Goal: Task Accomplishment & Management: Manage account settings

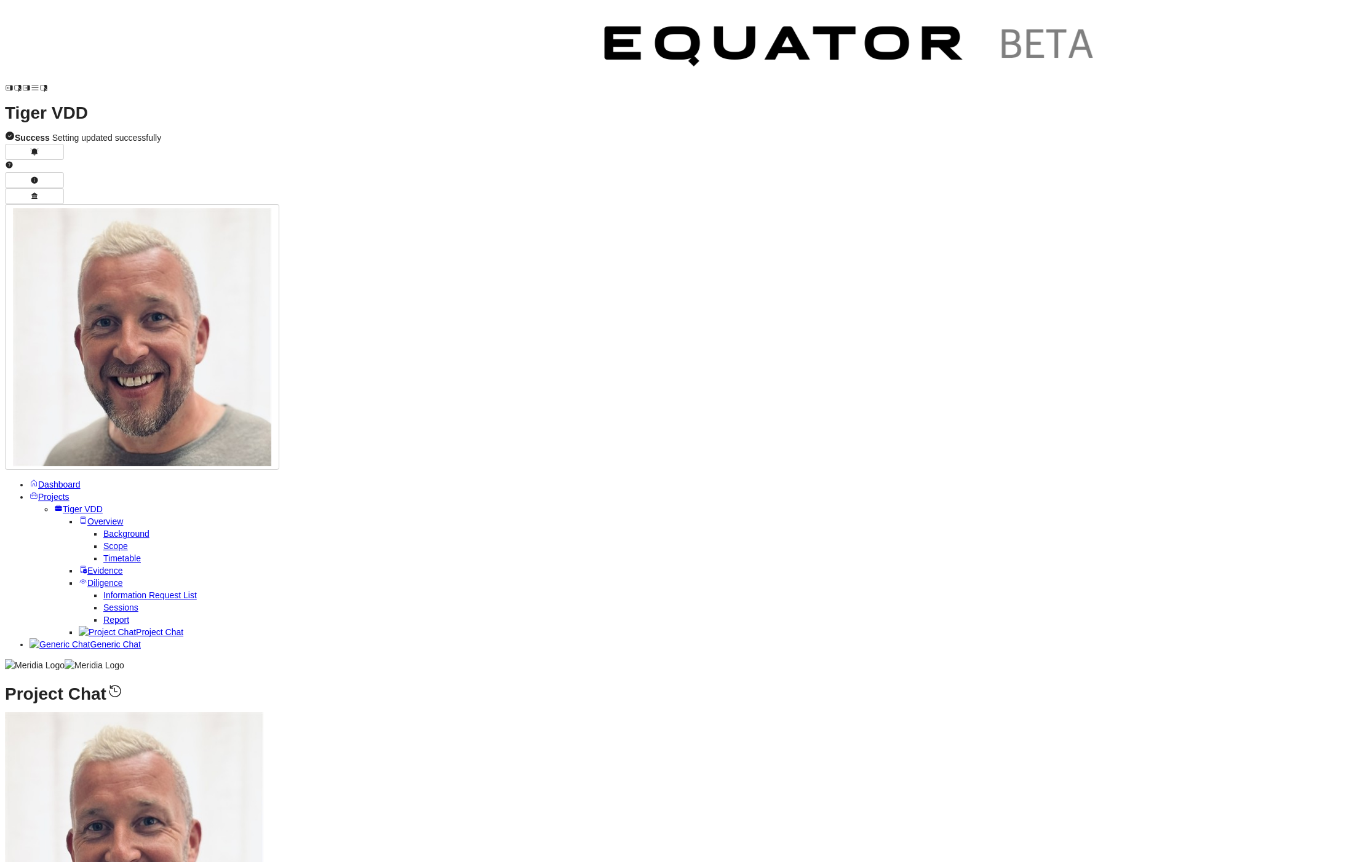
click at [59, 492] on span "Projects" at bounding box center [53, 497] width 31 height 10
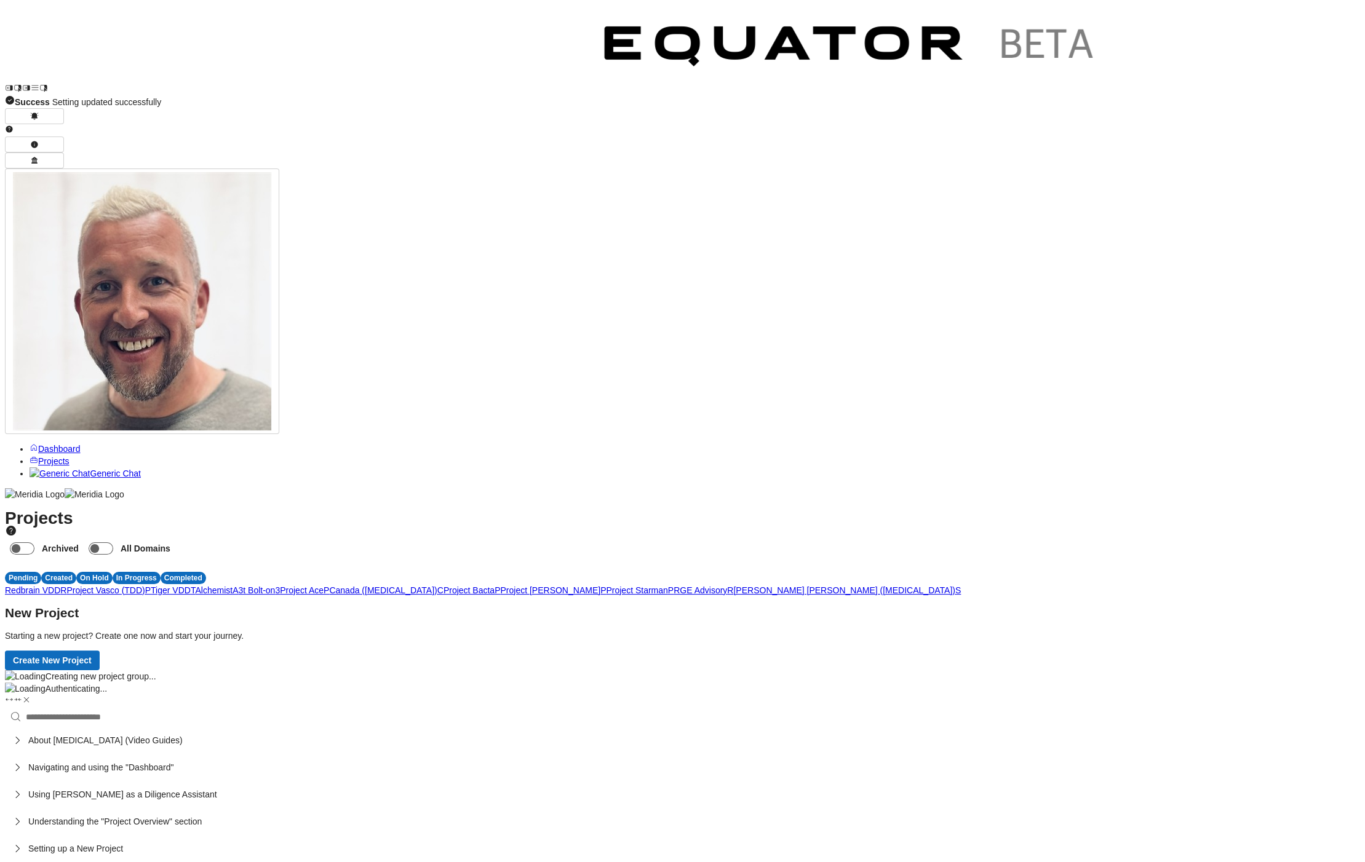
click at [196, 586] on span "T" at bounding box center [193, 591] width 5 height 10
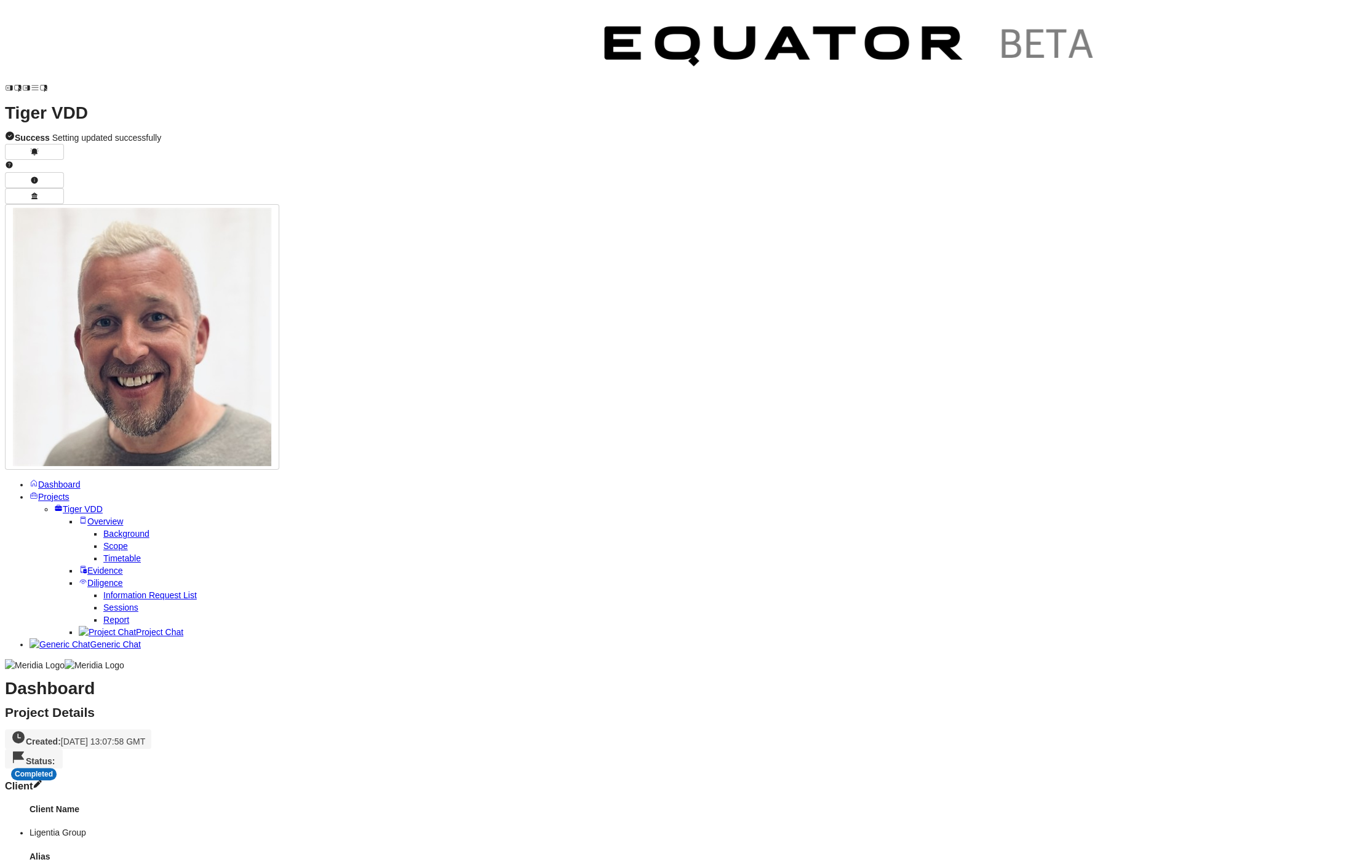
click at [57, 768] on div "Completed" at bounding box center [34, 774] width 46 height 12
click at [314, 106] on div "In Progress" at bounding box center [303, 109] width 48 height 12
click at [63, 492] on span "Projects" at bounding box center [53, 497] width 31 height 10
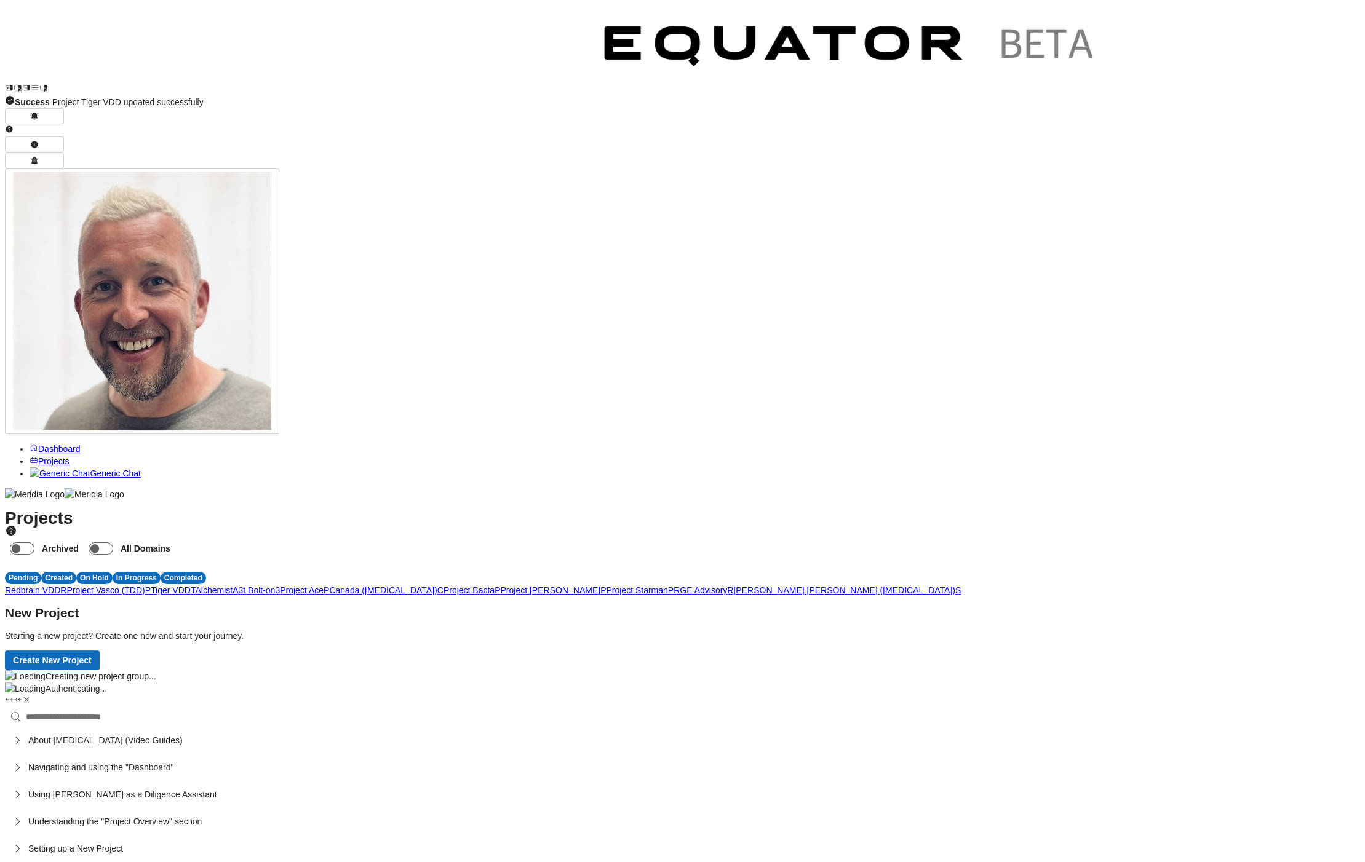
click at [606, 586] on span "P" at bounding box center [603, 591] width 6 height 10
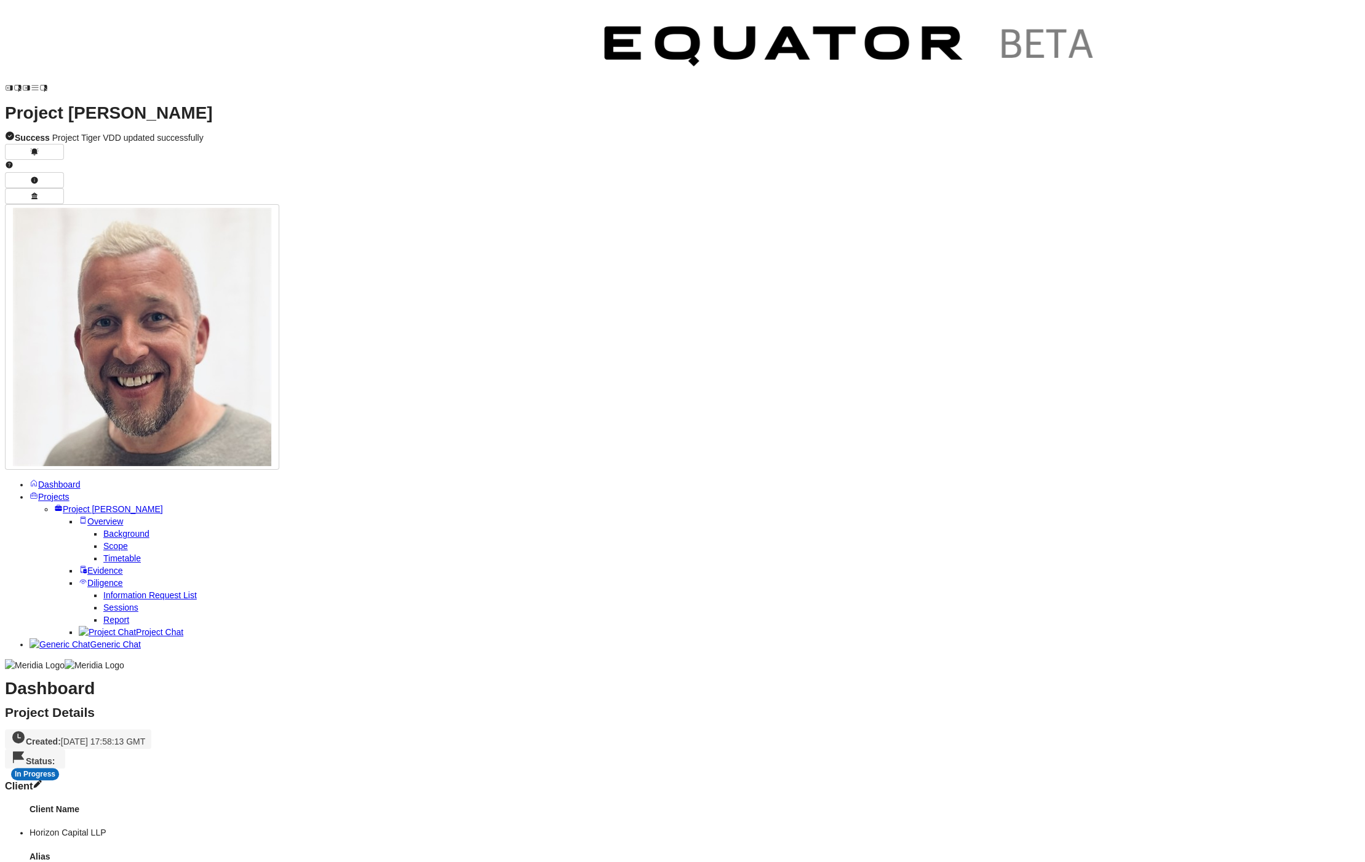
click at [132, 529] on link "Background" at bounding box center [126, 534] width 46 height 10
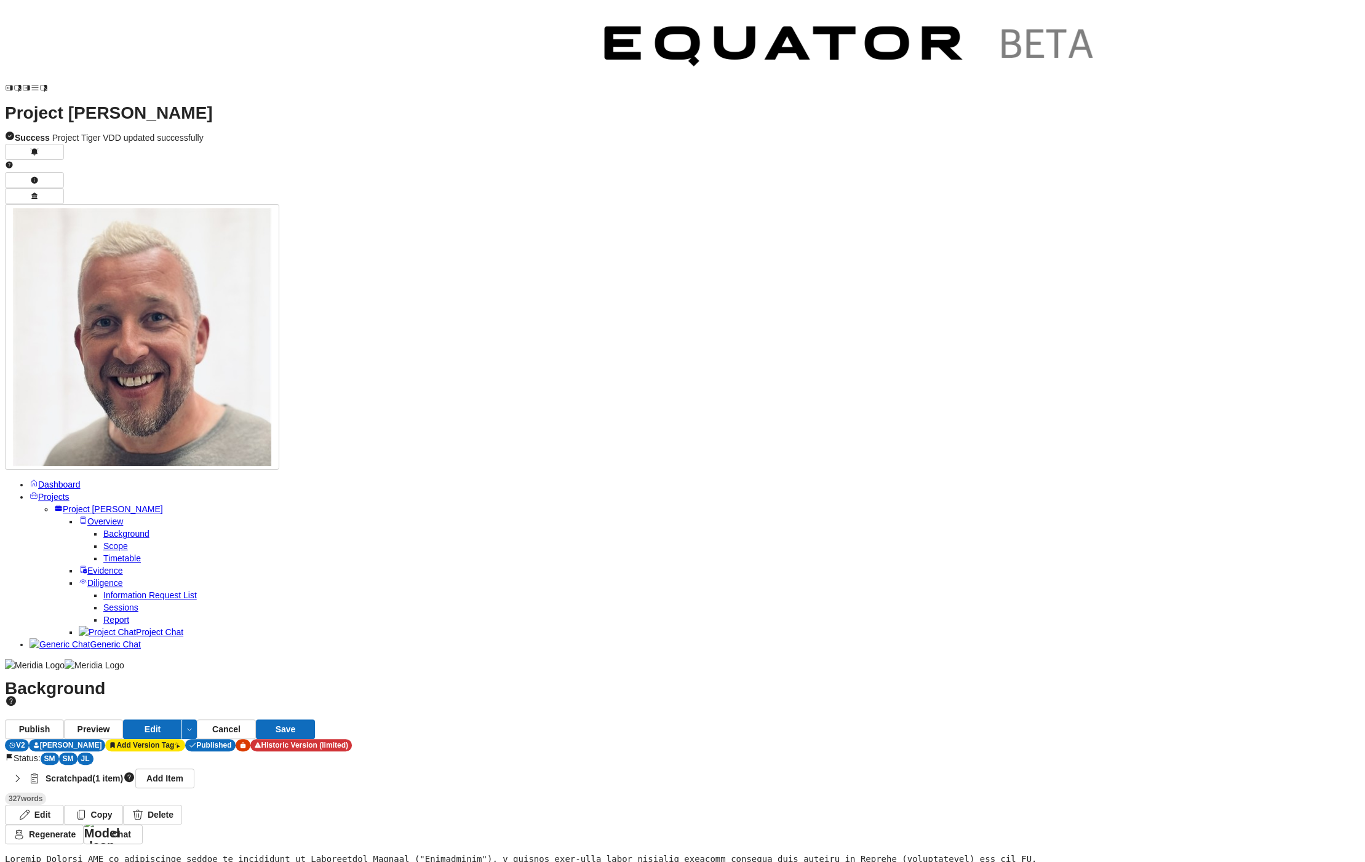
click at [128, 541] on span "Scope" at bounding box center [115, 546] width 25 height 10
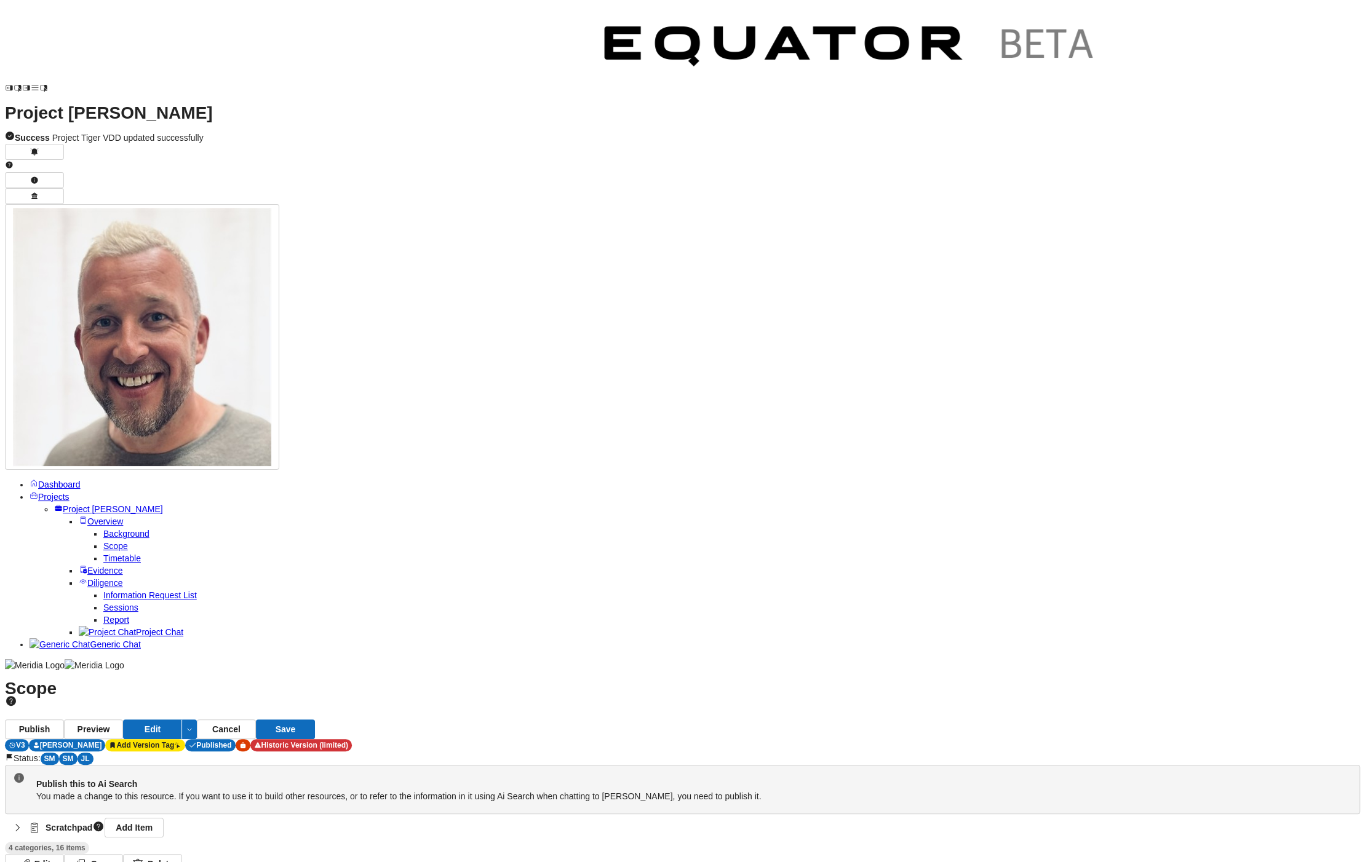
click at [23, 822] on icon "button" at bounding box center [17, 828] width 12 height 12
click at [182, 720] on button "Edit" at bounding box center [152, 730] width 59 height 20
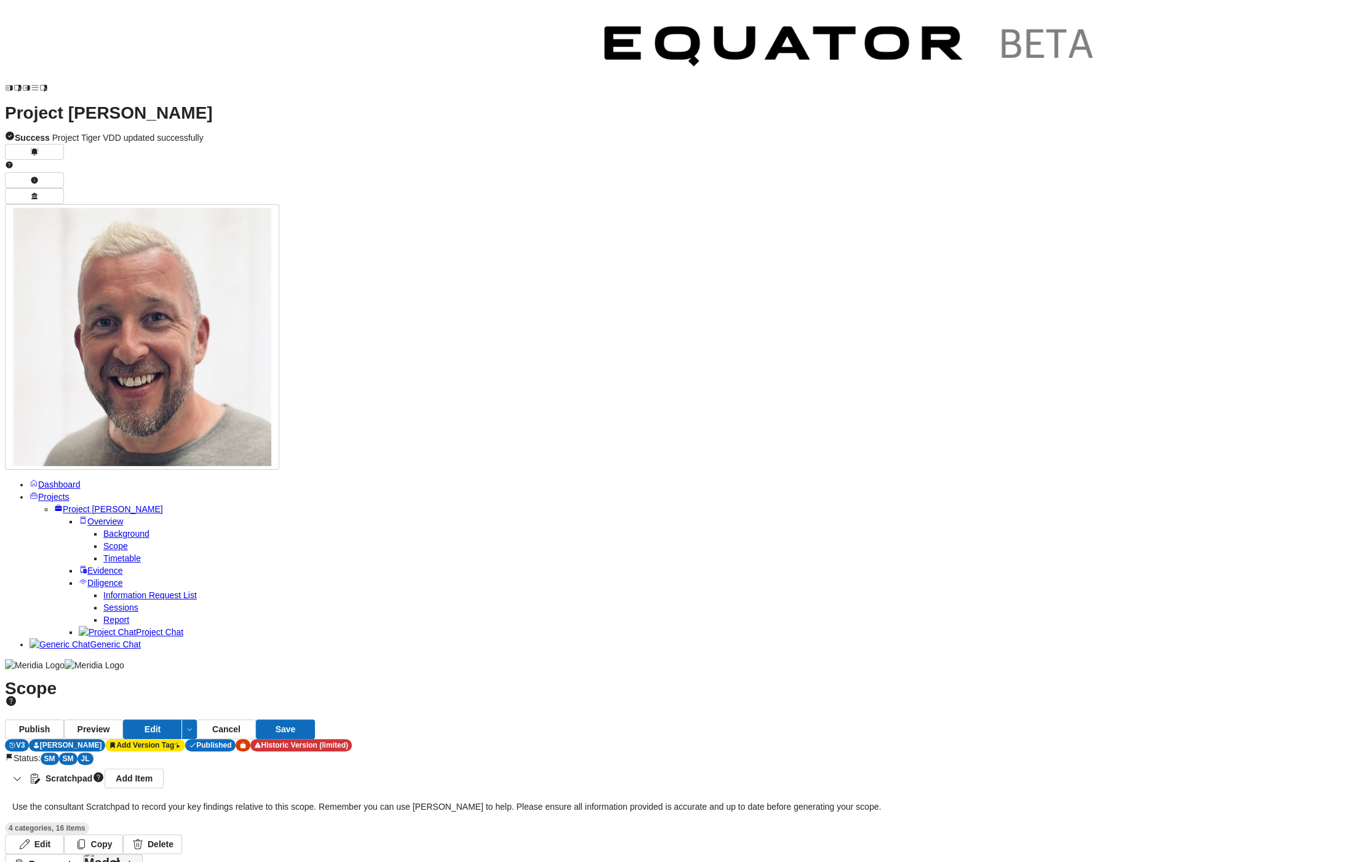
click at [143, 854] on button "Chat" at bounding box center [113, 864] width 59 height 20
drag, startPoint x: 1014, startPoint y: 289, endPoint x: 1148, endPoint y: 138, distance: 202.2
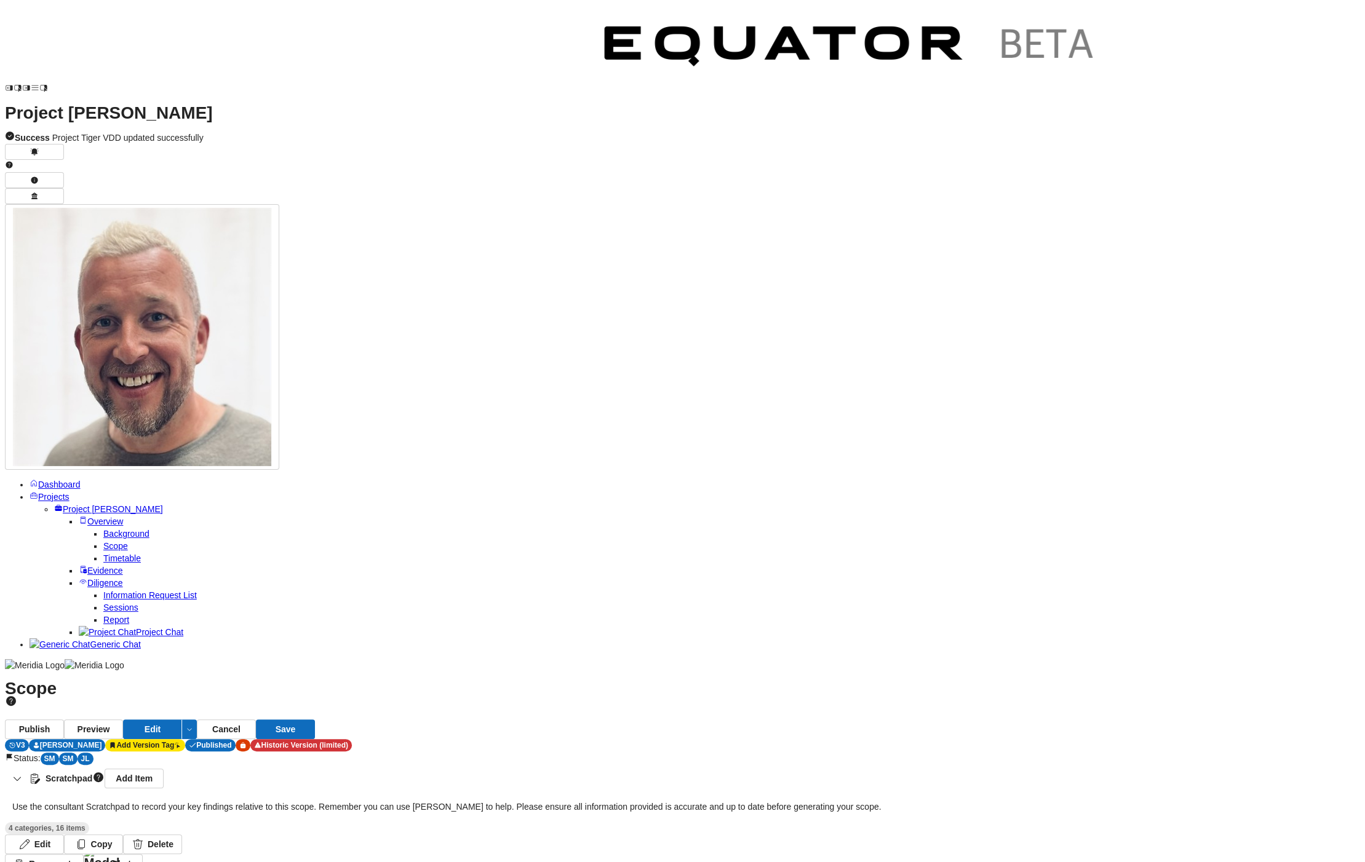
scroll to position [-702, 0]
select select "**********"
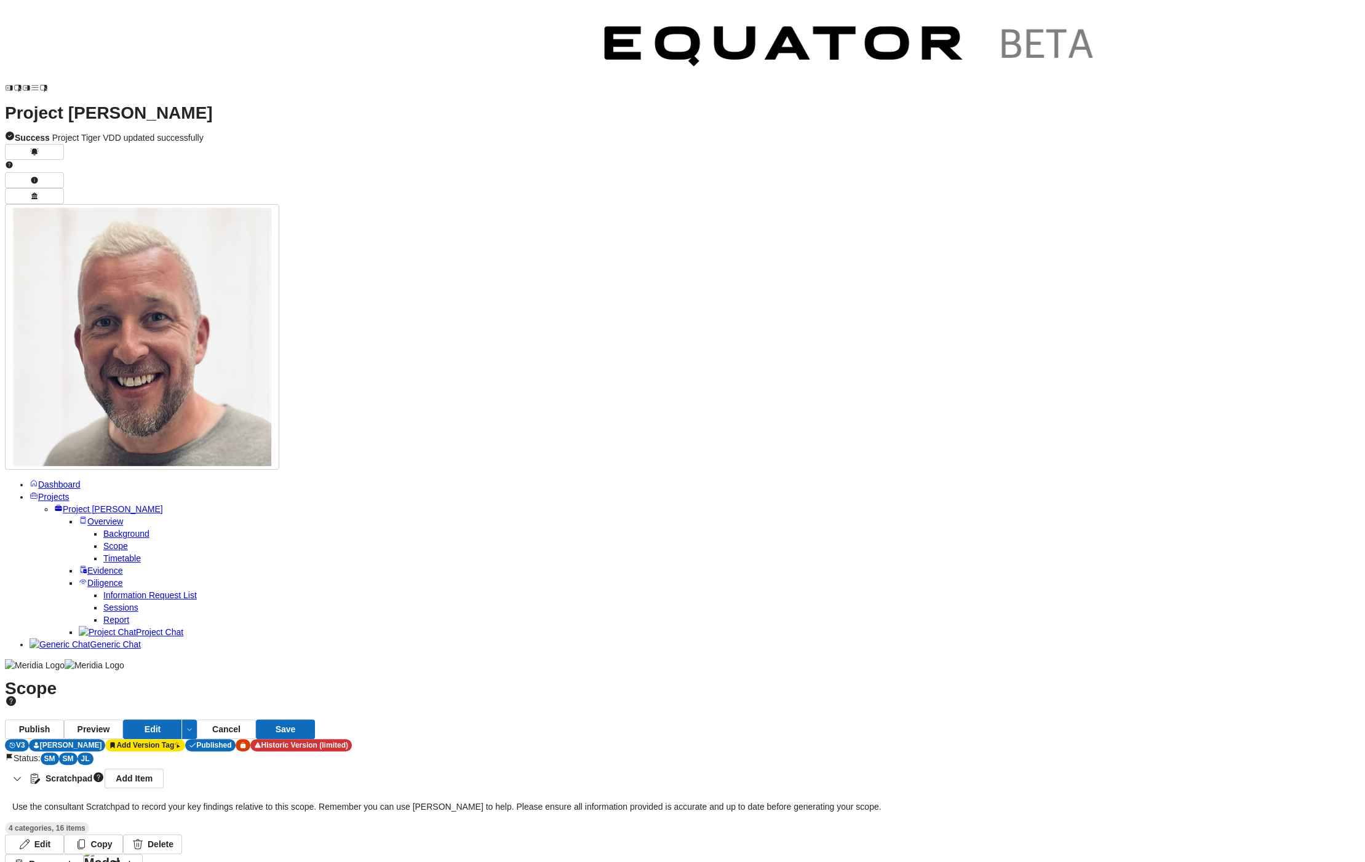
scroll to position [-404, 0]
paste textarea "**********"
drag, startPoint x: 1078, startPoint y: 713, endPoint x: 1023, endPoint y: 714, distance: 55.4
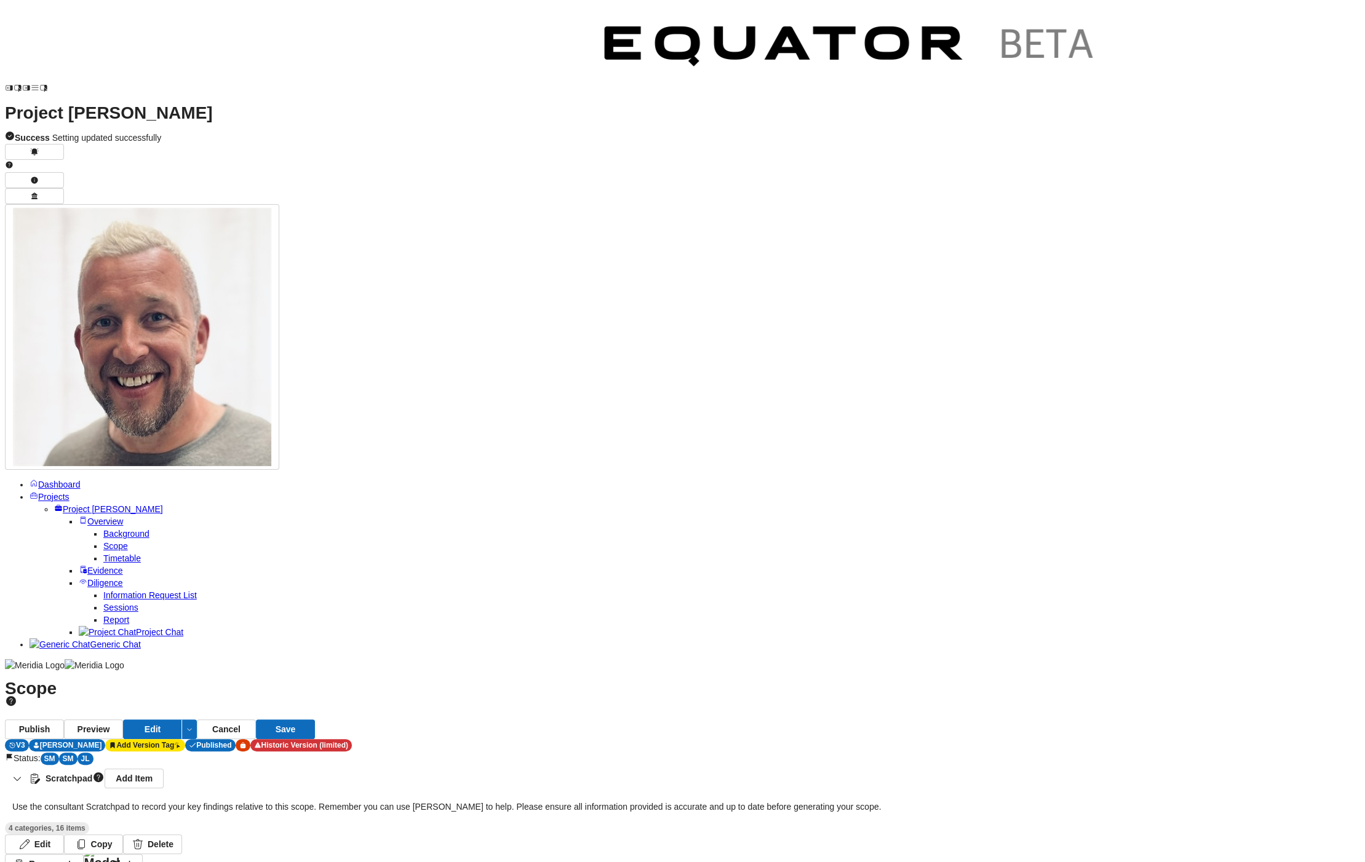
type textarea "**********"
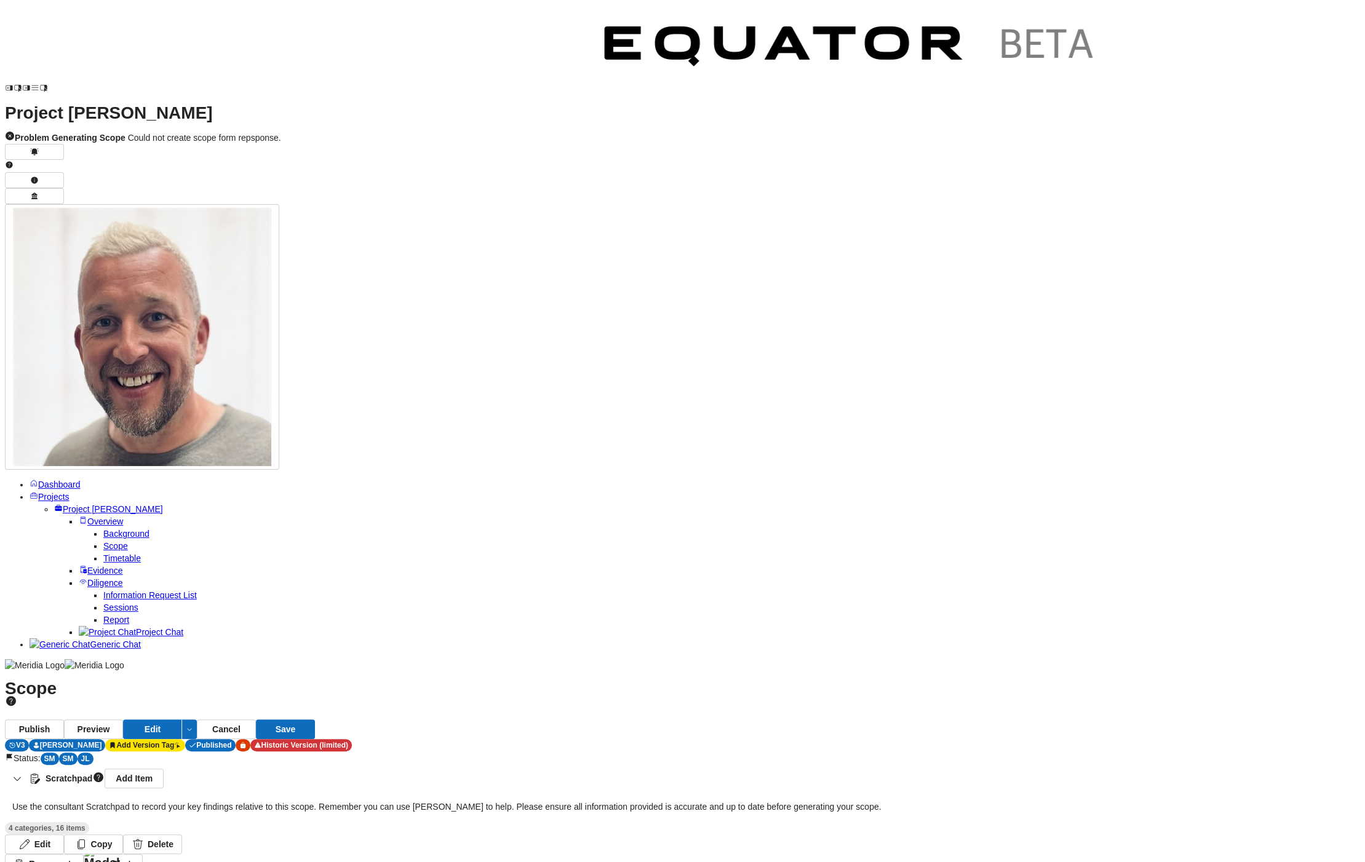
scroll to position [-296, 0]
select select "**********"
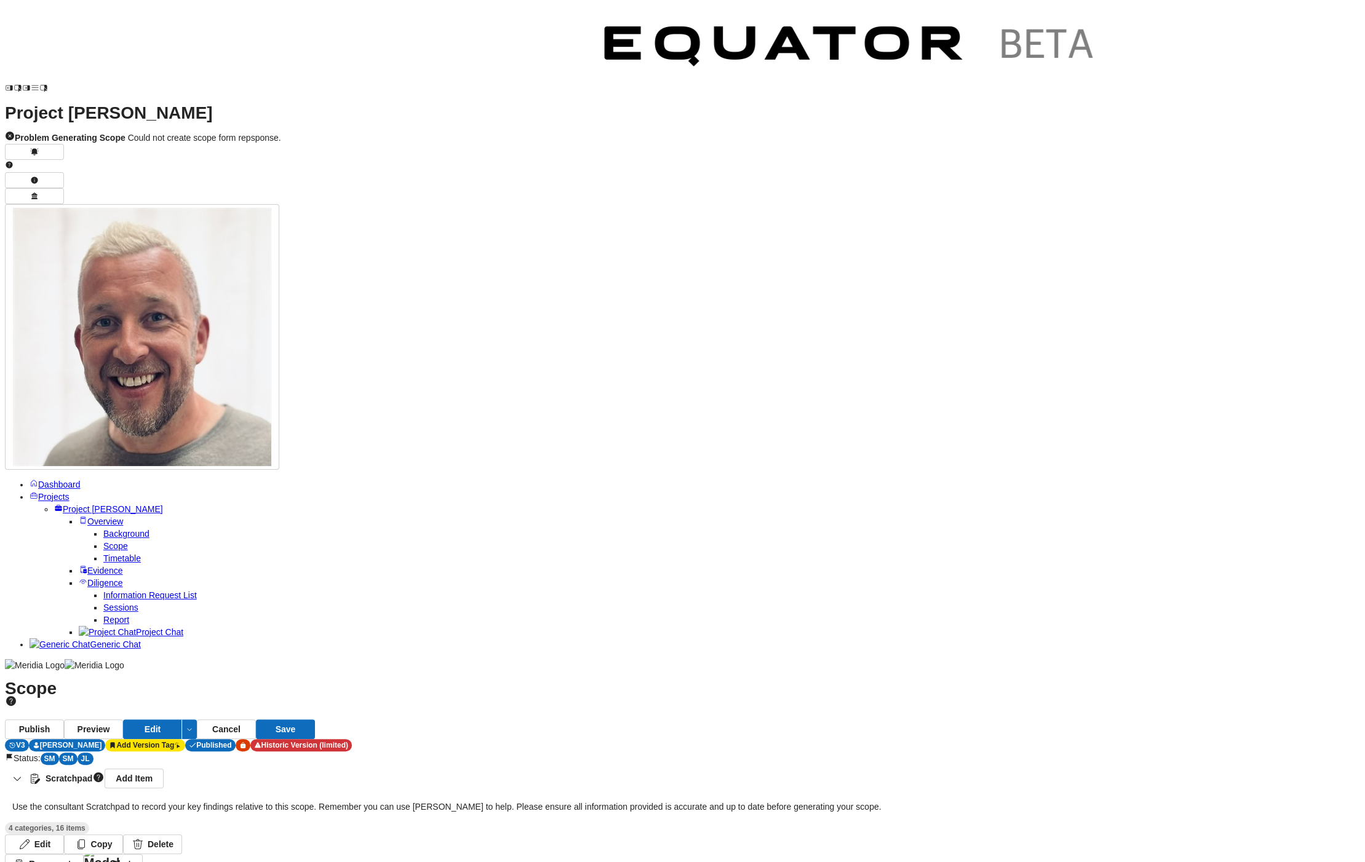
paste textarea "**********"
type textarea "**********"
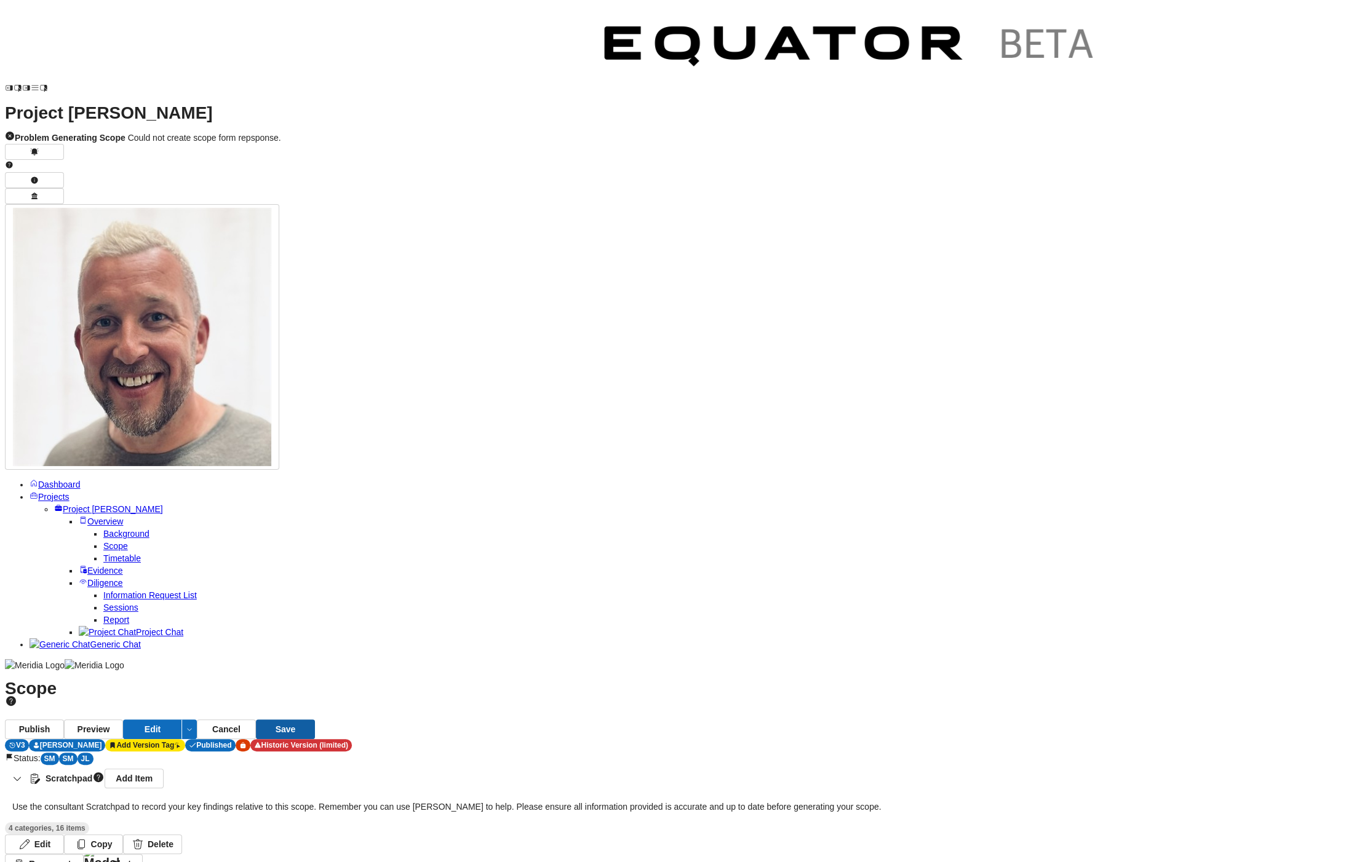
click at [315, 720] on button "Save" at bounding box center [285, 730] width 59 height 20
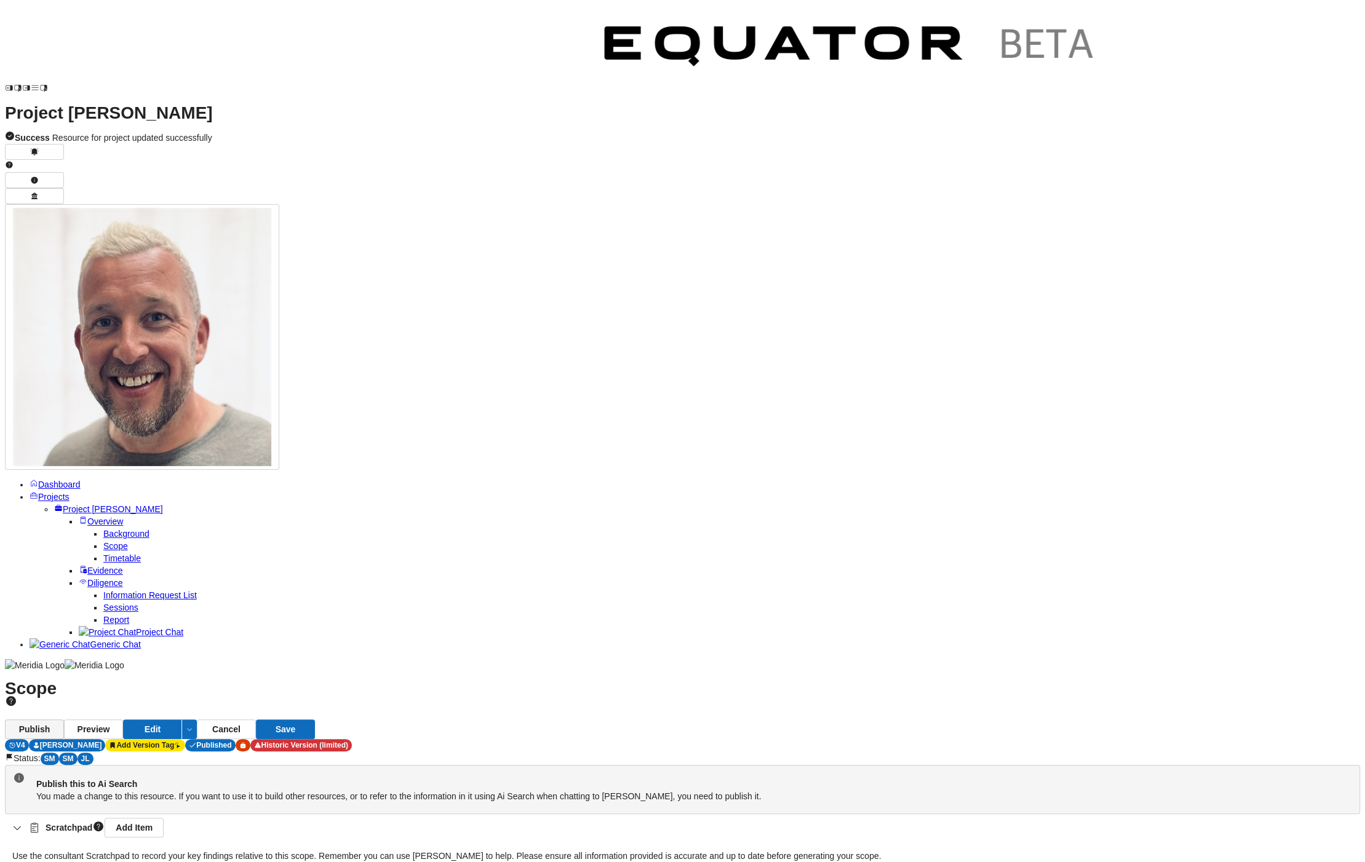
click at [64, 720] on button "Publish" at bounding box center [34, 730] width 59 height 20
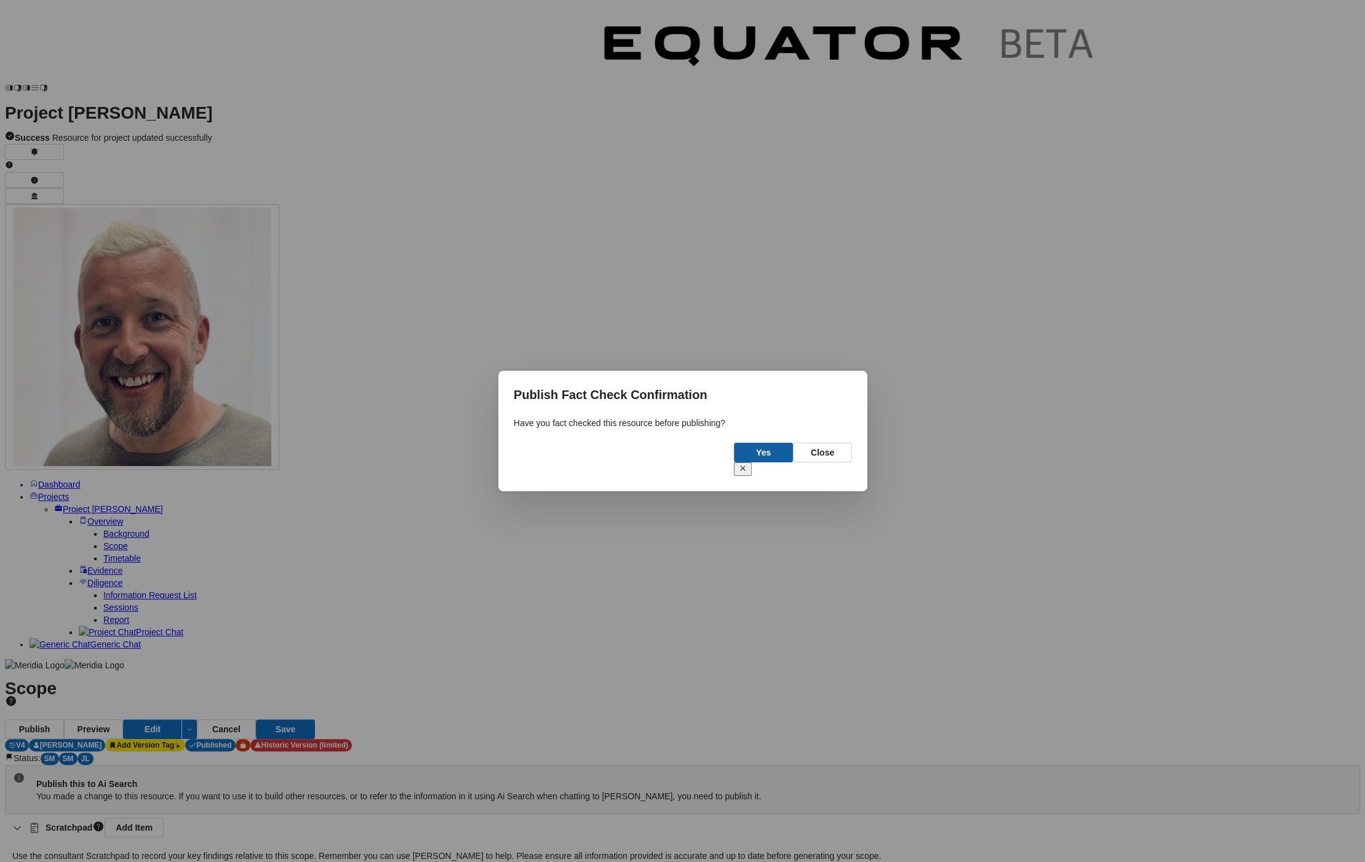
click at [773, 463] on button "Yes" at bounding box center [763, 453] width 59 height 20
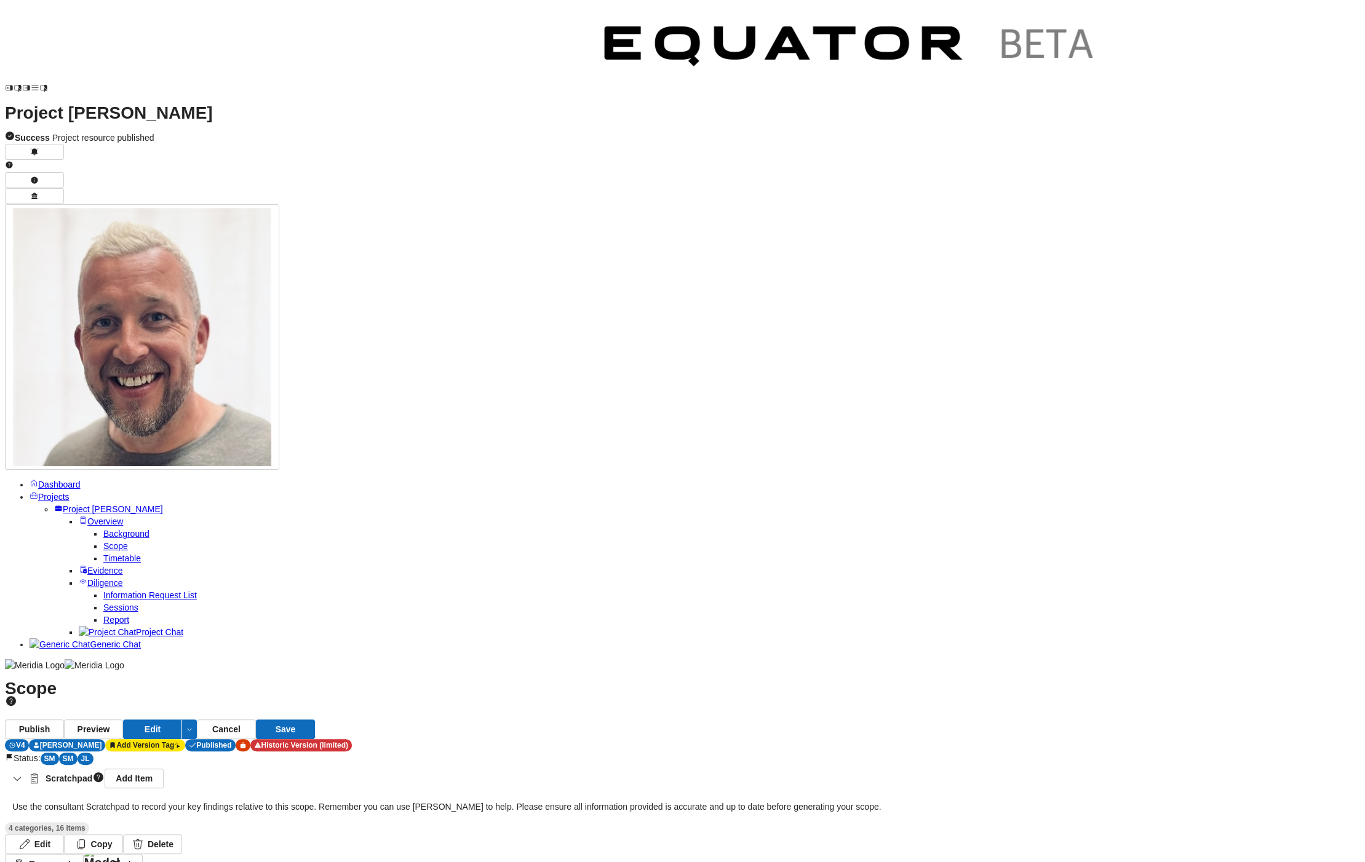
click at [111, 554] on span "Timetable" at bounding box center [122, 559] width 38 height 10
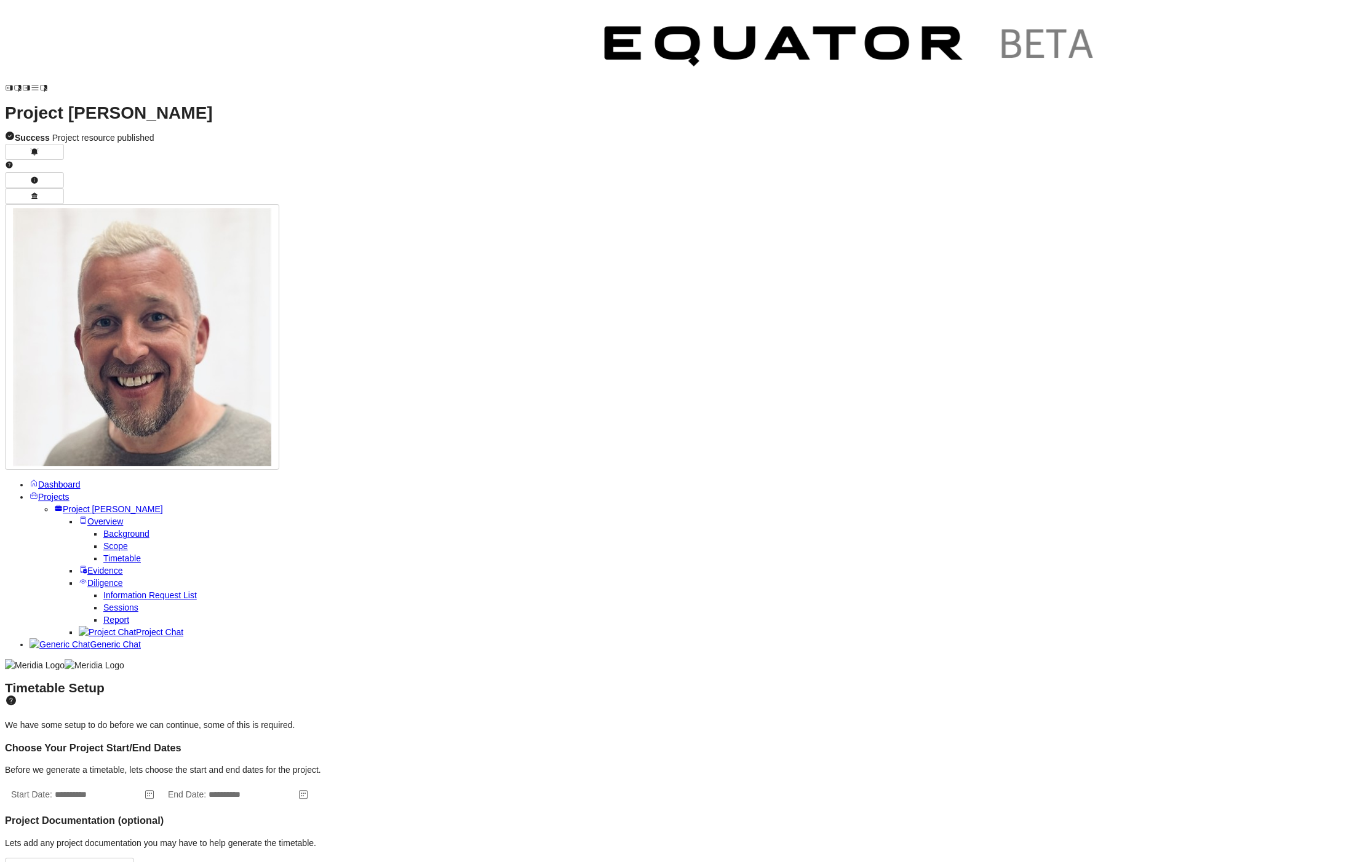
click at [156, 789] on icon at bounding box center [149, 795] width 12 height 12
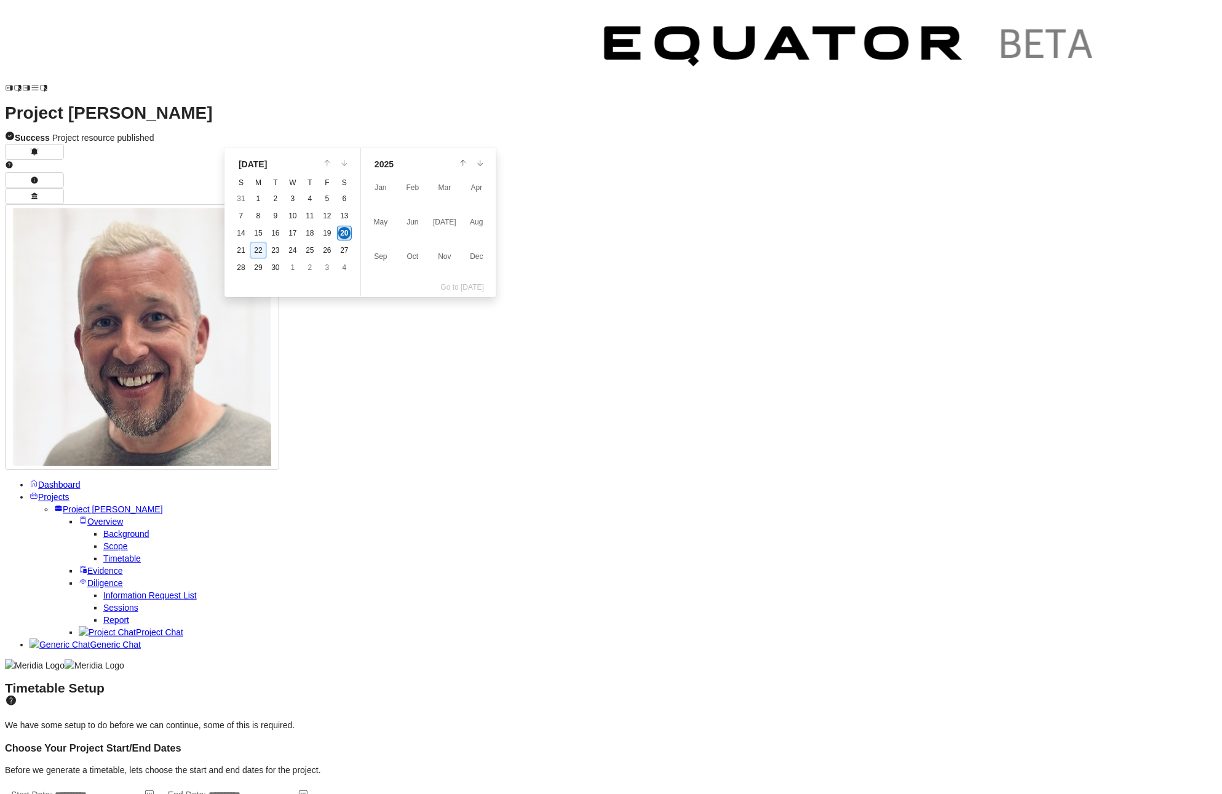
click at [261, 248] on span "22" at bounding box center [258, 250] width 8 height 9
type input "**********"
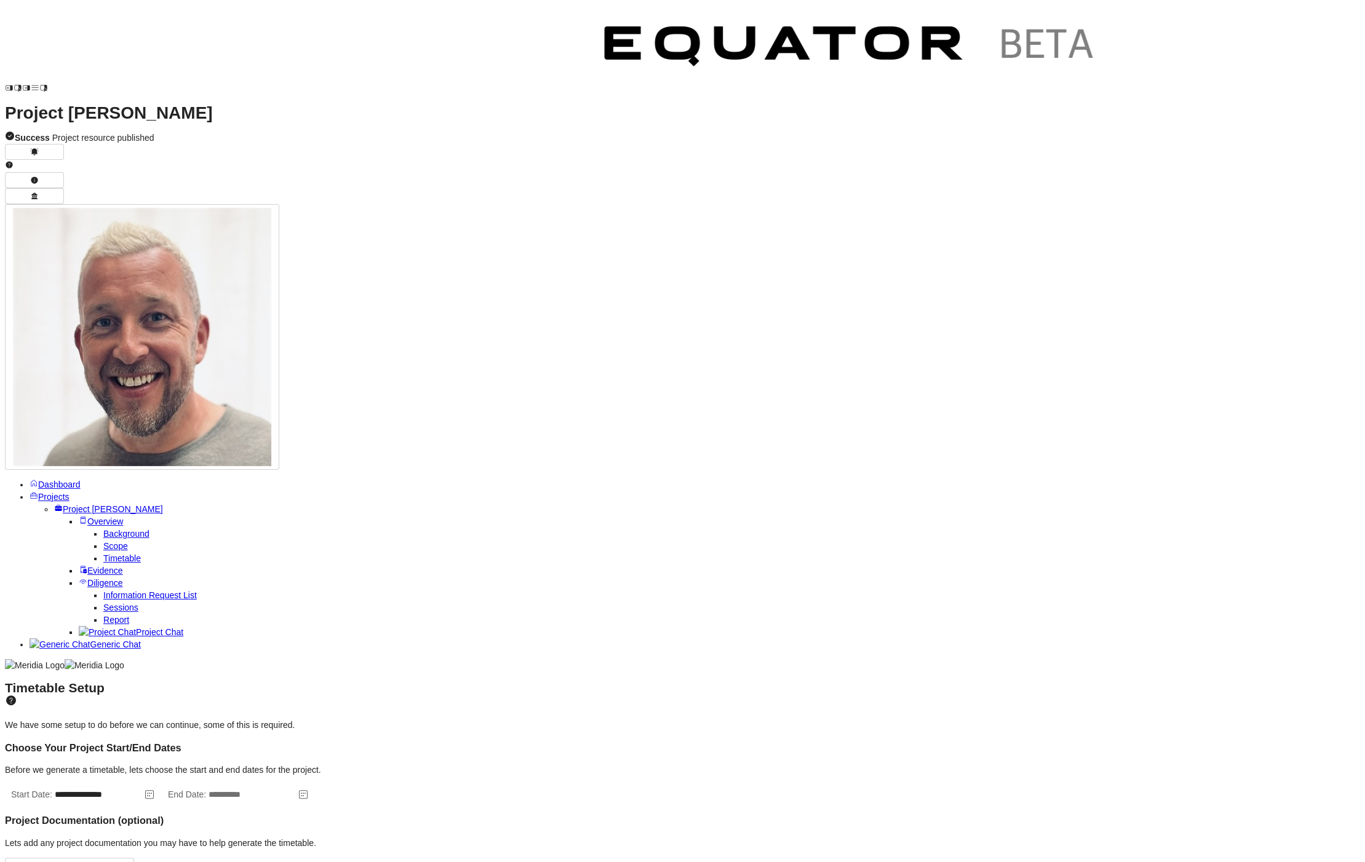
click at [309, 789] on icon at bounding box center [303, 795] width 12 height 12
click at [536, 165] on icon "Calendar" at bounding box center [534, 162] width 7 height 7
click at [458, 231] on td "14" at bounding box center [466, 233] width 17 height 17
click at [309, 789] on icon at bounding box center [303, 795] width 12 height 12
click at [451, 232] on span "13" at bounding box center [449, 233] width 8 height 9
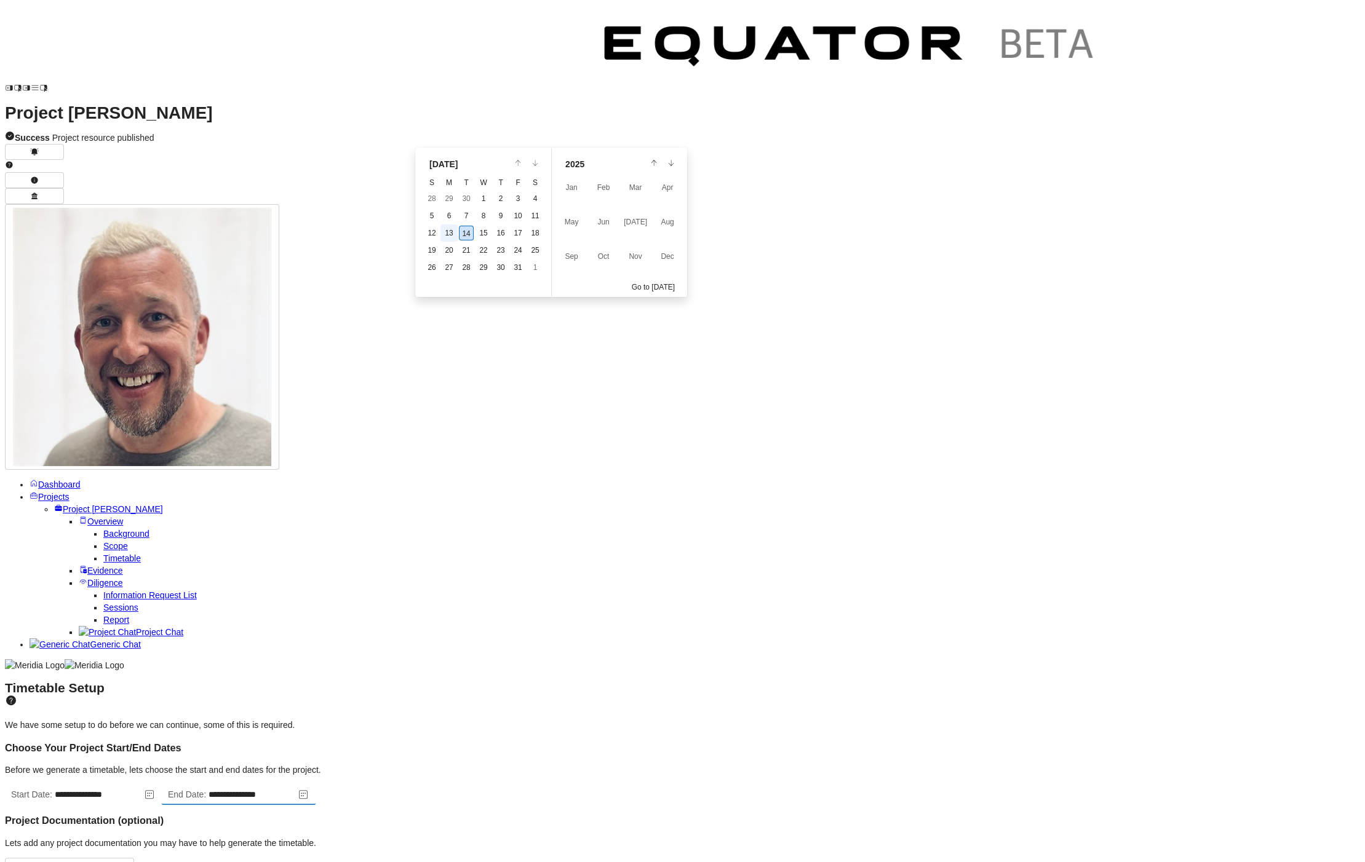
type input "**********"
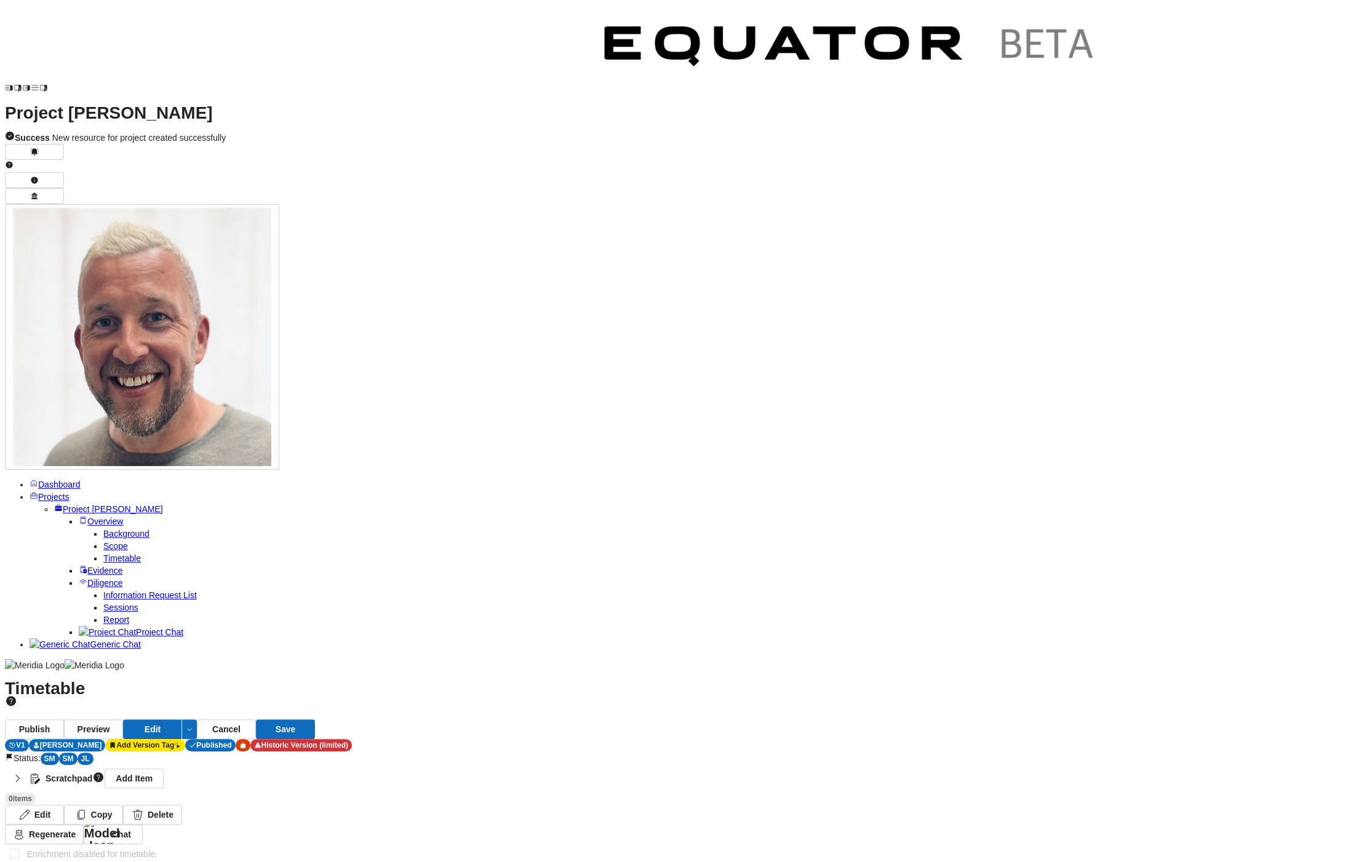
drag, startPoint x: 582, startPoint y: 0, endPoint x: 328, endPoint y: 63, distance: 261.7
click at [328, 63] on div "Project [PERSON_NAME] Success New resource for project created successfully Das…" at bounding box center [682, 816] width 1355 height 1622
click at [92, 773] on strong "Scratchpad" at bounding box center [69, 779] width 47 height 12
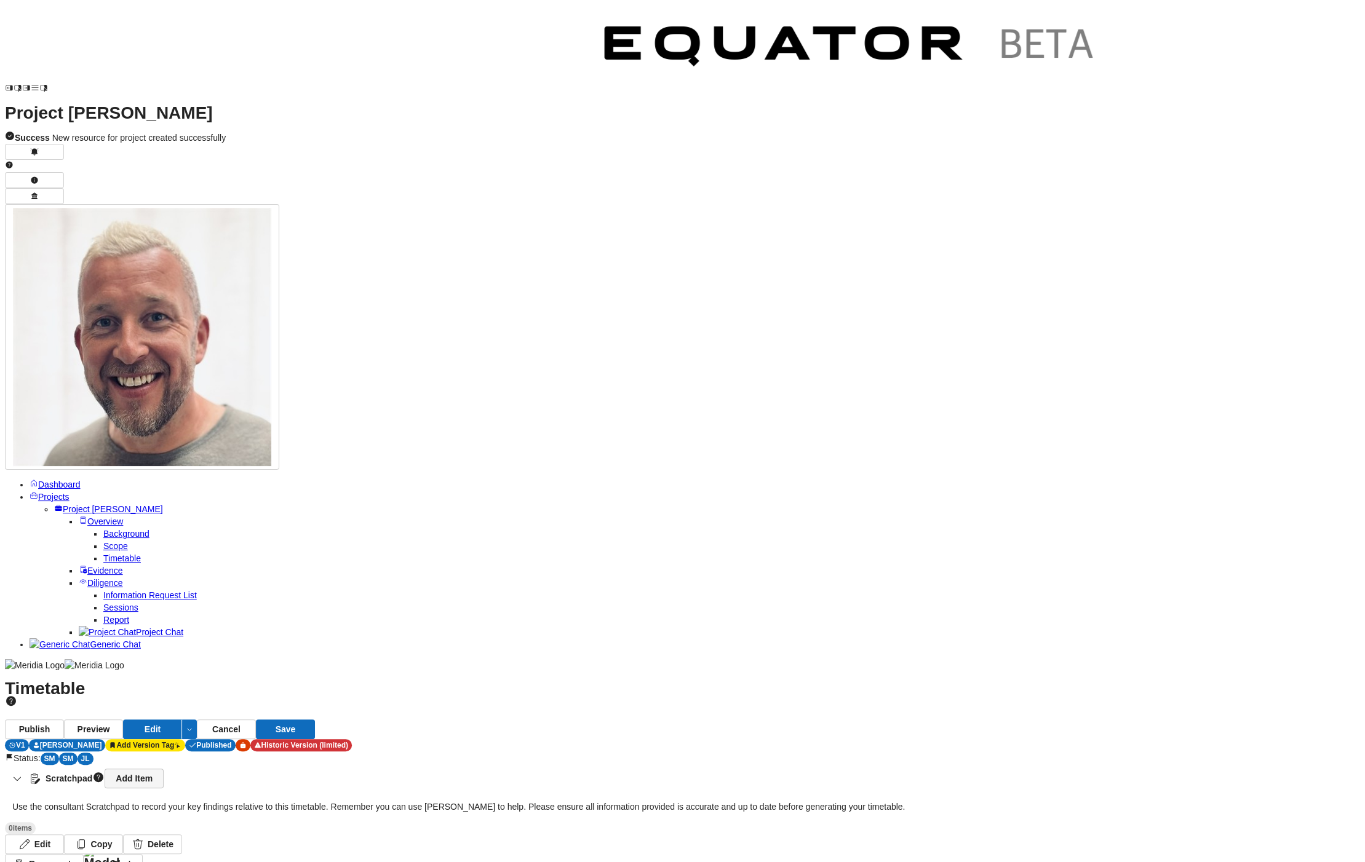
click at [164, 769] on link "Add Item" at bounding box center [134, 779] width 59 height 20
click at [130, 849] on textarea at bounding box center [75, 865] width 110 height 32
paste textarea "**********"
type textarea "**********"
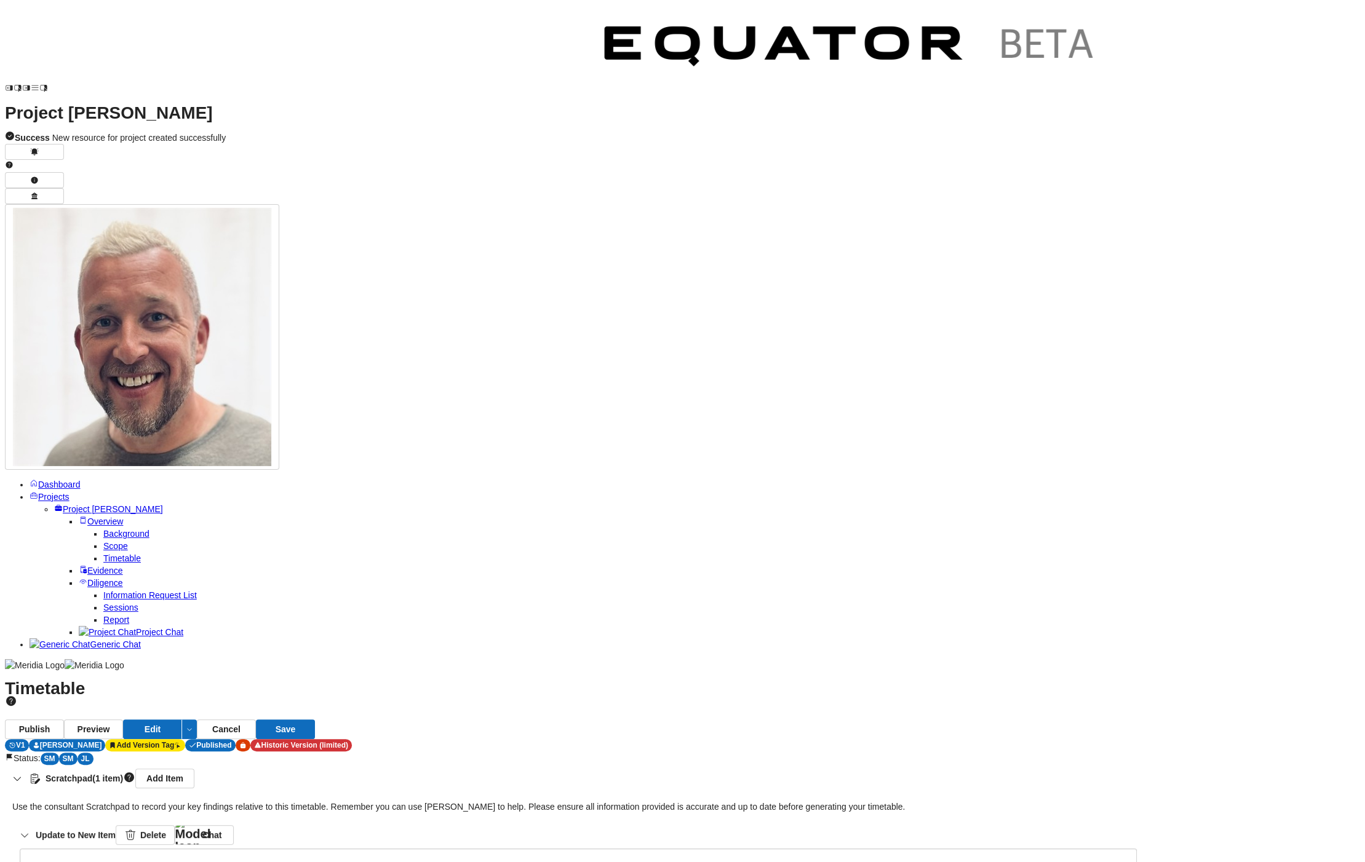
paste textarea "**********"
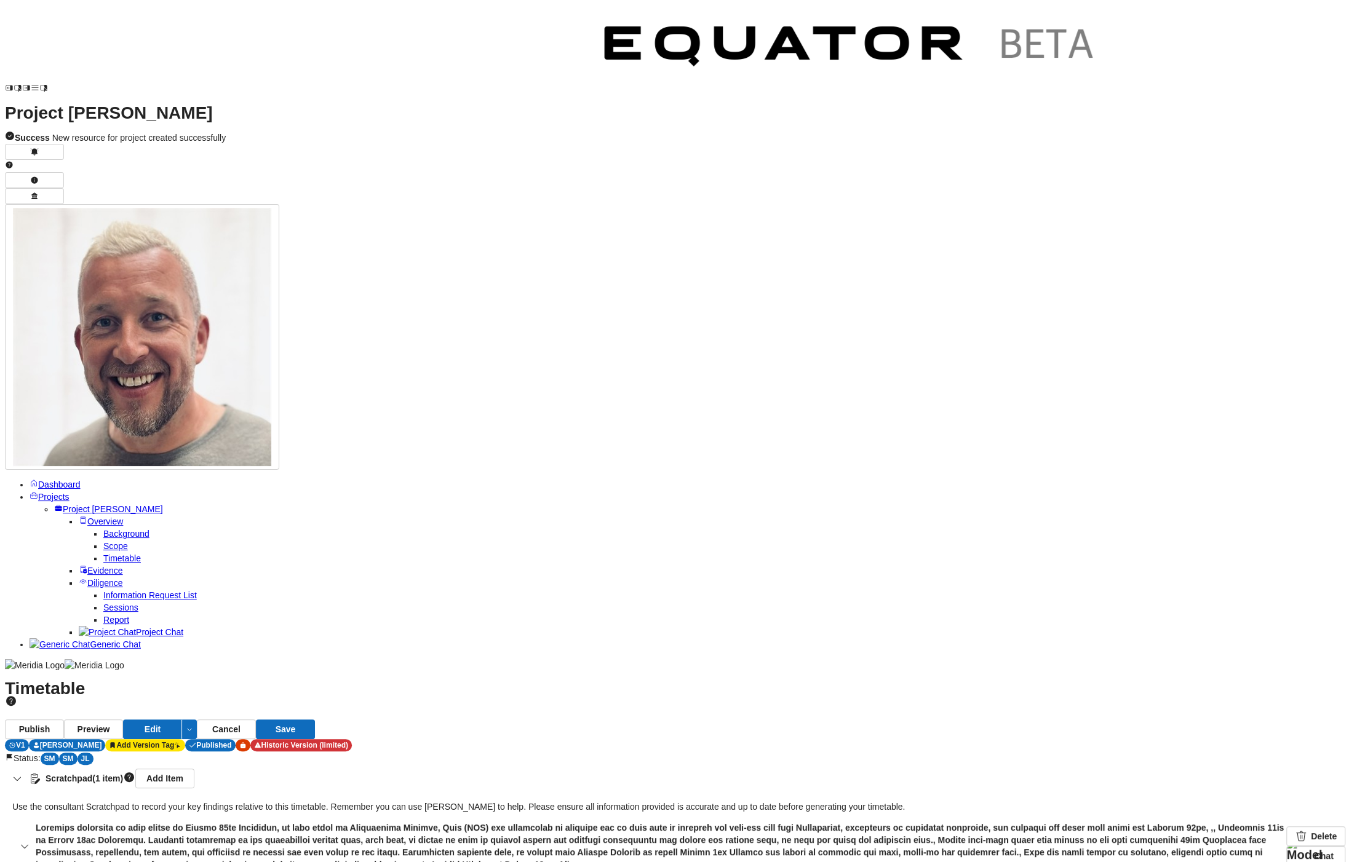
type textarea "**********"
drag, startPoint x: 285, startPoint y: 482, endPoint x: 239, endPoint y: 483, distance: 45.5
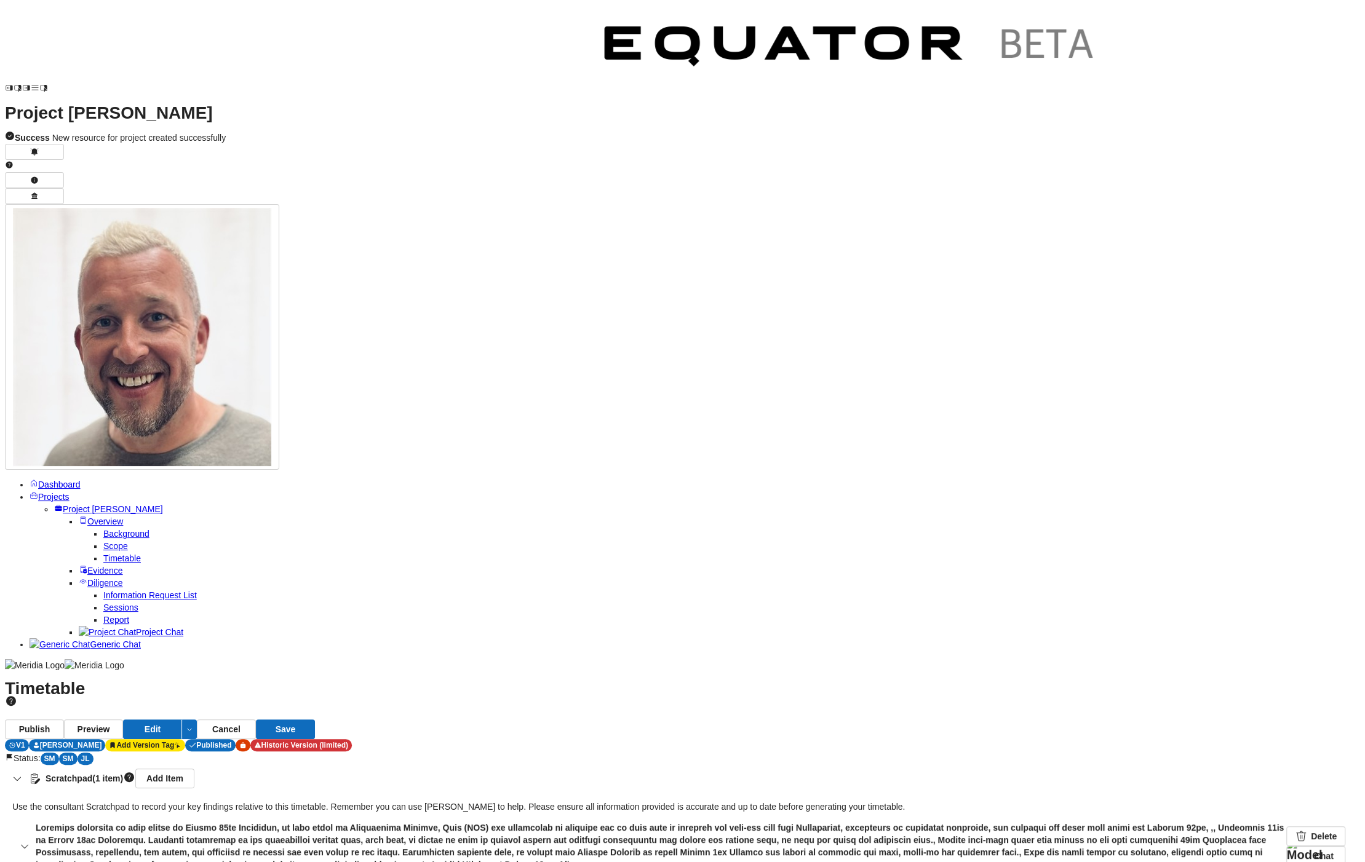
drag, startPoint x: 348, startPoint y: 515, endPoint x: 306, endPoint y: 514, distance: 41.8
drag, startPoint x: 277, startPoint y: 515, endPoint x: 306, endPoint y: 515, distance: 28.3
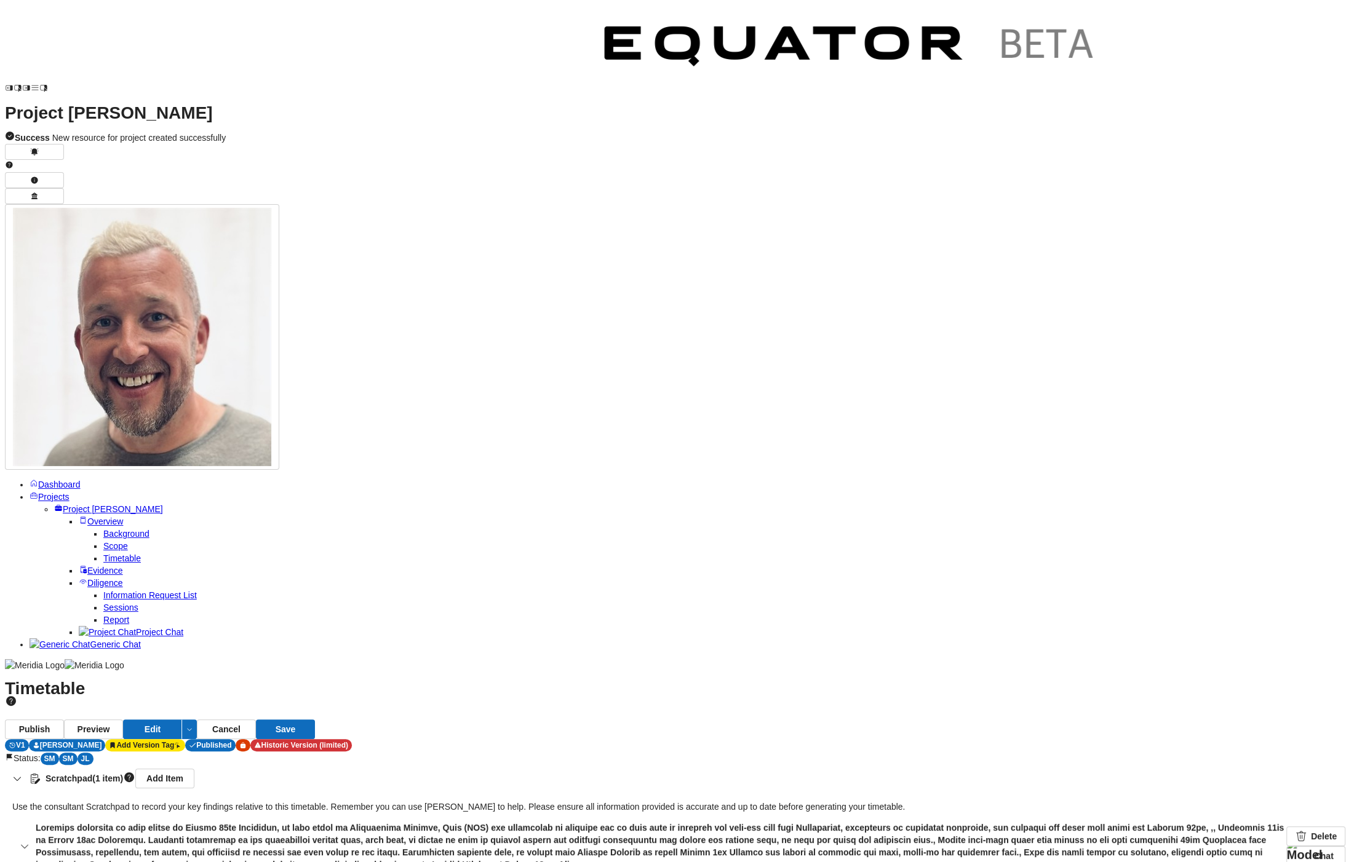
drag, startPoint x: 312, startPoint y: 514, endPoint x: 274, endPoint y: 514, distance: 38.1
drag, startPoint x: 495, startPoint y: 603, endPoint x: 467, endPoint y: 603, distance: 28.3
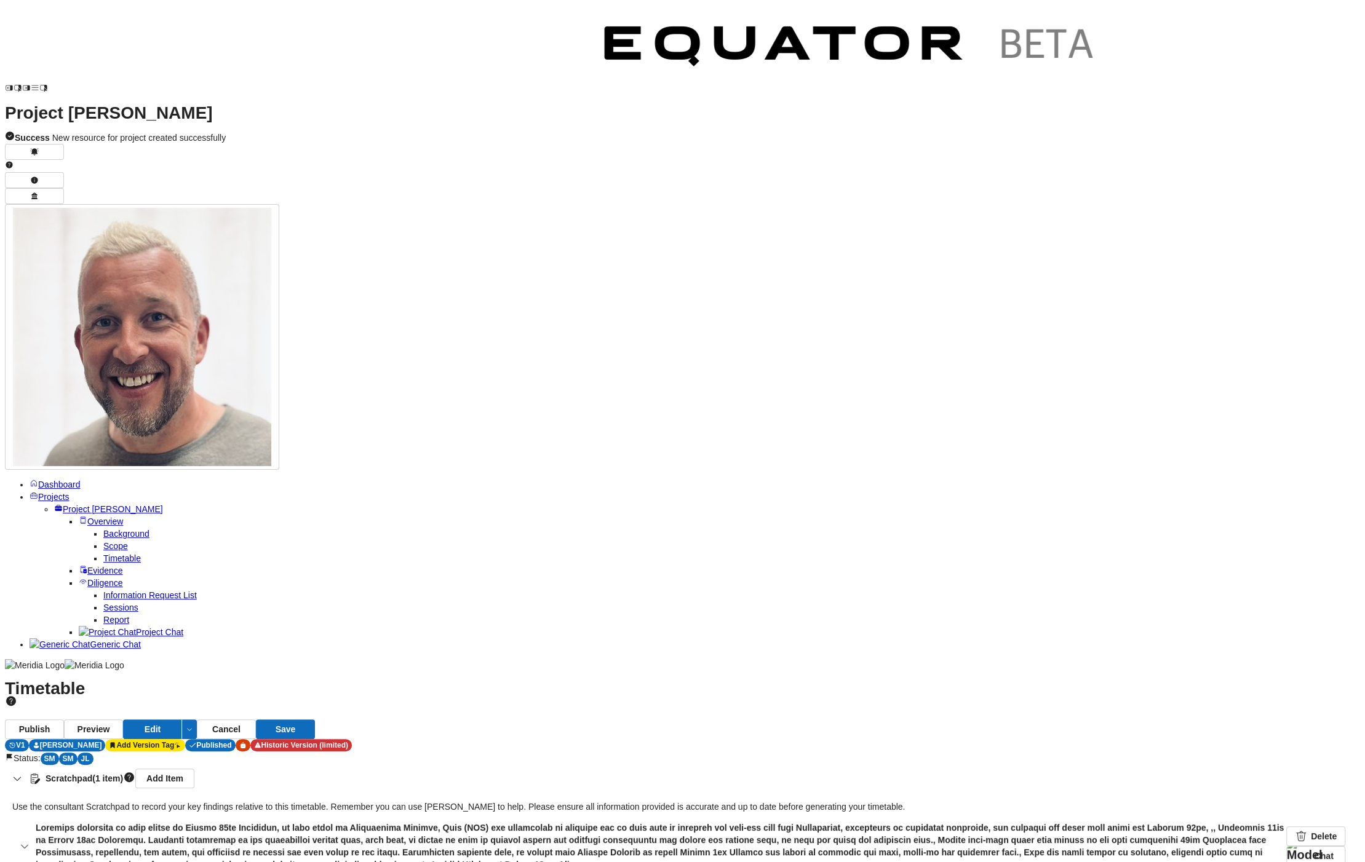
drag, startPoint x: 563, startPoint y: 634, endPoint x: 515, endPoint y: 634, distance: 48.0
drag, startPoint x: 562, startPoint y: 633, endPoint x: 514, endPoint y: 633, distance: 47.4
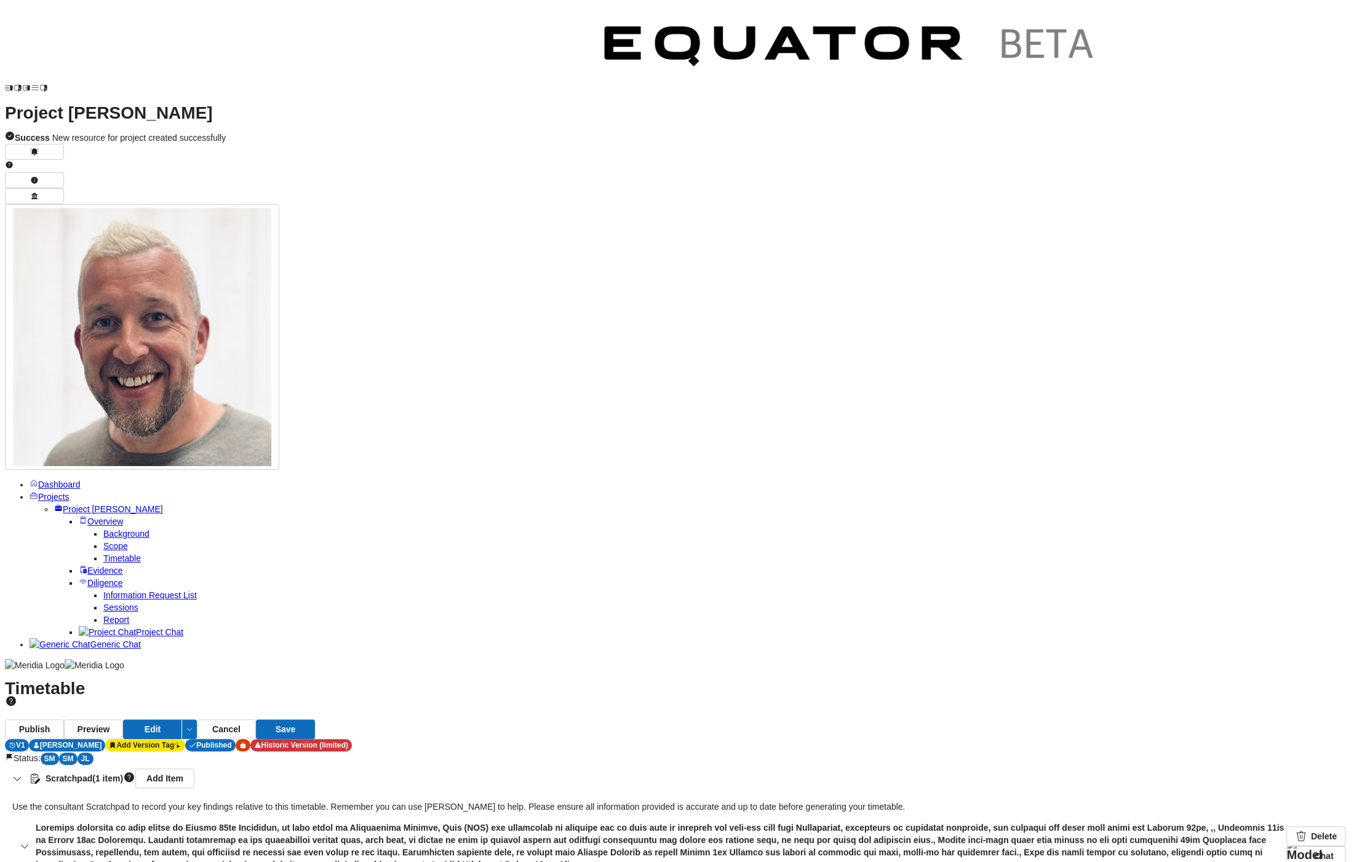
drag, startPoint x: 530, startPoint y: 669, endPoint x: 435, endPoint y: 668, distance: 95.3
drag, startPoint x: 602, startPoint y: 612, endPoint x: 466, endPoint y: 613, distance: 135.9
drag, startPoint x: 600, startPoint y: 645, endPoint x: 519, endPoint y: 645, distance: 81.8
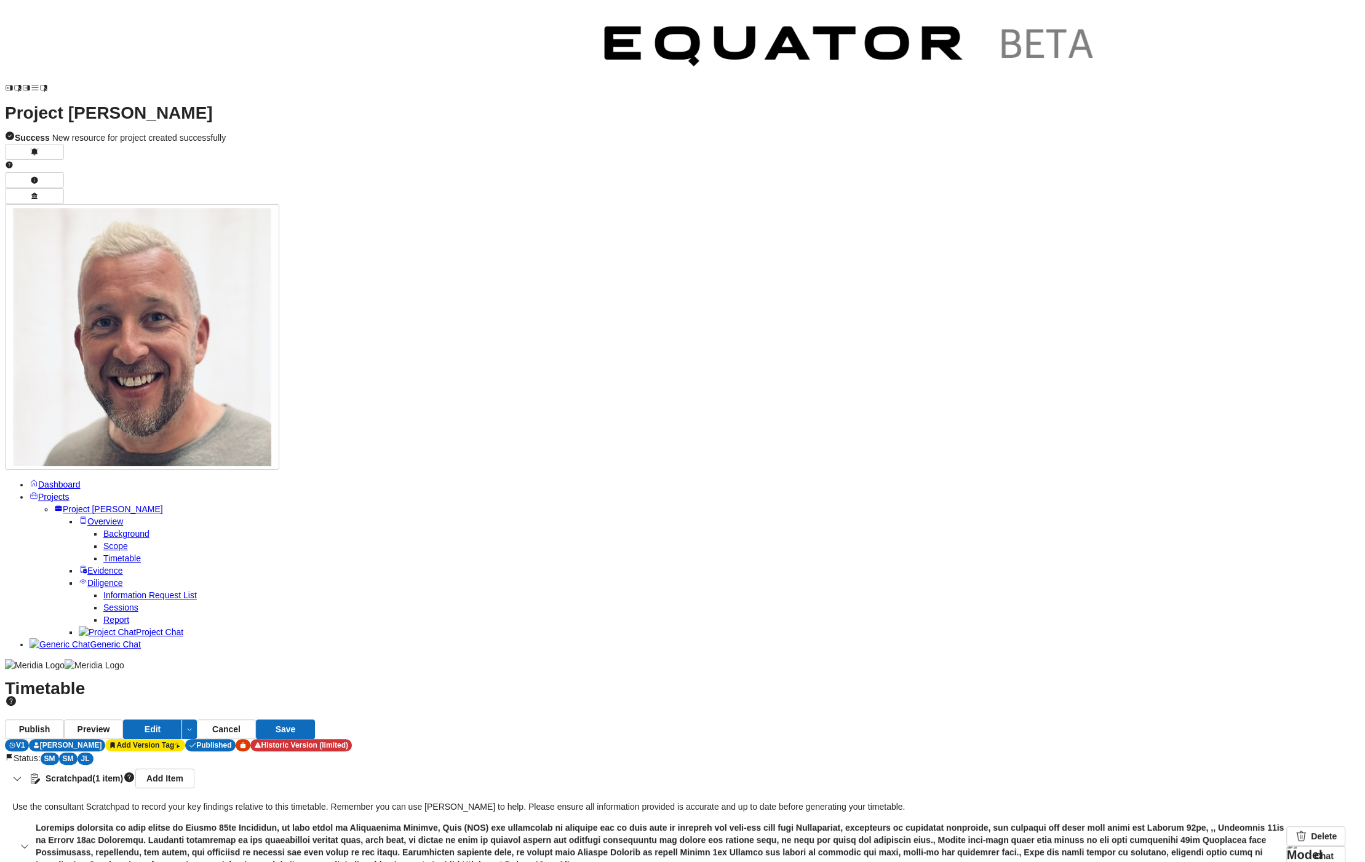
drag, startPoint x: 641, startPoint y: 675, endPoint x: 544, endPoint y: 674, distance: 97.2
drag, startPoint x: 338, startPoint y: 488, endPoint x: 312, endPoint y: 488, distance: 25.8
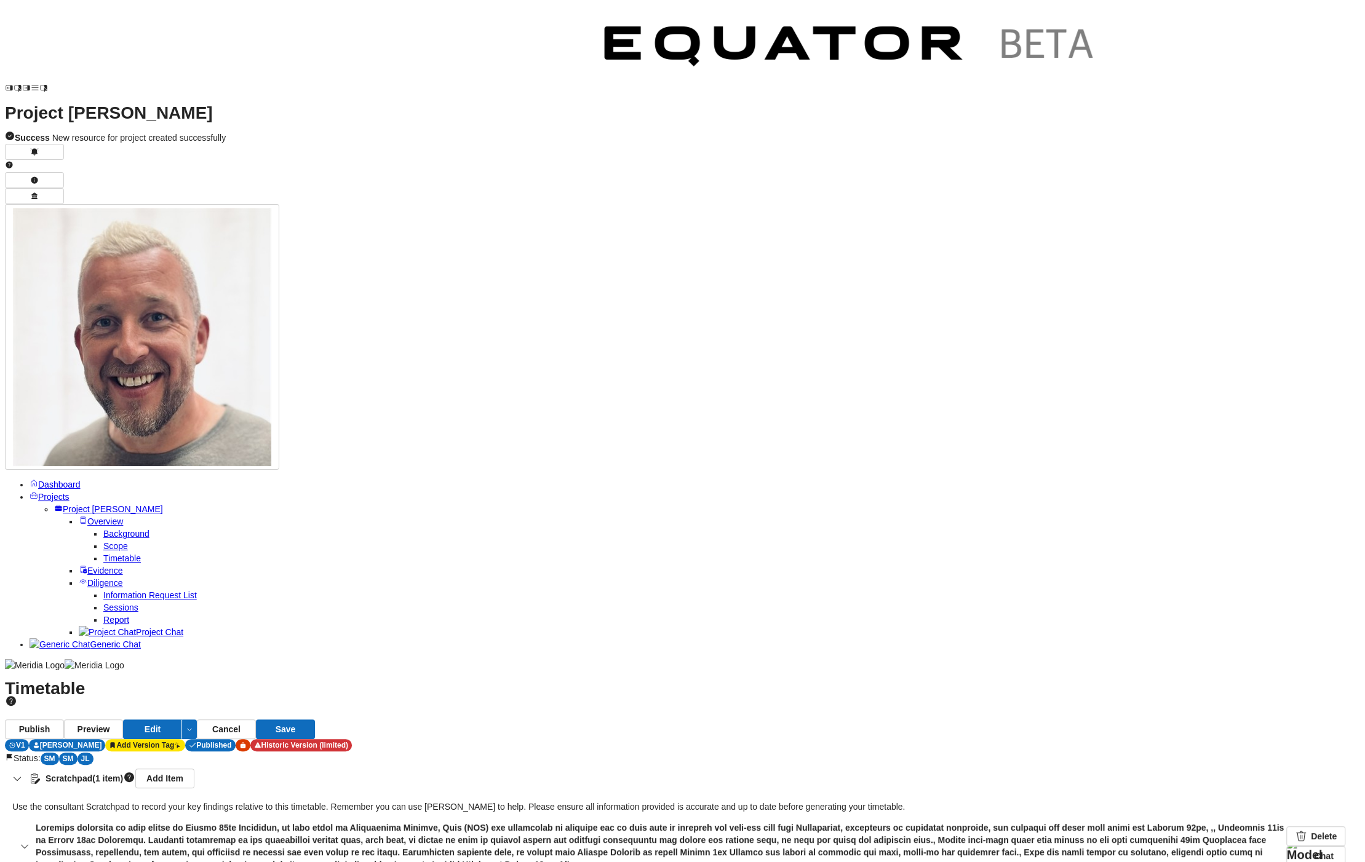
drag, startPoint x: 491, startPoint y: 523, endPoint x: 456, endPoint y: 524, distance: 34.5
drag, startPoint x: 760, startPoint y: 708, endPoint x: 744, endPoint y: 707, distance: 16.0
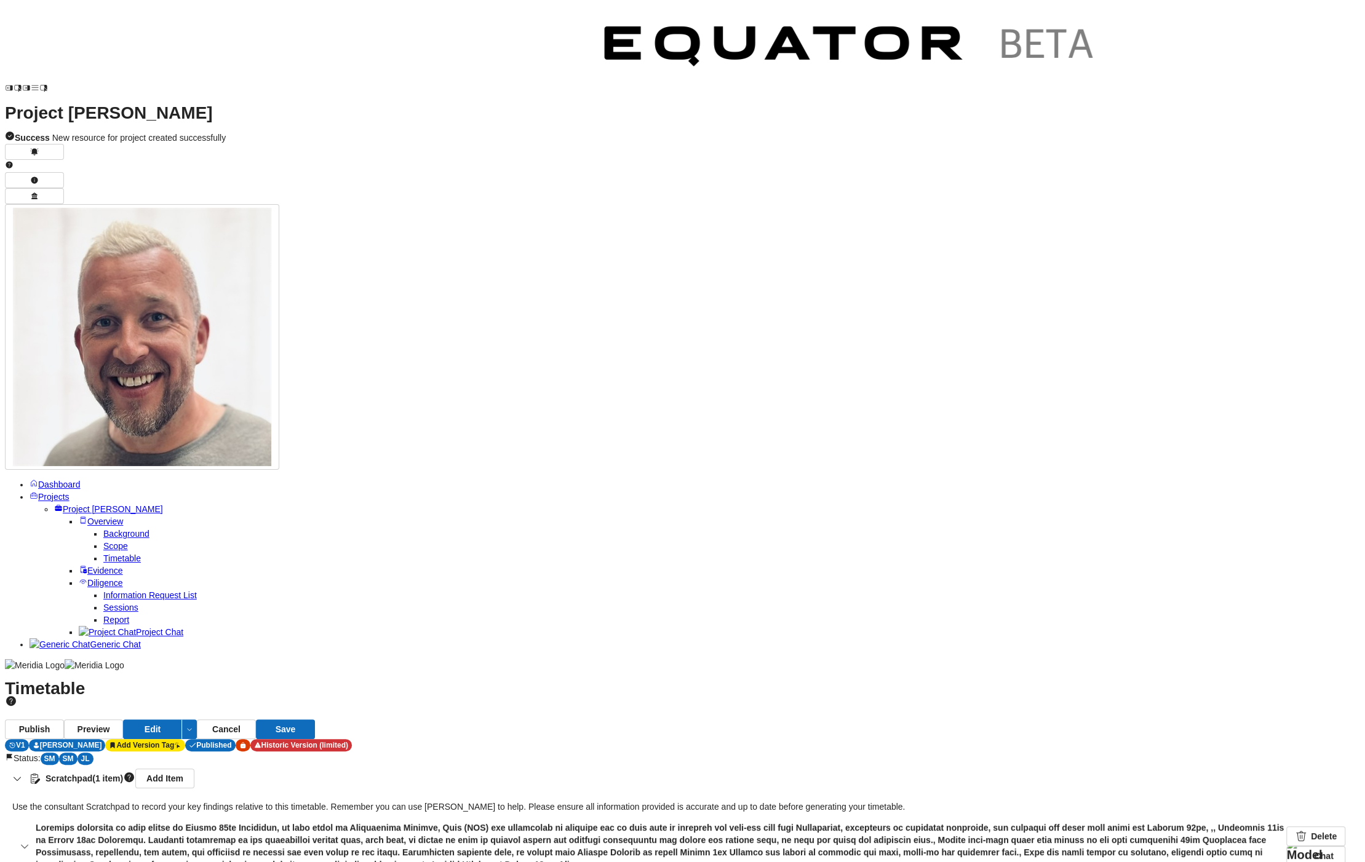
drag, startPoint x: 464, startPoint y: 584, endPoint x: 474, endPoint y: 584, distance: 9.2
drag, startPoint x: 469, startPoint y: 613, endPoint x: 522, endPoint y: 610, distance: 53.6
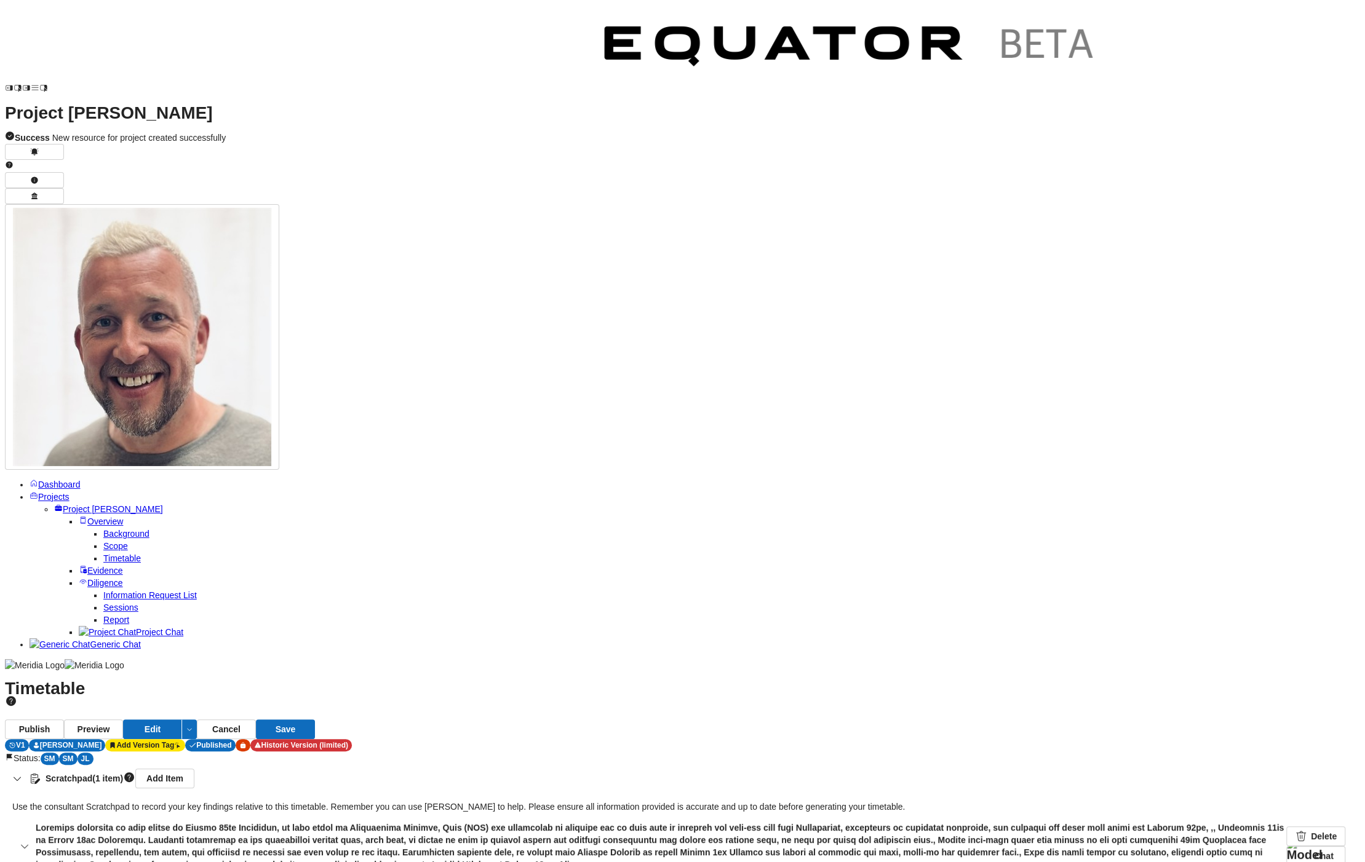
drag, startPoint x: 458, startPoint y: 614, endPoint x: 499, endPoint y: 614, distance: 41.2
drag, startPoint x: 520, startPoint y: 646, endPoint x: 550, endPoint y: 647, distance: 30.8
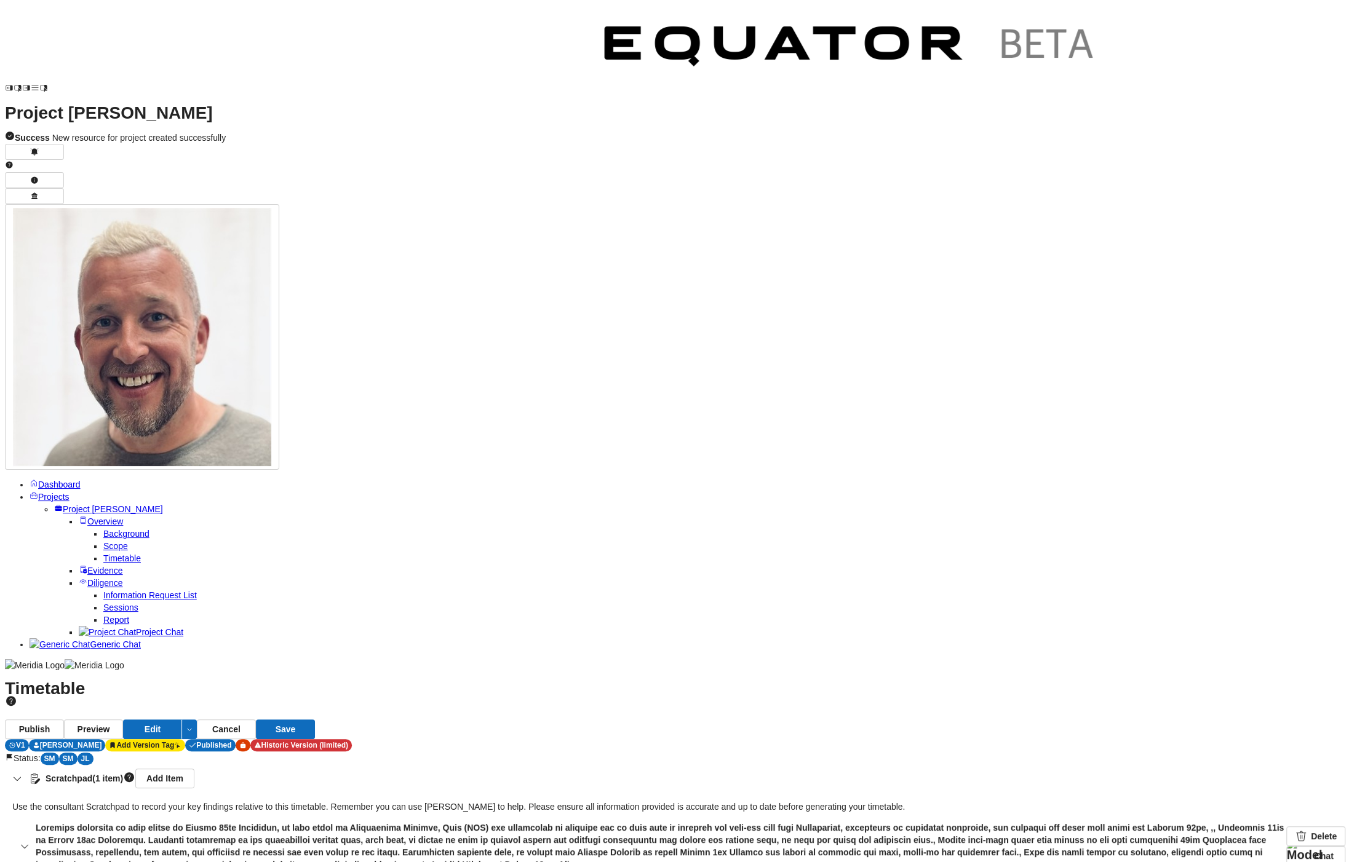
drag, startPoint x: 543, startPoint y: 677, endPoint x: 594, endPoint y: 677, distance: 51.1
drag, startPoint x: 799, startPoint y: 738, endPoint x: 744, endPoint y: 739, distance: 54.7
drag, startPoint x: 831, startPoint y: 737, endPoint x: 856, endPoint y: 738, distance: 25.2
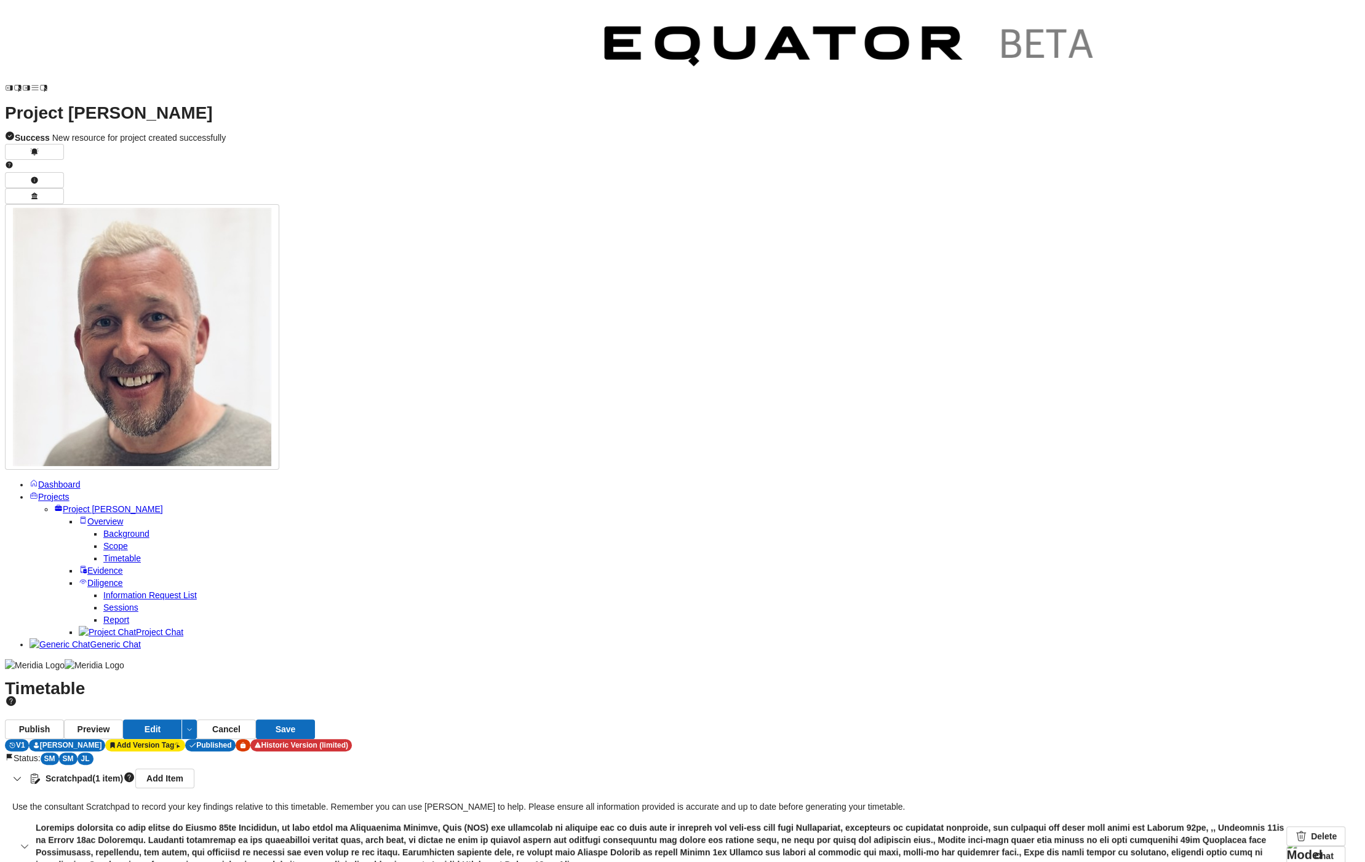
drag, startPoint x: 922, startPoint y: 771, endPoint x: 868, endPoint y: 770, distance: 54.1
drag, startPoint x: 1039, startPoint y: 798, endPoint x: 932, endPoint y: 798, distance: 106.4
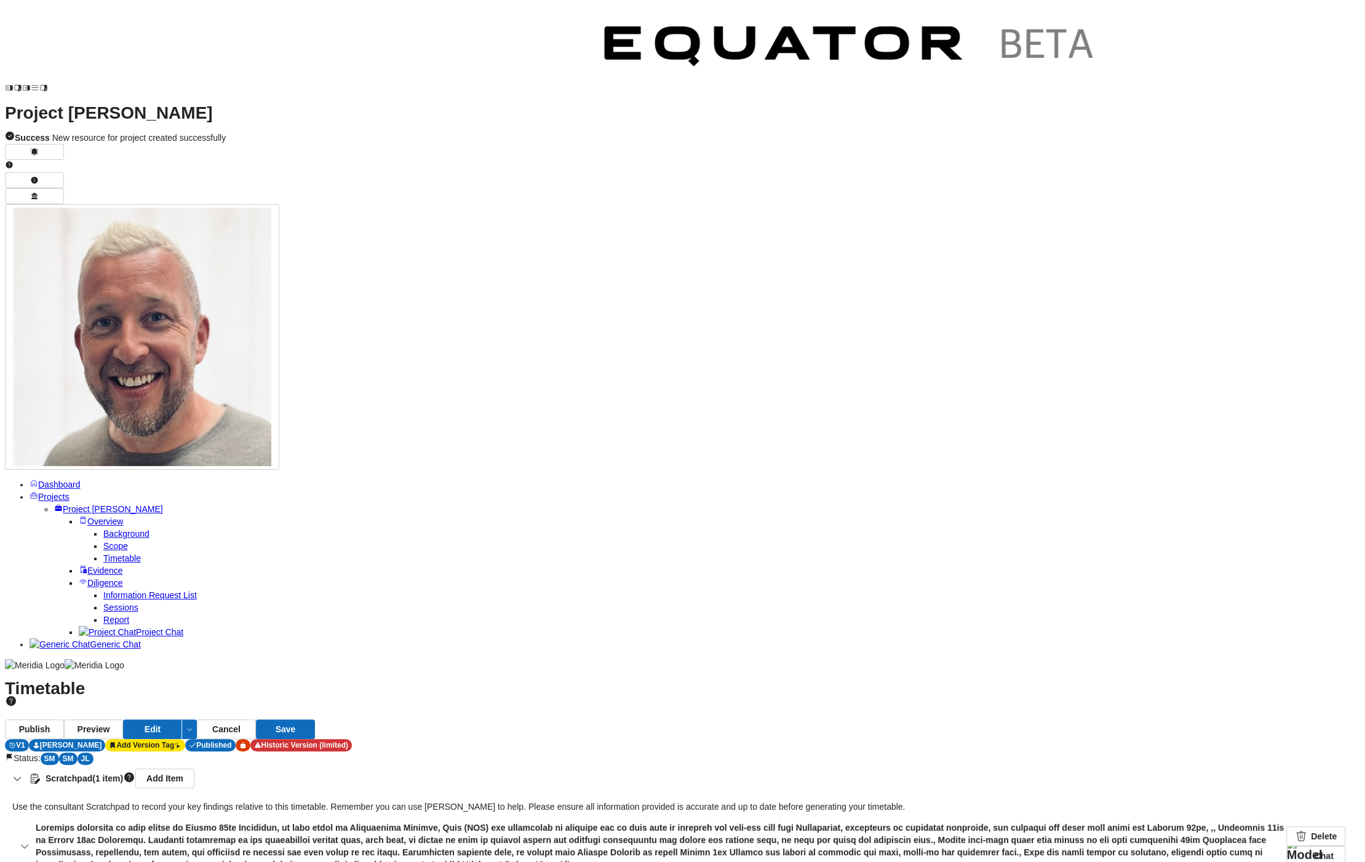
drag, startPoint x: 1038, startPoint y: 799, endPoint x: 936, endPoint y: 795, distance: 102.2
drag, startPoint x: 1039, startPoint y: 795, endPoint x: 970, endPoint y: 799, distance: 69.6
drag, startPoint x: 1038, startPoint y: 806, endPoint x: 1019, endPoint y: 799, distance: 19.9
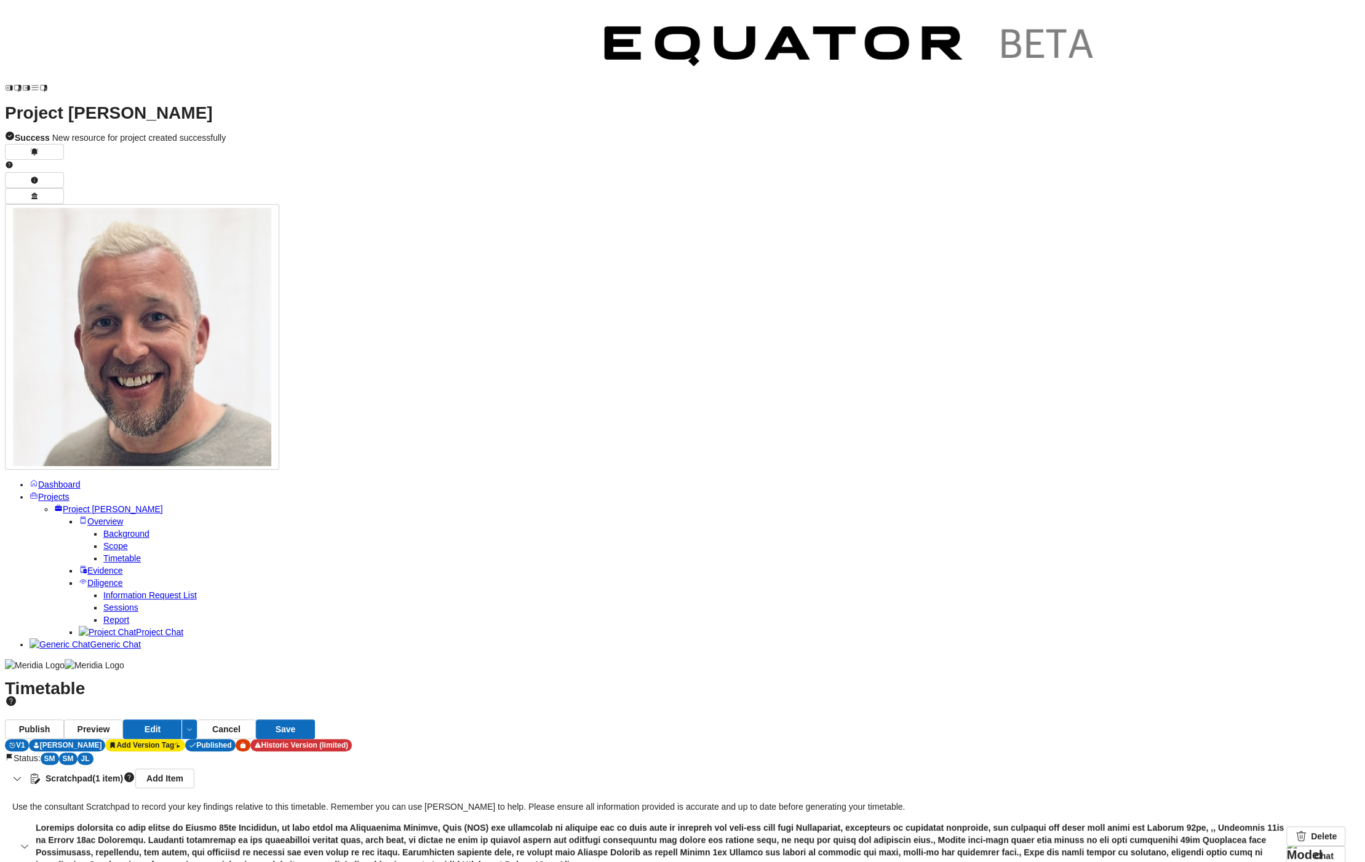
drag, startPoint x: 1037, startPoint y: 800, endPoint x: 1022, endPoint y: 800, distance: 14.8
drag, startPoint x: 1033, startPoint y: 800, endPoint x: 1023, endPoint y: 802, distance: 9.4
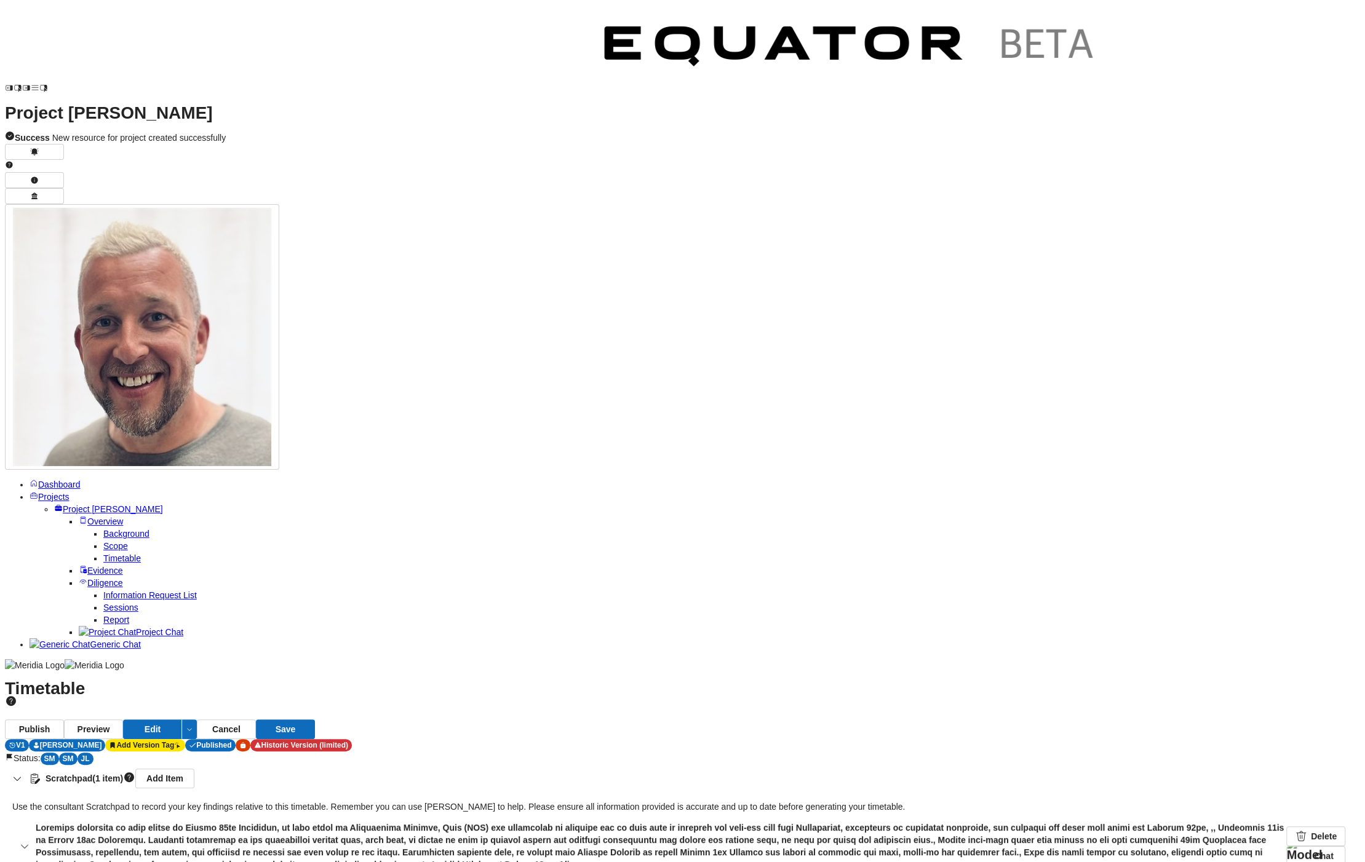
drag, startPoint x: 1033, startPoint y: 800, endPoint x: 928, endPoint y: 804, distance: 104.6
click at [1286, 827] on link "Delete" at bounding box center [1315, 837] width 59 height 20
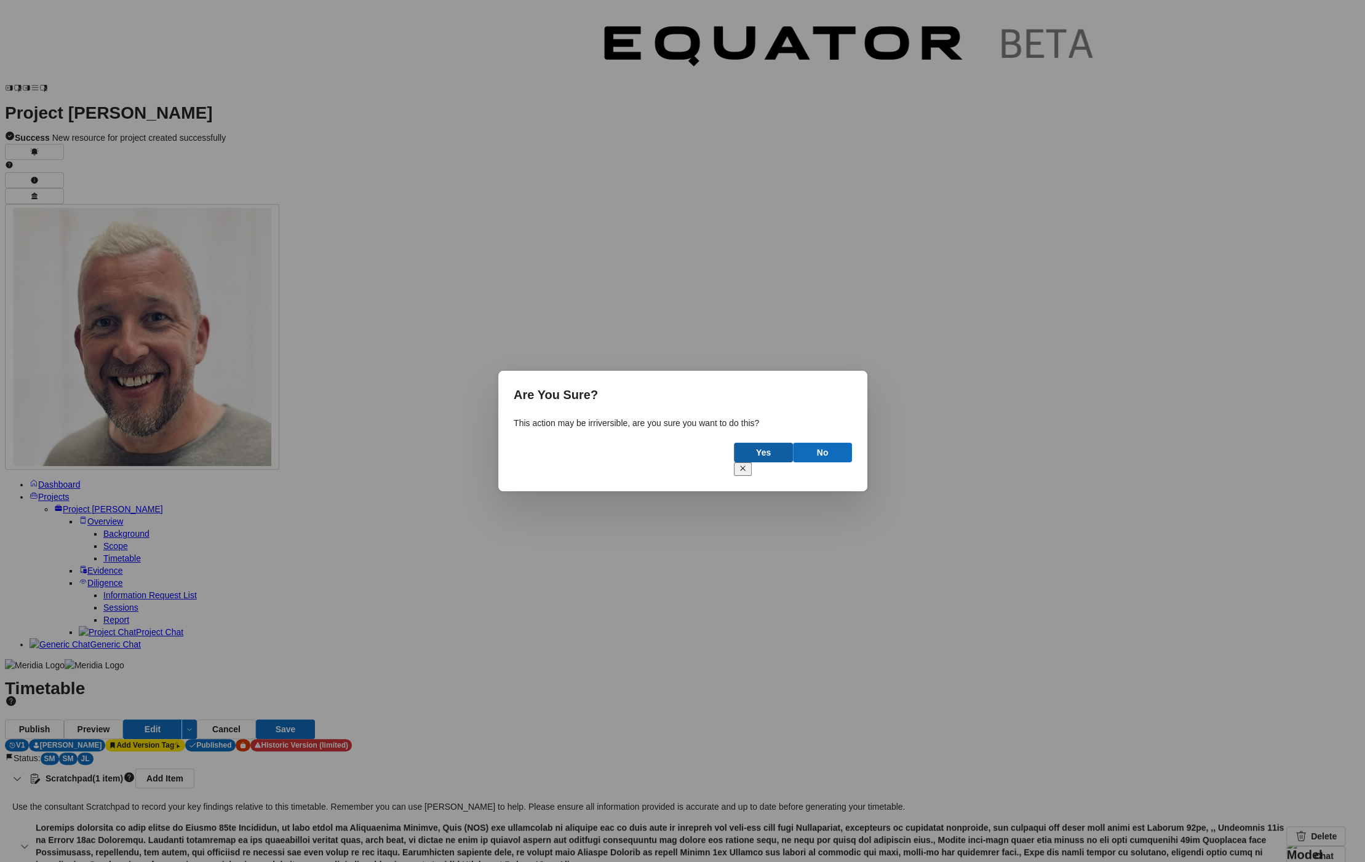
click at [772, 453] on button "Yes" at bounding box center [763, 453] width 59 height 20
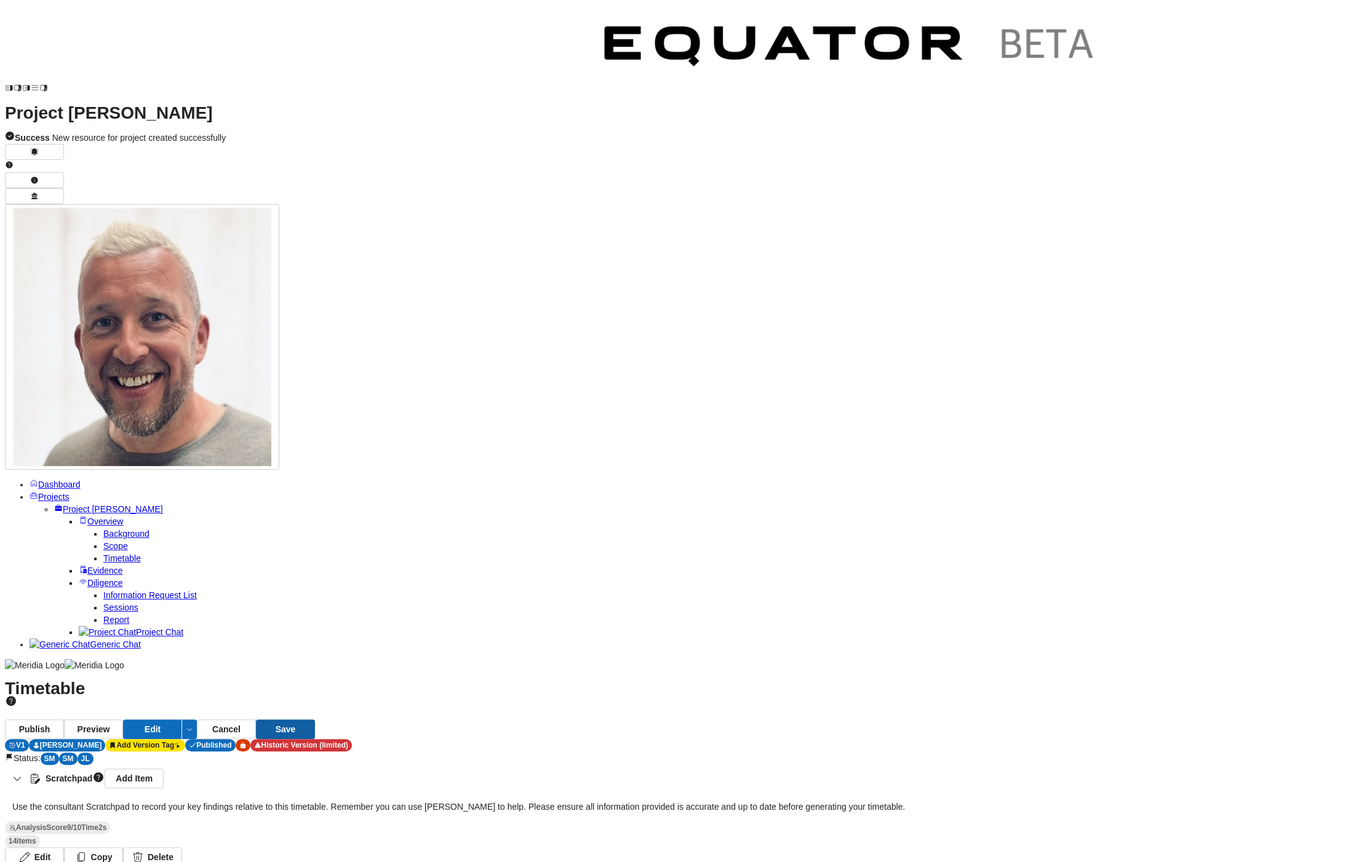
click at [315, 720] on button "Save" at bounding box center [285, 730] width 59 height 20
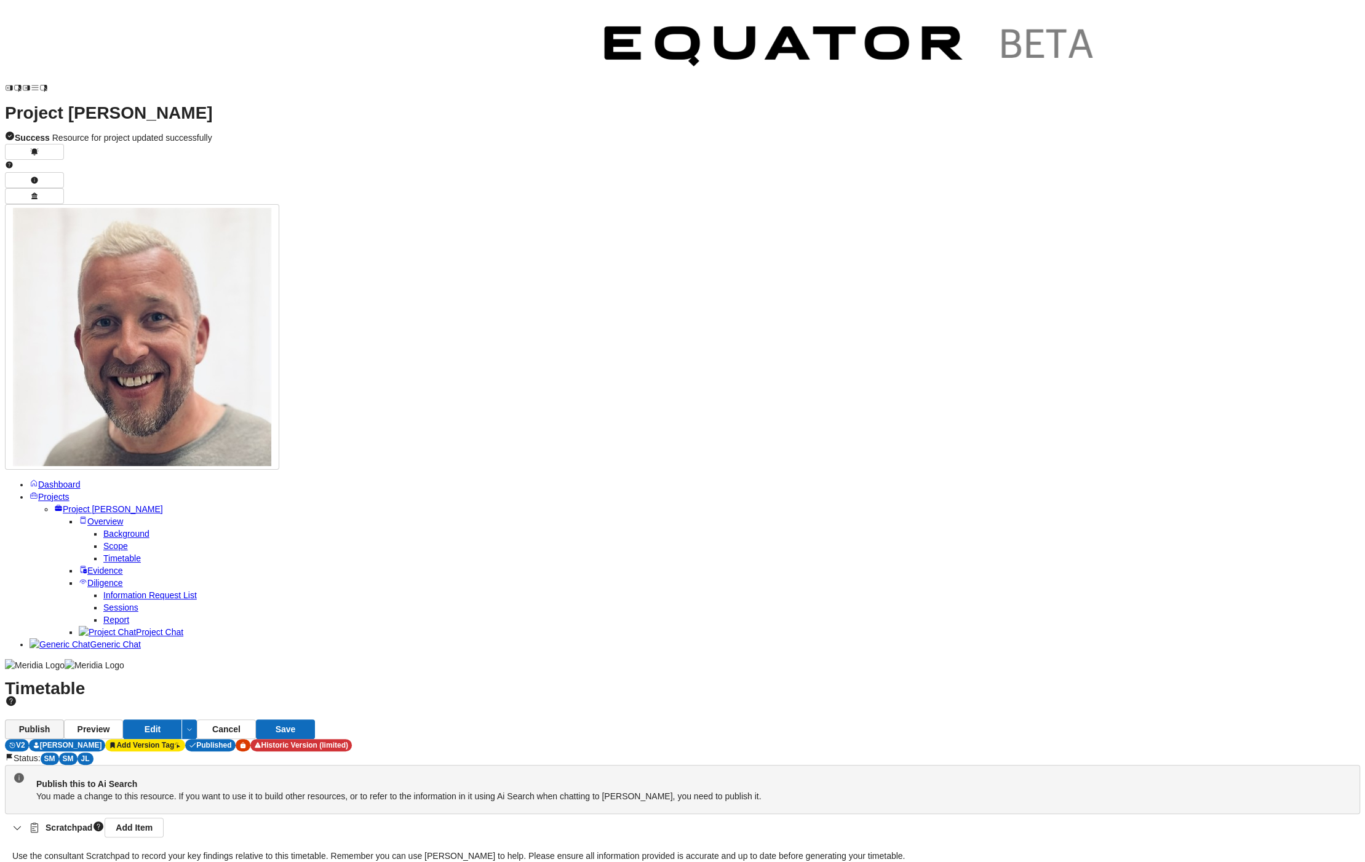
click at [64, 720] on button "Publish" at bounding box center [34, 730] width 59 height 20
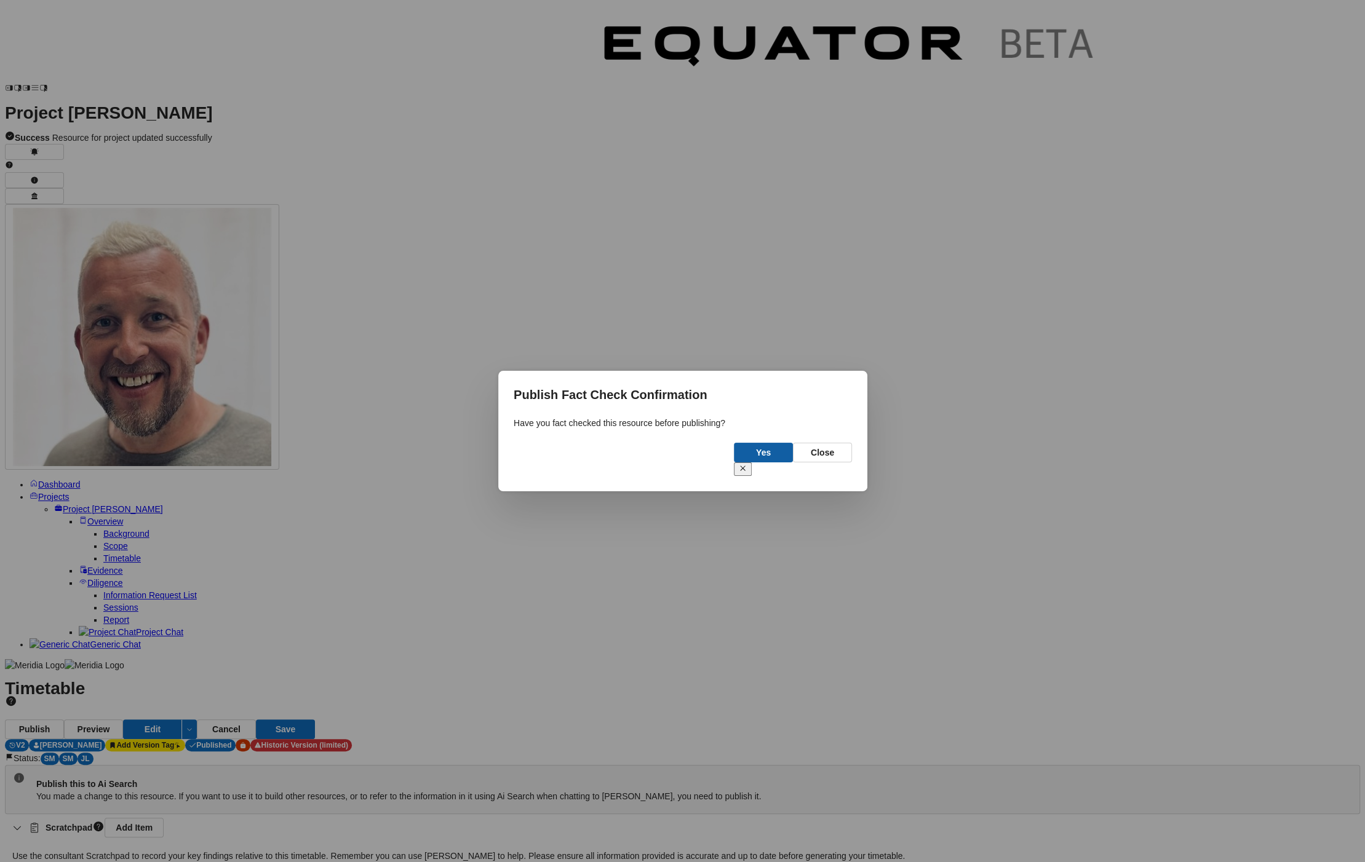
click at [771, 459] on button "Yes" at bounding box center [763, 453] width 59 height 20
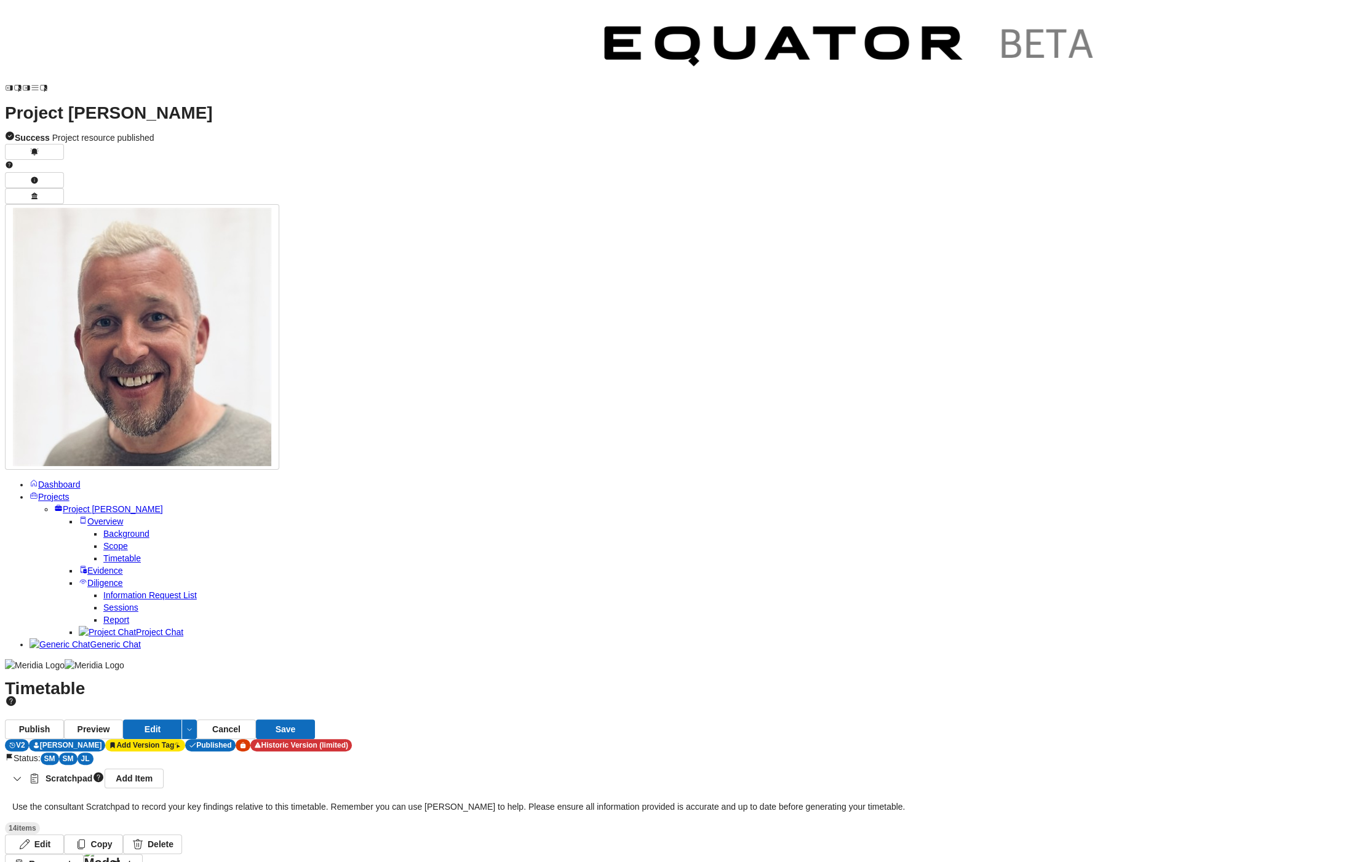
click at [130, 590] on span "Information Request List" at bounding box center [149, 595] width 93 height 10
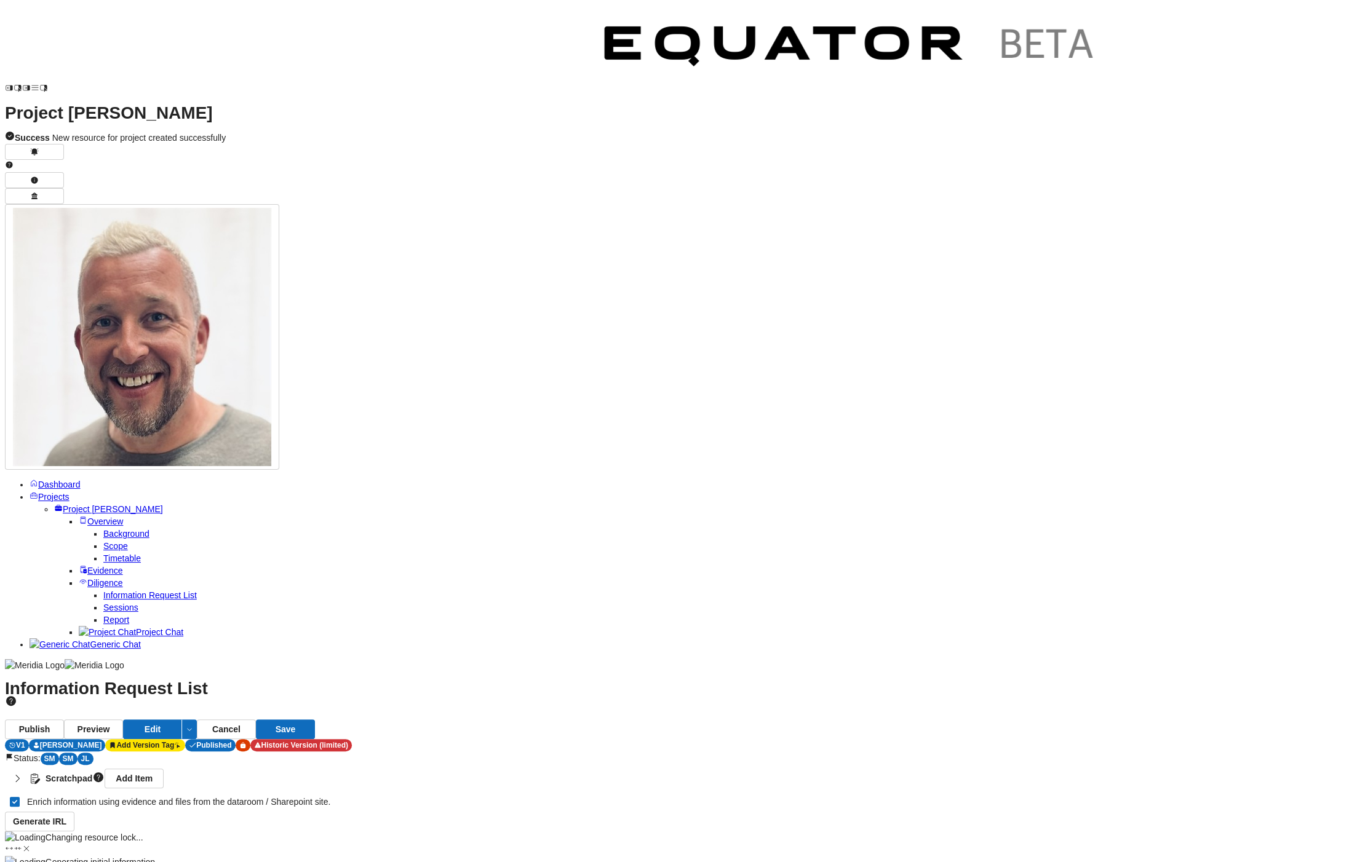
click at [92, 773] on strong "Scratchpad" at bounding box center [69, 779] width 47 height 12
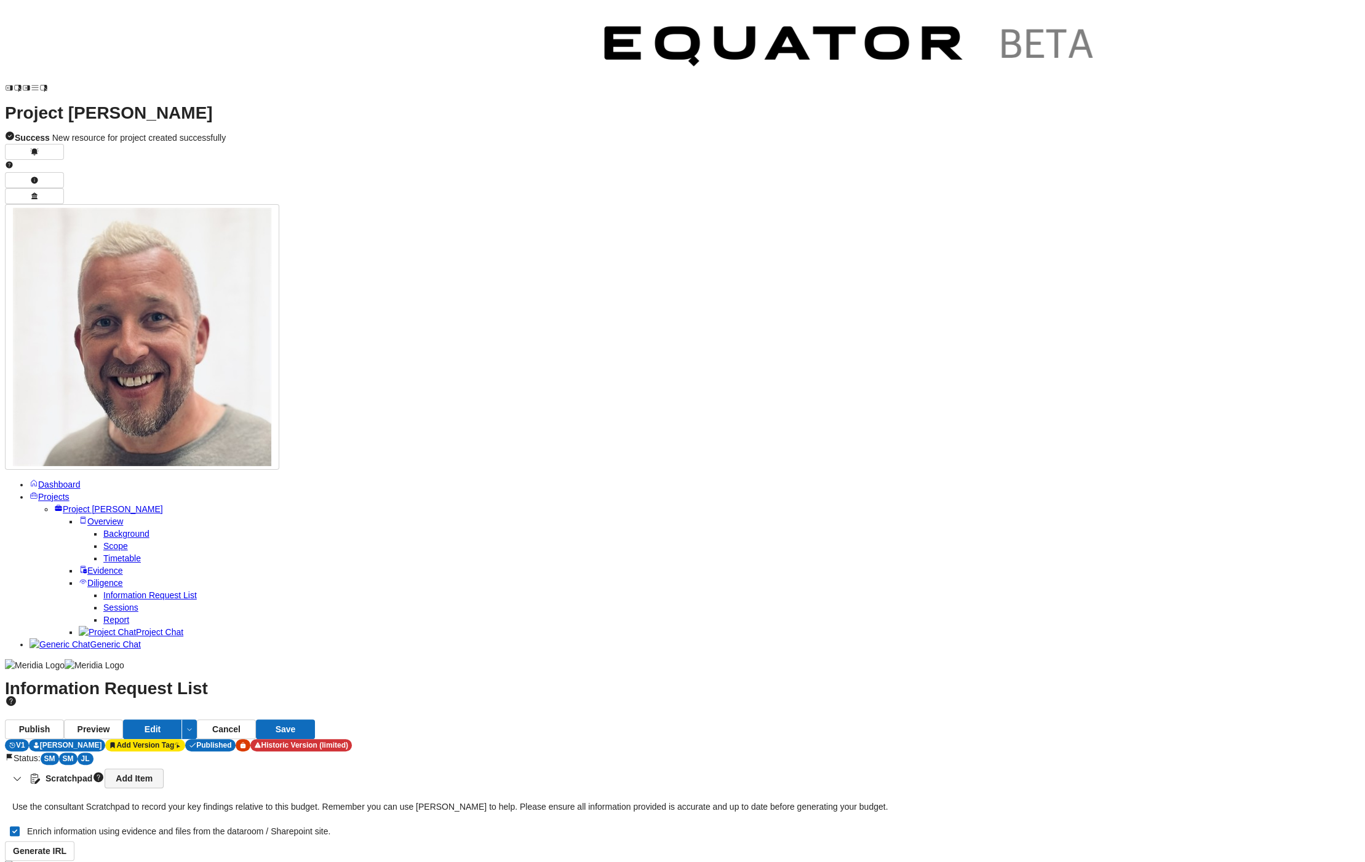
click at [164, 769] on link "Add Item" at bounding box center [134, 779] width 59 height 20
click at [130, 849] on textarea at bounding box center [75, 865] width 110 height 32
paste textarea "**********"
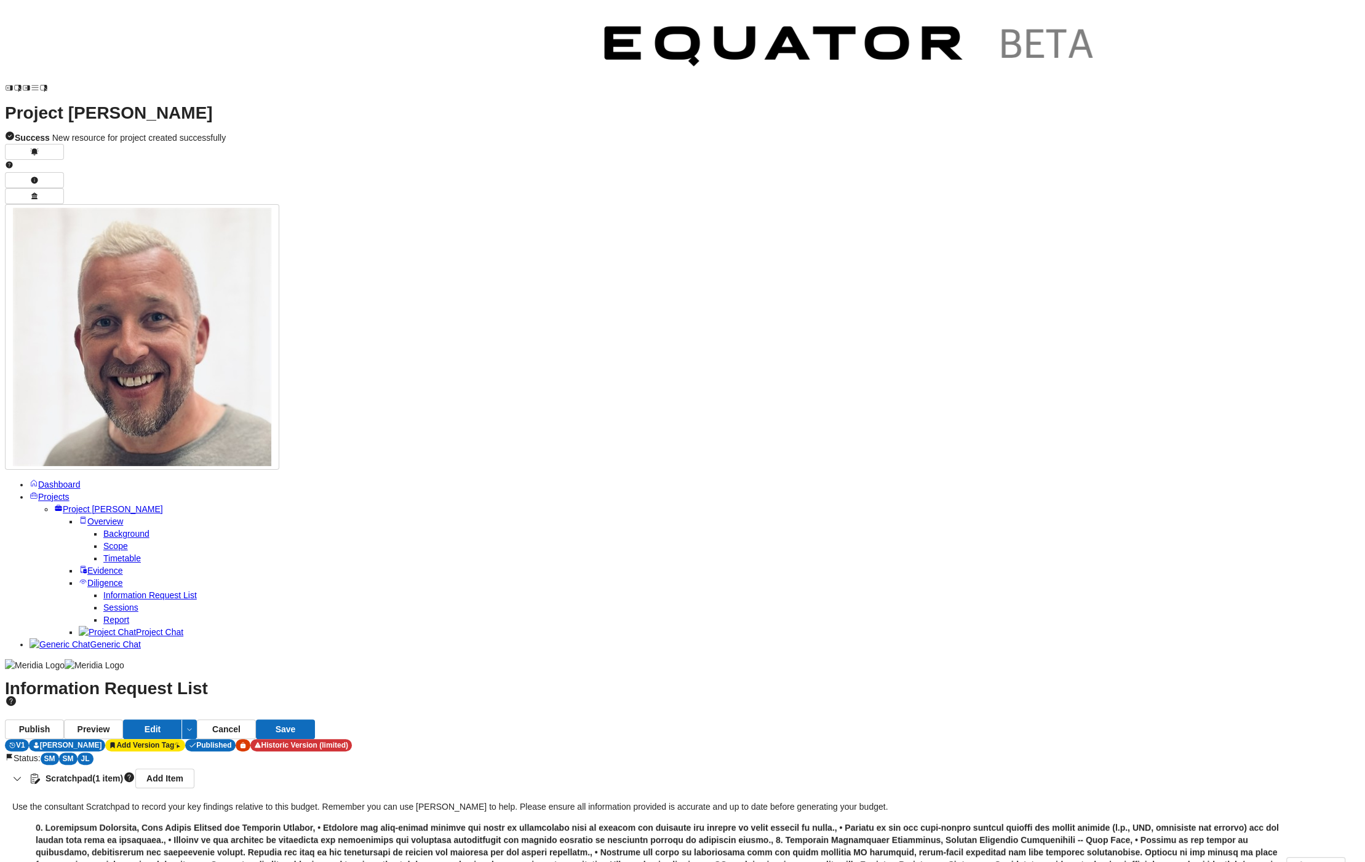
type textarea "**********"
click at [31, 862] on icon "button" at bounding box center [24, 877] width 12 height 12
click at [194, 769] on link "Add Item" at bounding box center [164, 779] width 59 height 20
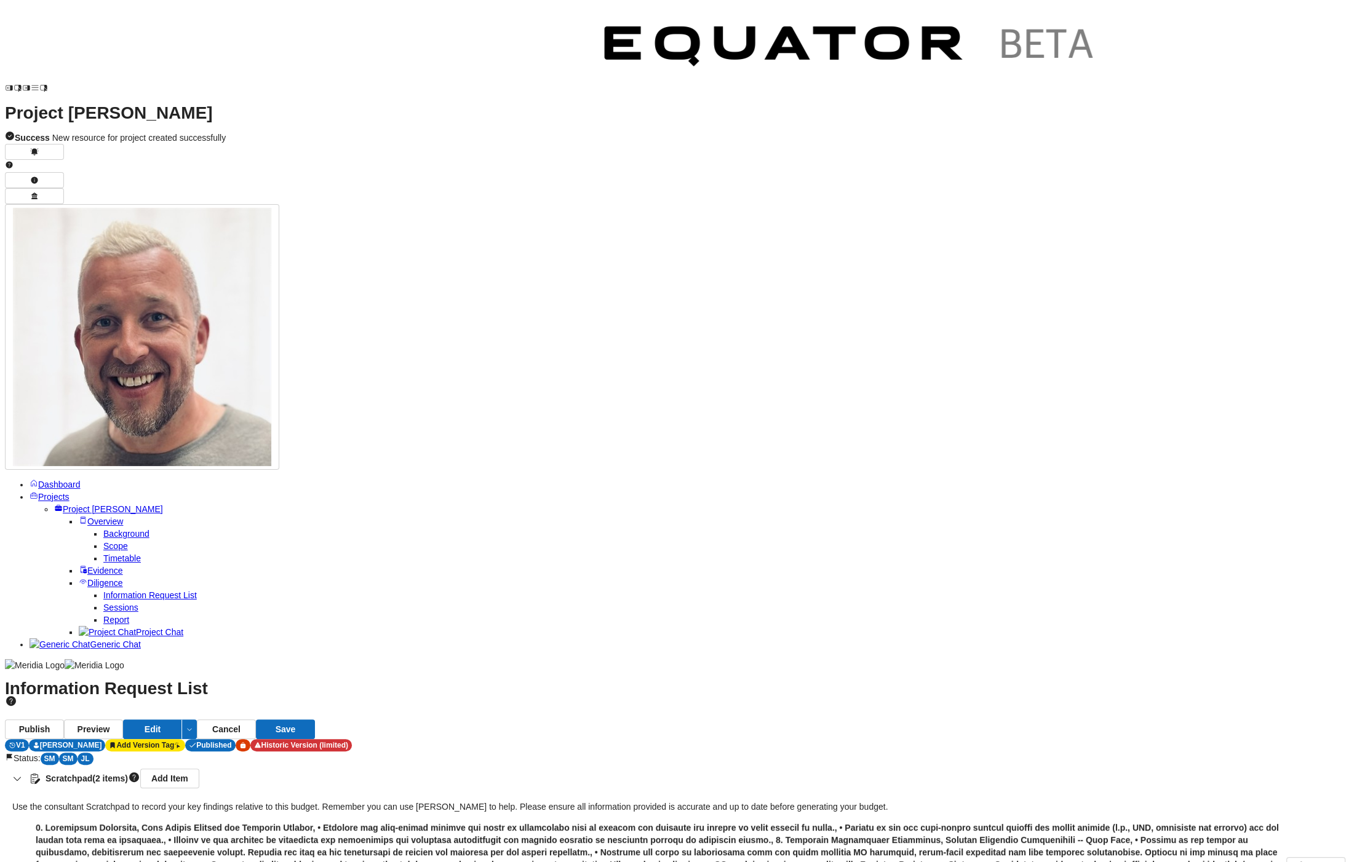
type textarea "**********"
click at [1257, 739] on div "V 1 [PERSON_NAME] Add Version Tag Published Historic Version (limited) Status: …" at bounding box center [682, 752] width 1355 height 26
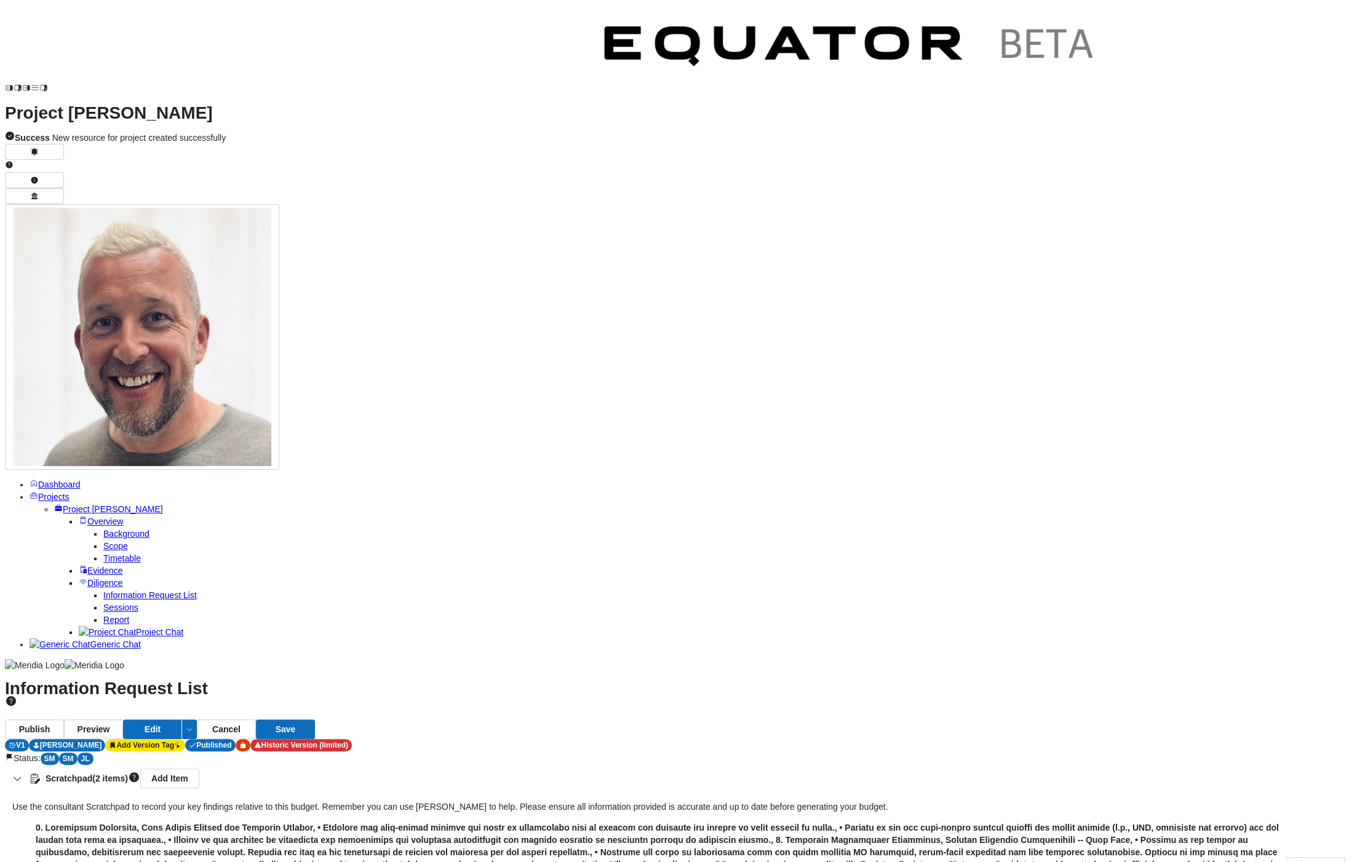
click at [315, 720] on button "Save" at bounding box center [285, 730] width 59 height 20
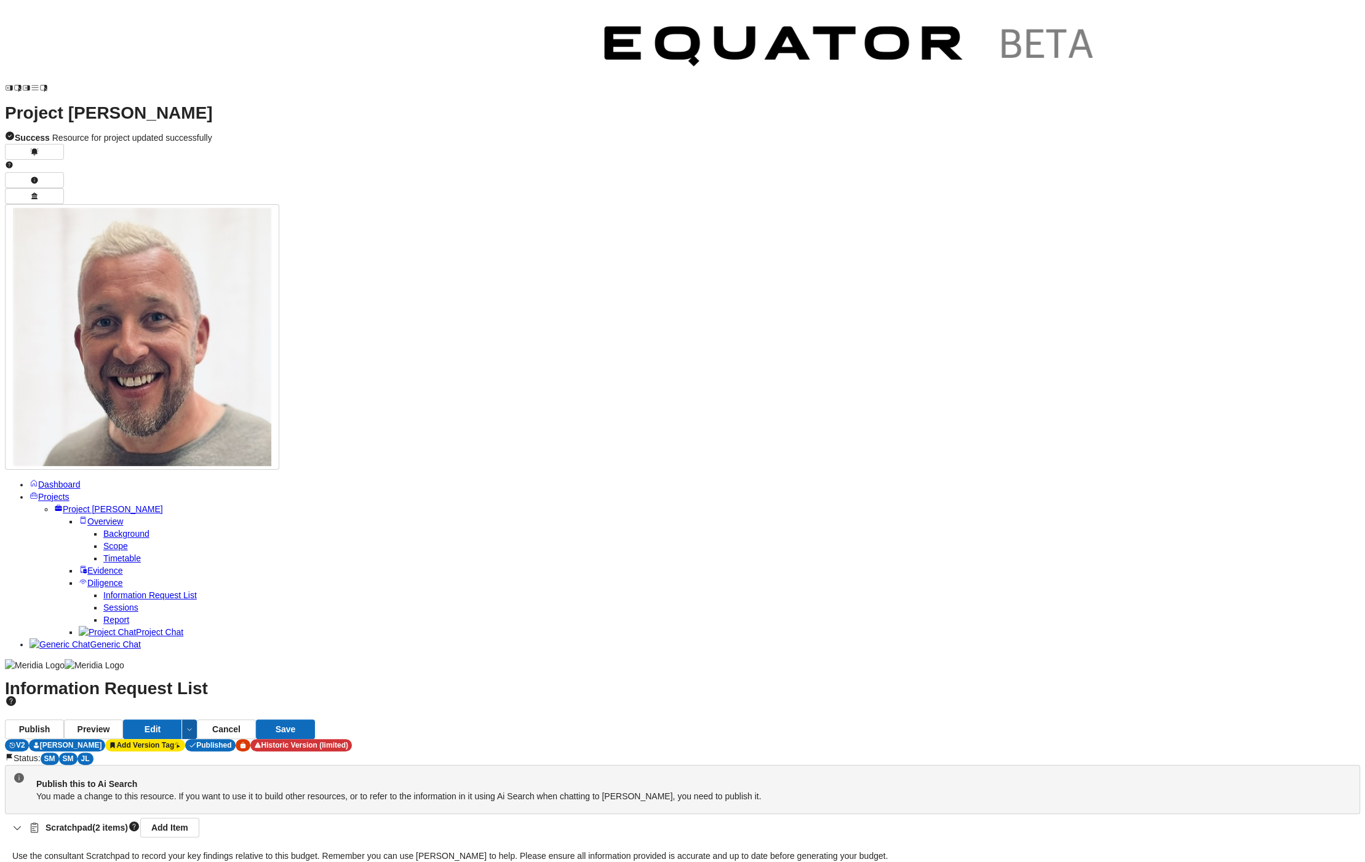
click at [193, 726] on icon "button" at bounding box center [189, 729] width 7 height 7
click at [1319, 68] on span "Regenerate" at bounding box center [1306, 67] width 71 height 12
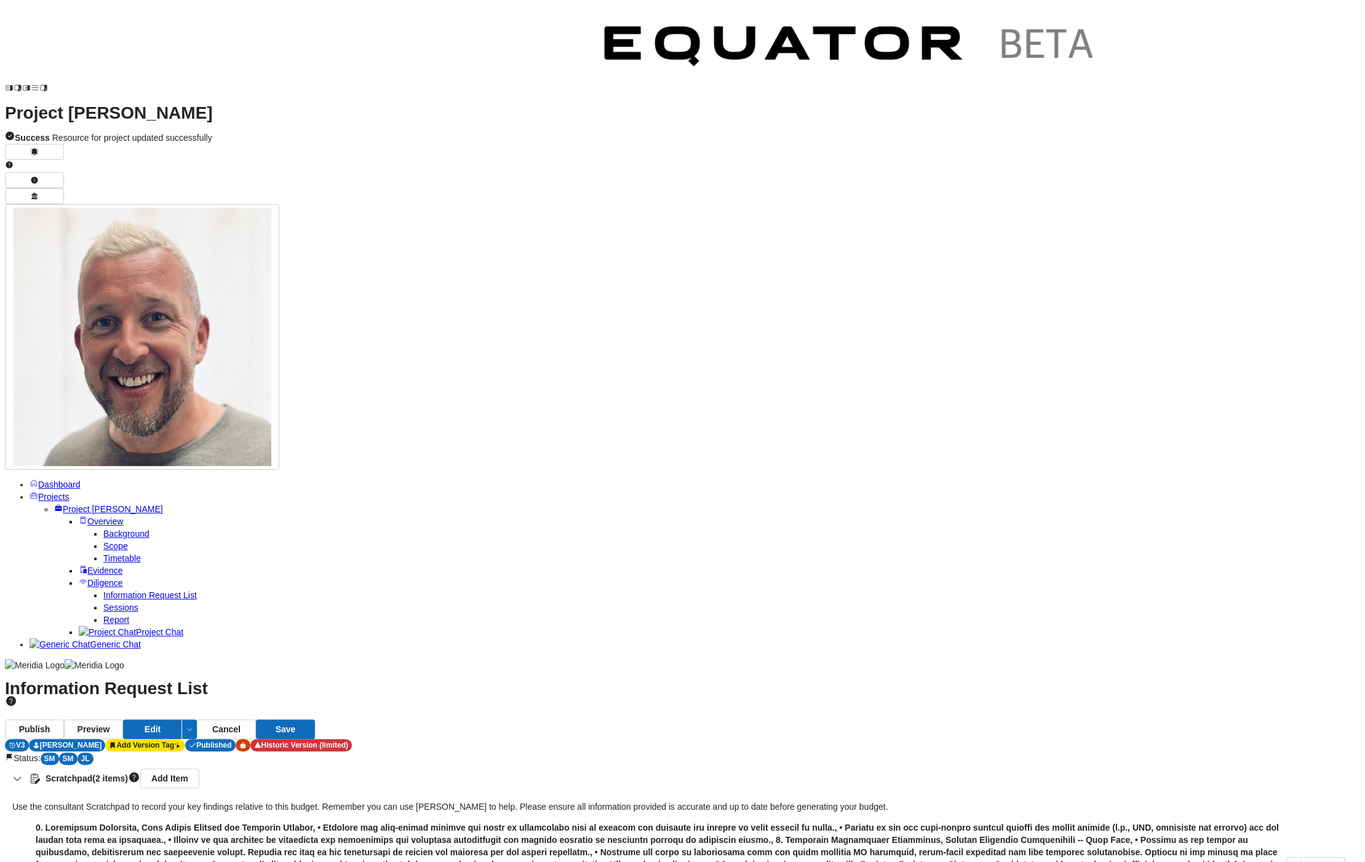
click at [315, 720] on button "Save" at bounding box center [285, 730] width 59 height 20
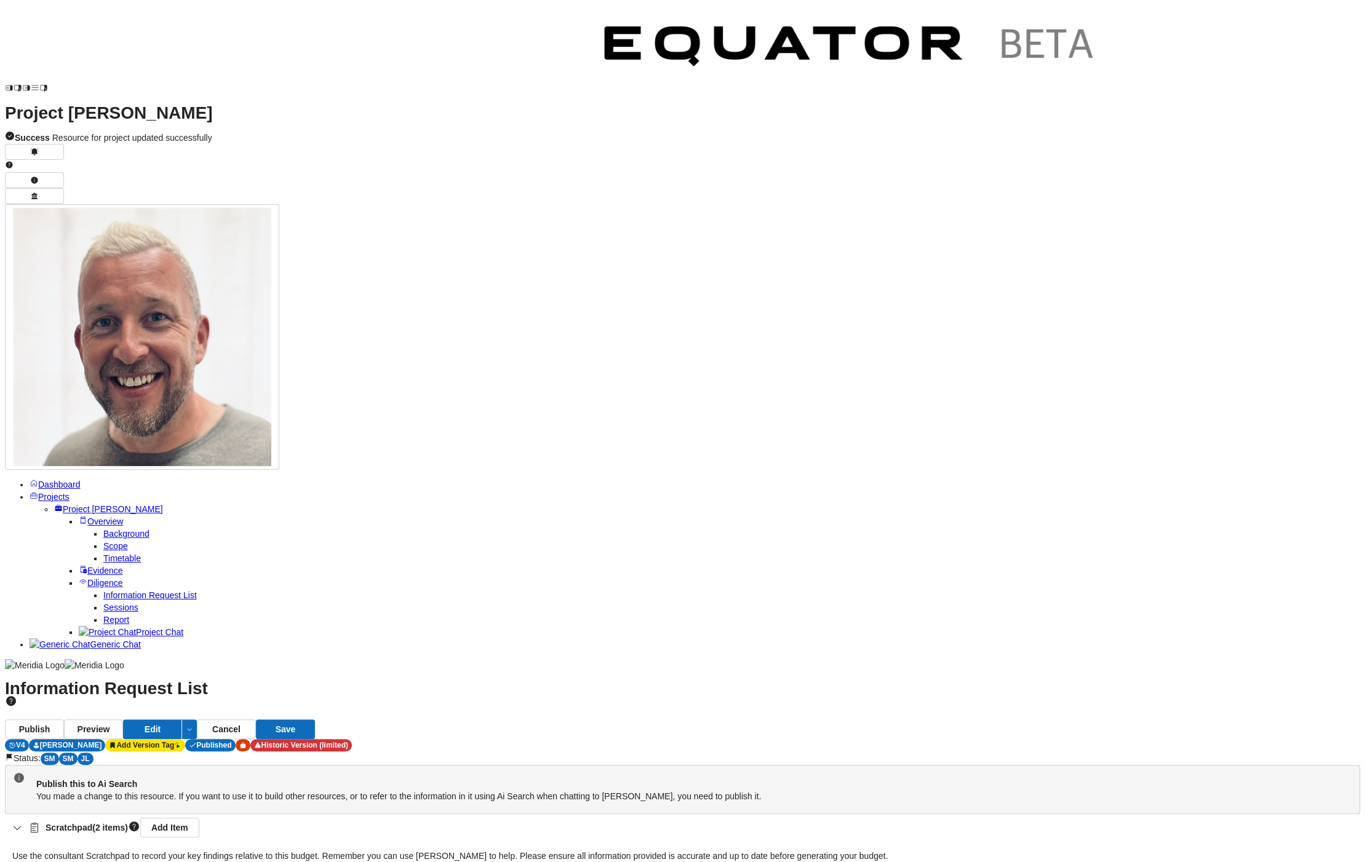
click at [23, 822] on icon "button" at bounding box center [17, 828] width 12 height 12
click at [64, 720] on button "Publish" at bounding box center [34, 730] width 59 height 20
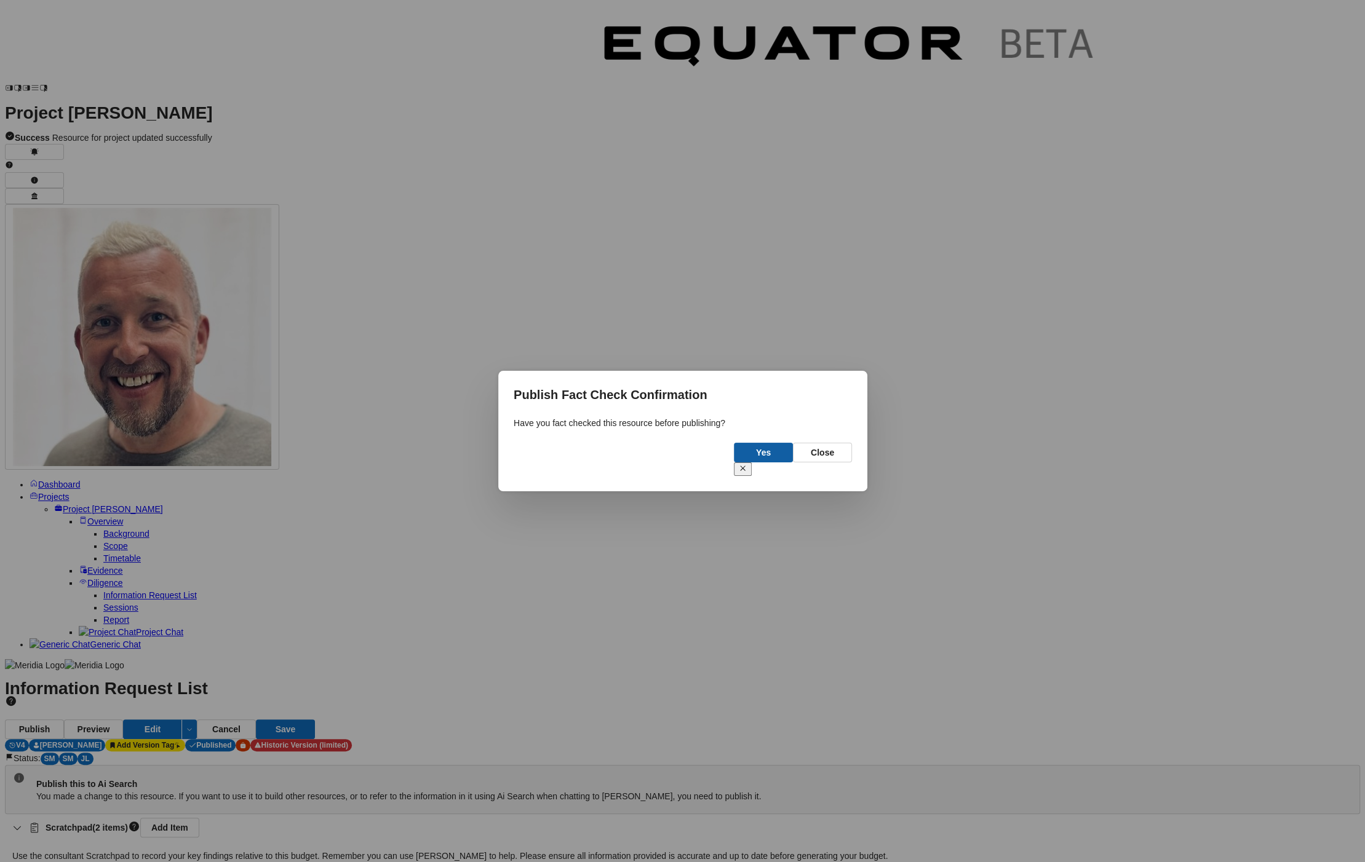
click at [761, 452] on button "Yes" at bounding box center [763, 453] width 59 height 20
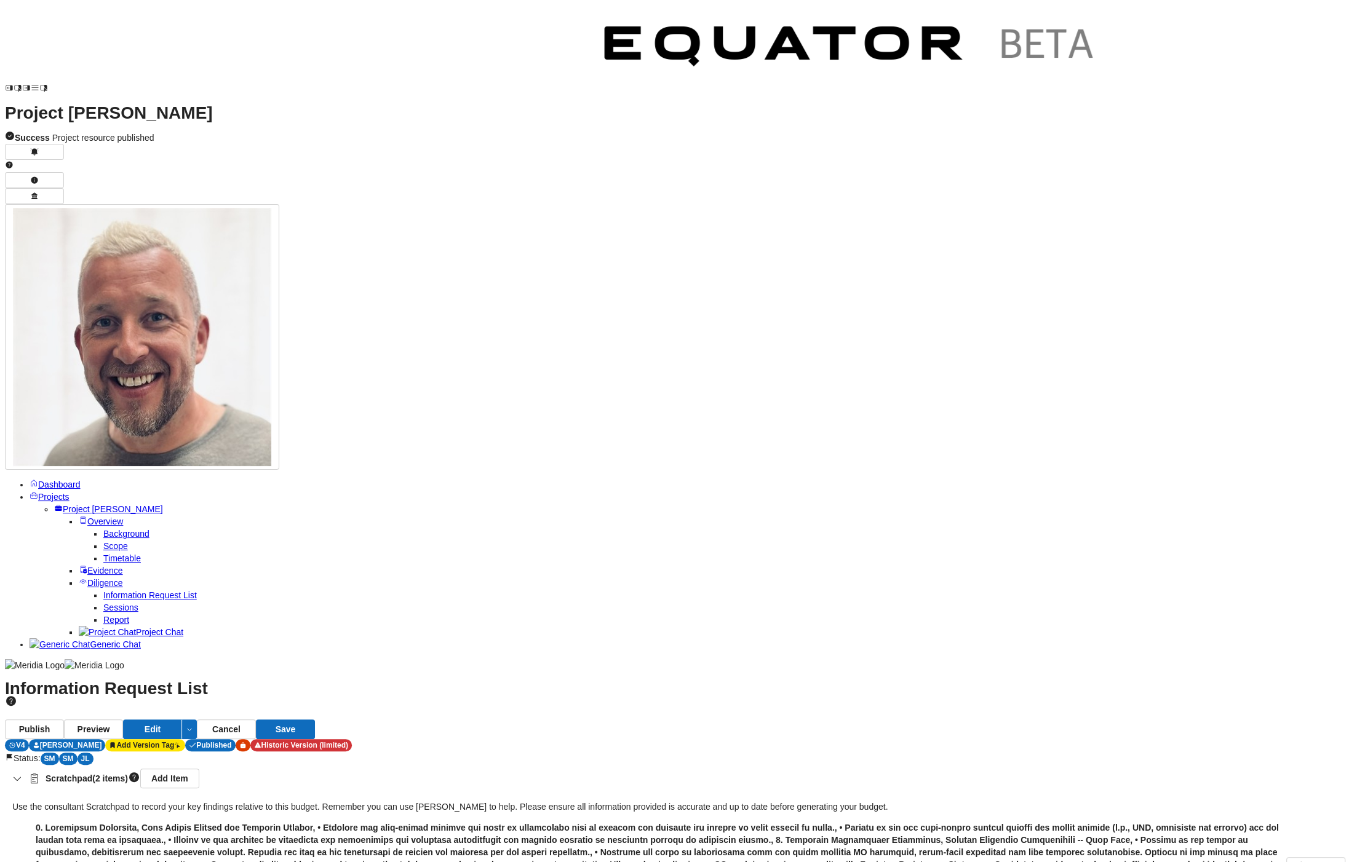
click at [103, 615] on span "Report" at bounding box center [116, 620] width 26 height 10
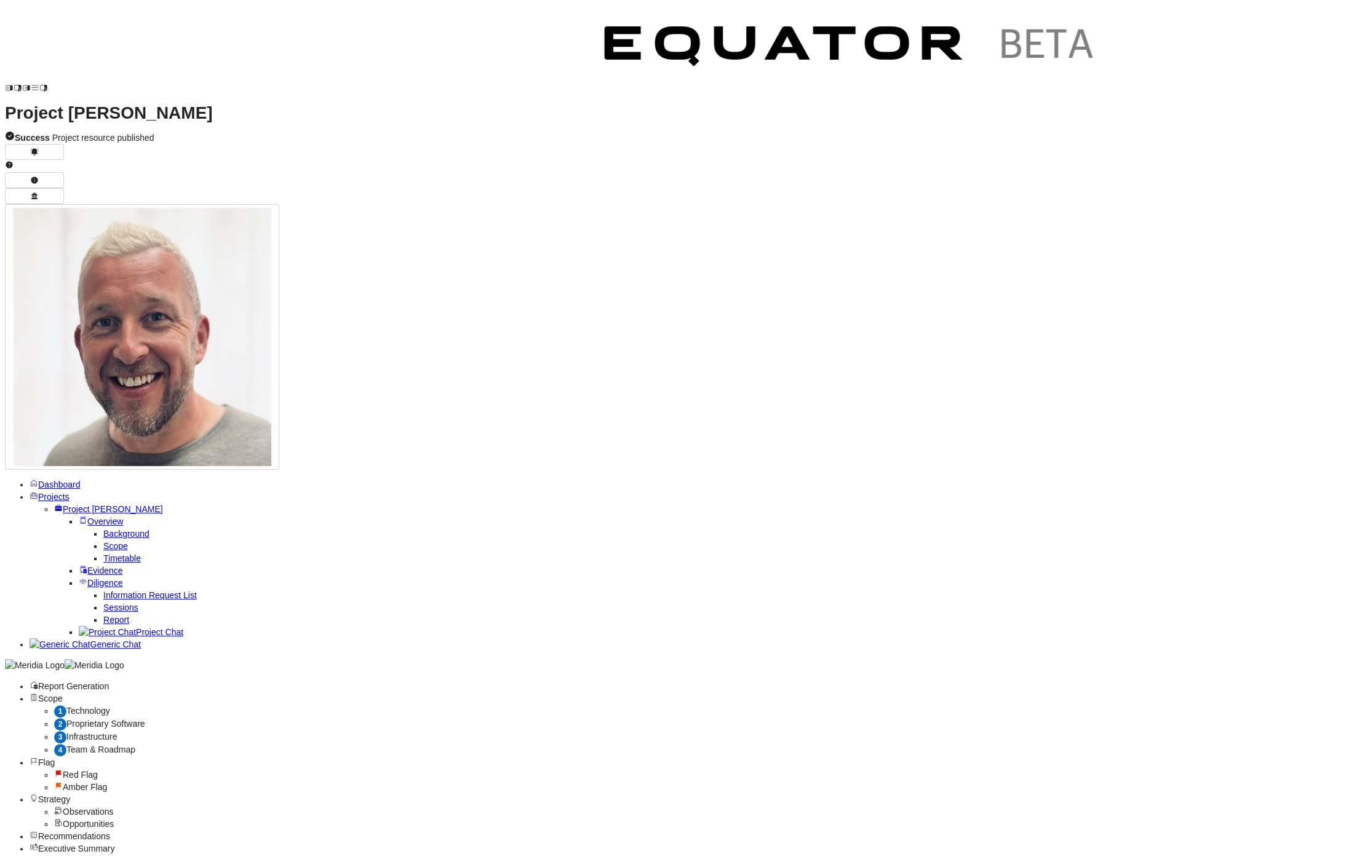
click at [110, 706] on span "Technology" at bounding box center [88, 711] width 44 height 10
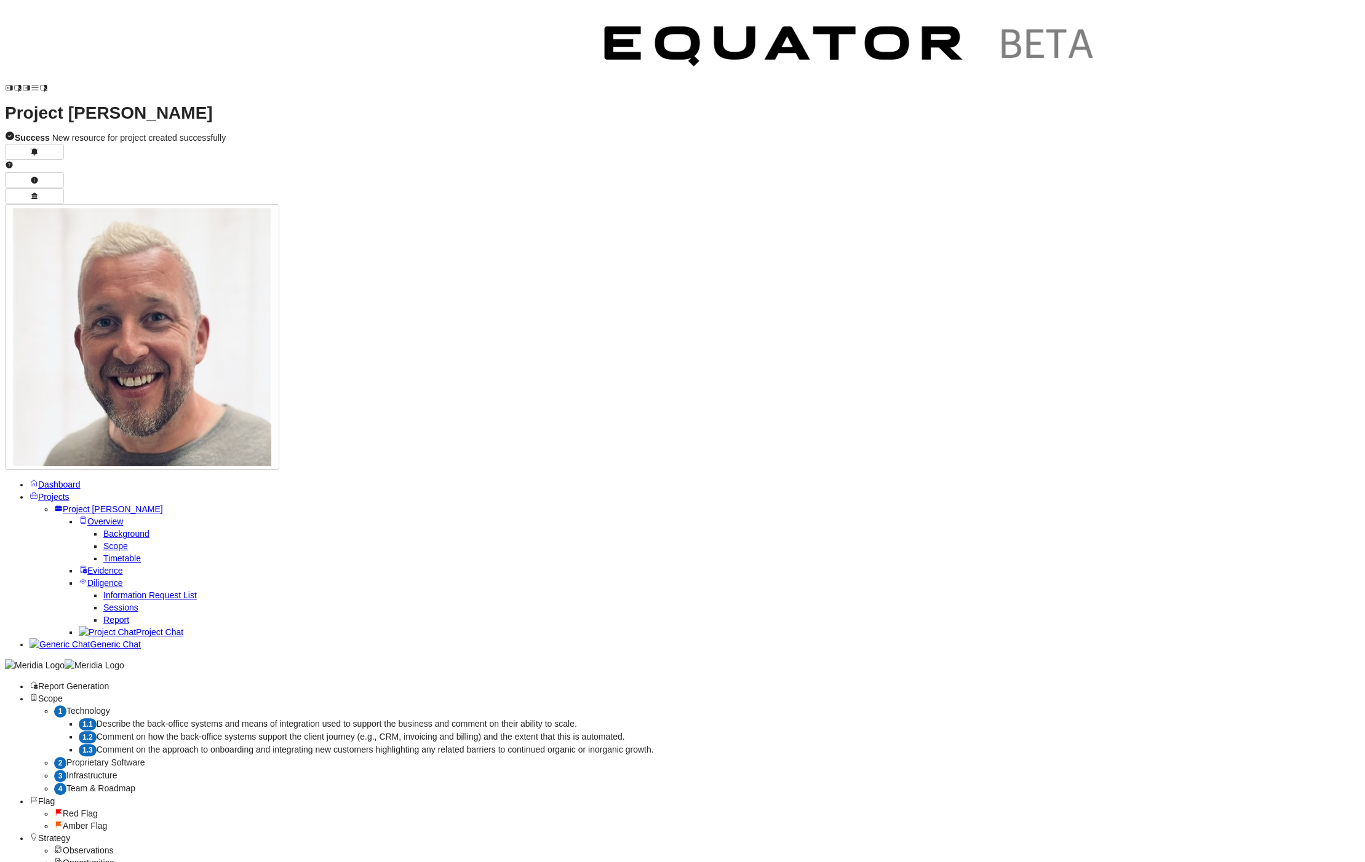
click at [340, 719] on span "Describe the back-office systems and means of integration used to support the b…" at bounding box center [337, 724] width 480 height 10
click at [333, 732] on span "Comment on how the back-office systems support the client journey (e.g., CRM, i…" at bounding box center [361, 737] width 528 height 10
click at [148, 590] on span "Information Request List" at bounding box center [149, 595] width 93 height 10
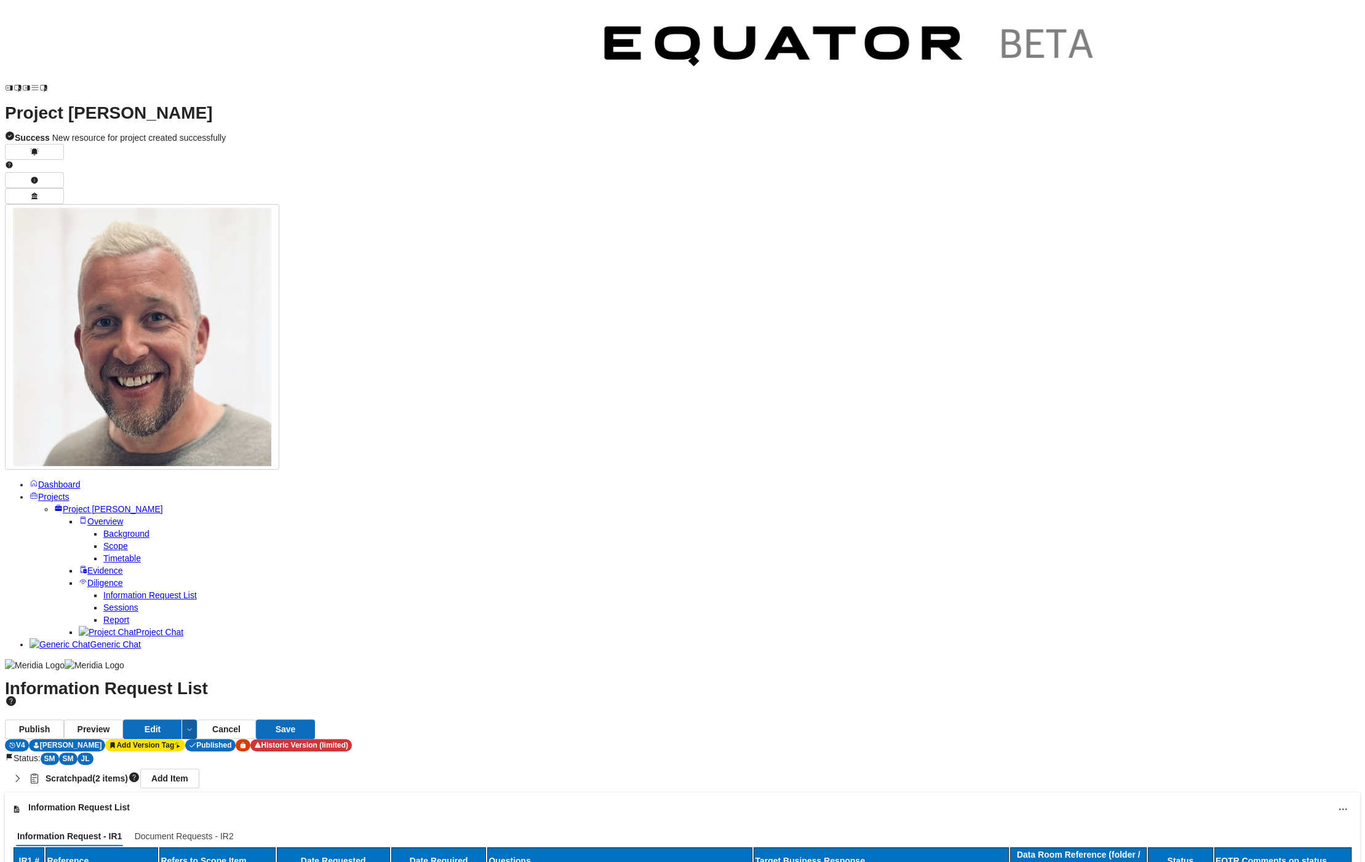
click at [197, 720] on button "button" at bounding box center [189, 730] width 15 height 20
click at [1340, 800] on button "More options" at bounding box center [1343, 810] width 20 height 20
click at [1310, 236] on span "Export to XLSX" at bounding box center [1306, 237] width 62 height 12
click at [103, 554] on span "Timetable" at bounding box center [122, 559] width 38 height 10
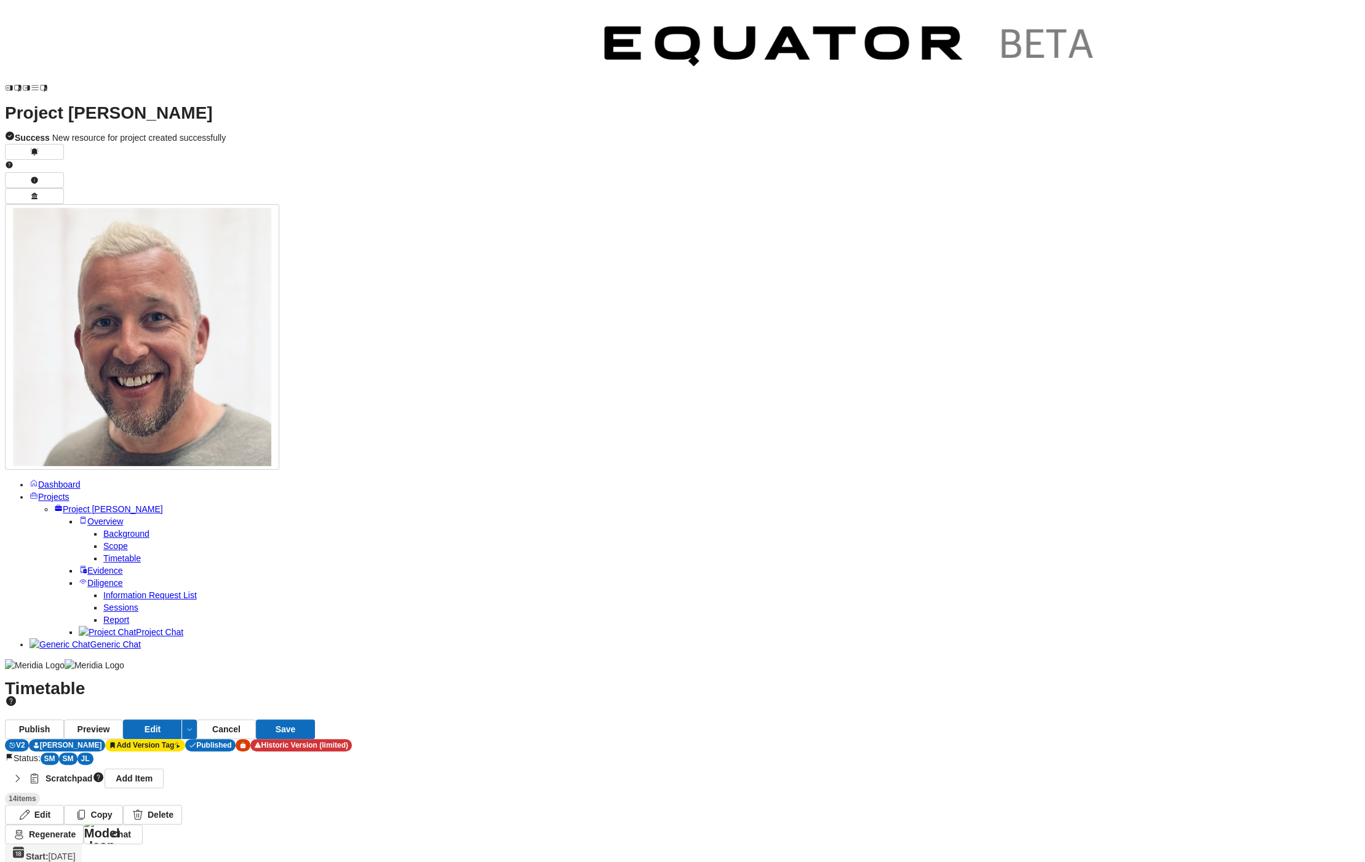
click at [103, 603] on span "Sessions" at bounding box center [120, 608] width 35 height 10
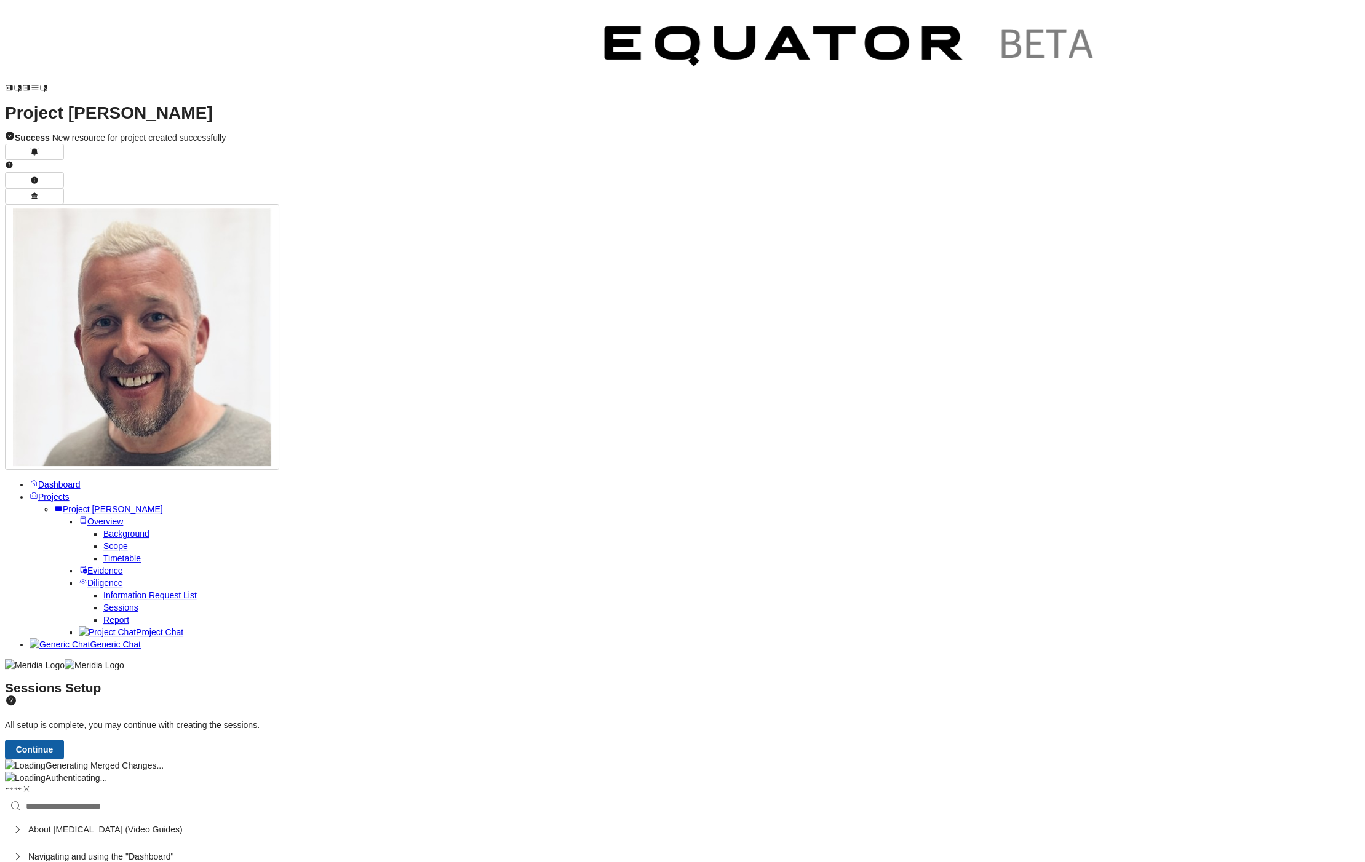
click at [64, 740] on button "Continue" at bounding box center [34, 750] width 59 height 20
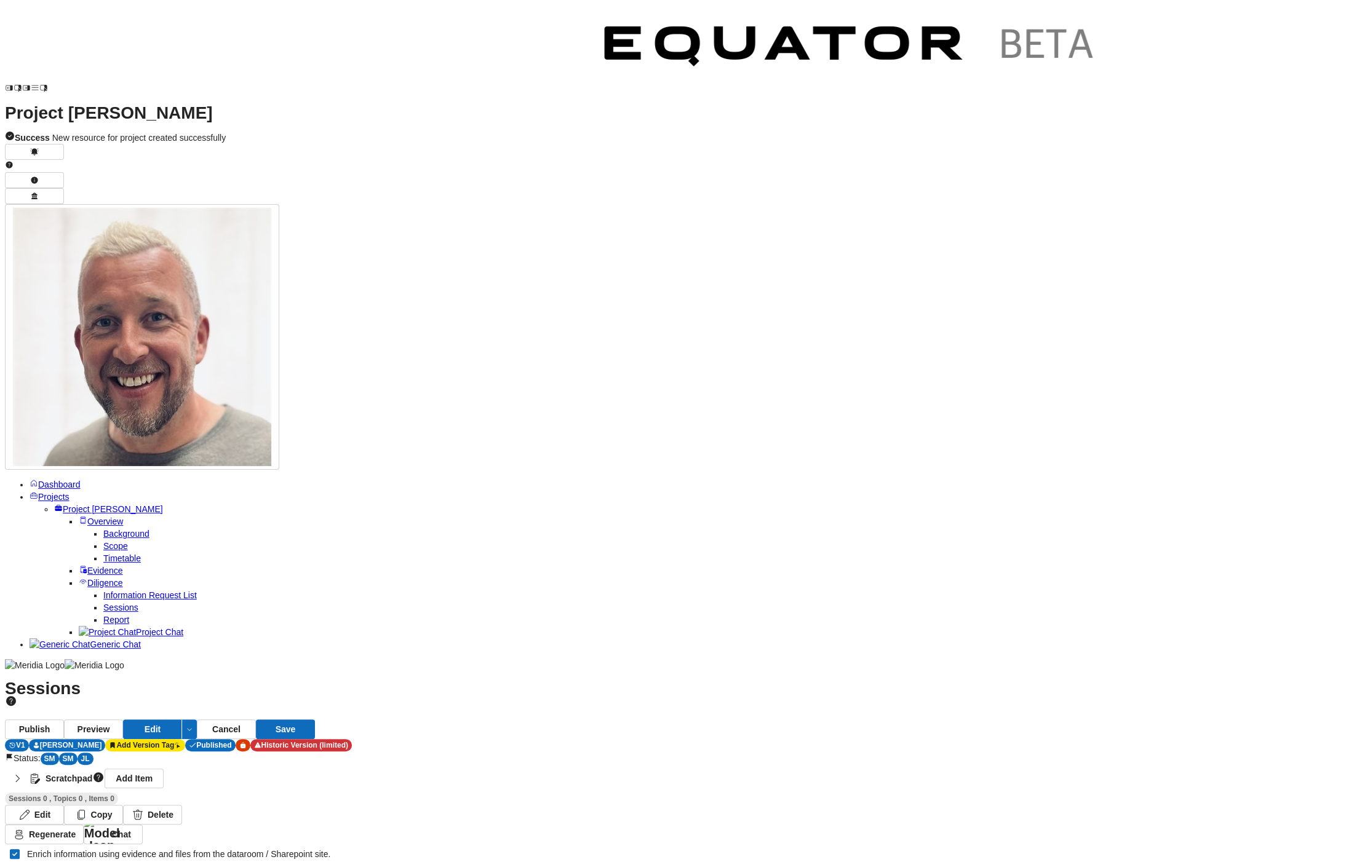
click at [350, 765] on button "Scratchpad Add Item" at bounding box center [682, 778] width 1355 height 27
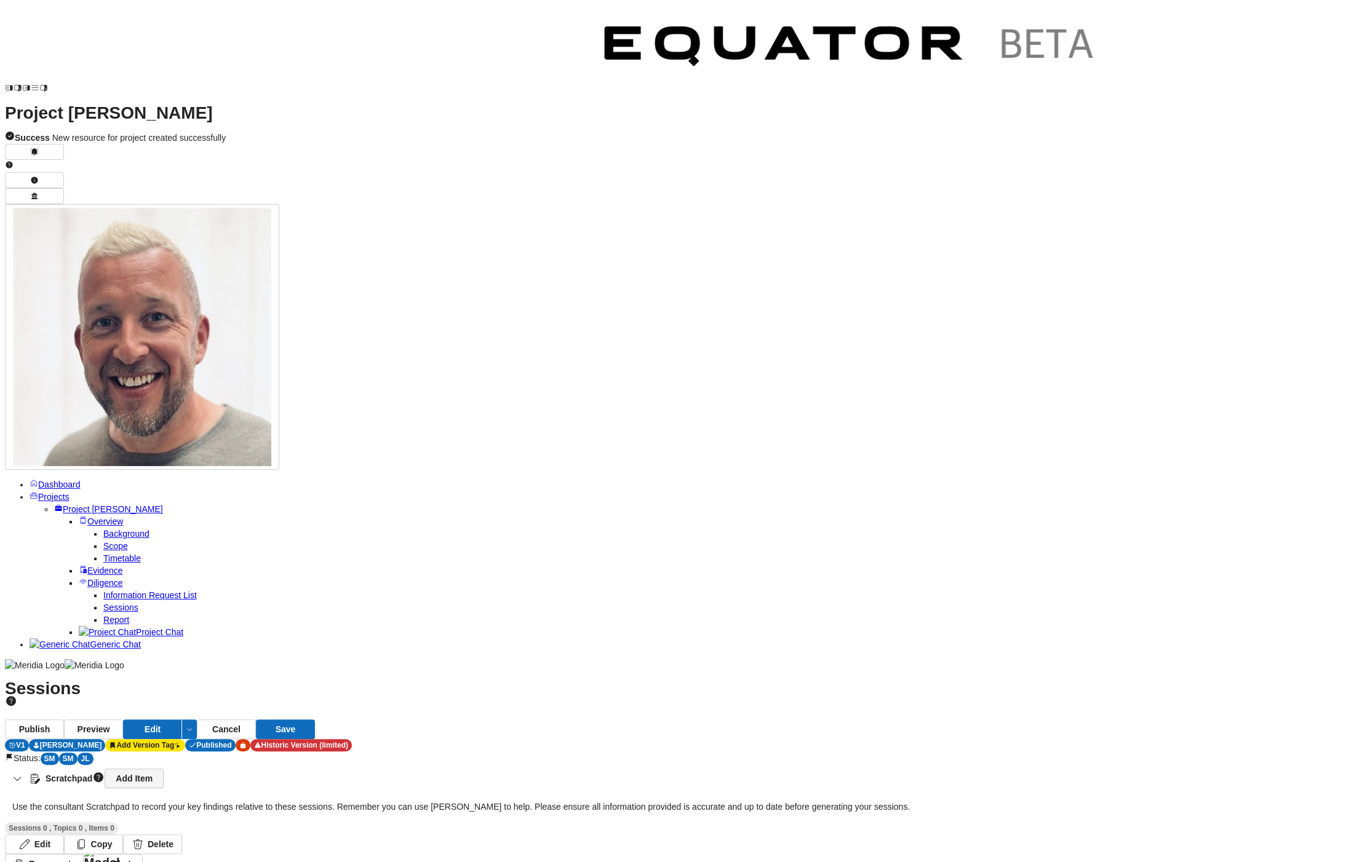
click at [164, 769] on link "Add Item" at bounding box center [134, 779] width 59 height 20
click at [130, 849] on textarea at bounding box center [75, 865] width 110 height 32
type textarea "**********"
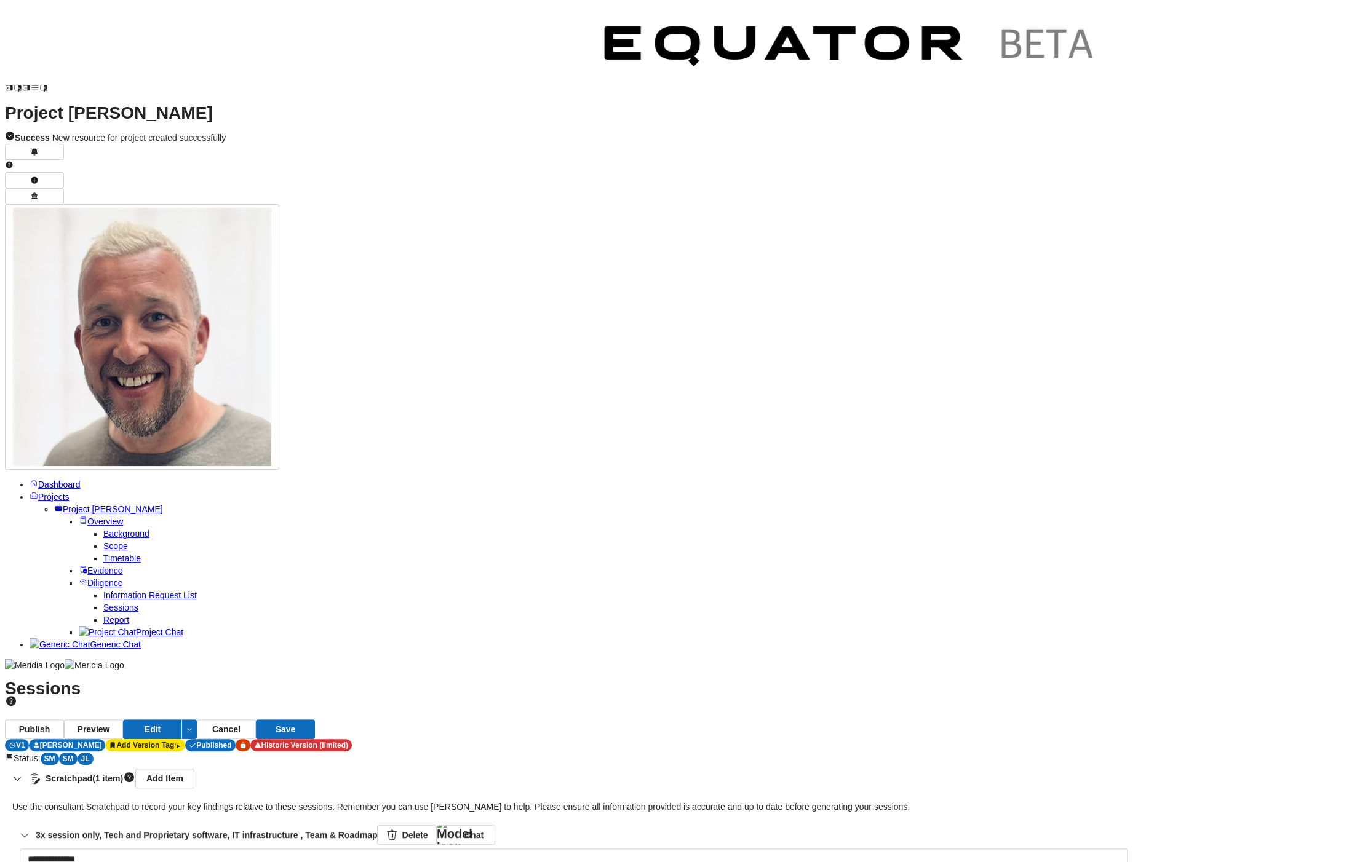
click at [21, 777] on icon "button" at bounding box center [17, 779] width 7 height 4
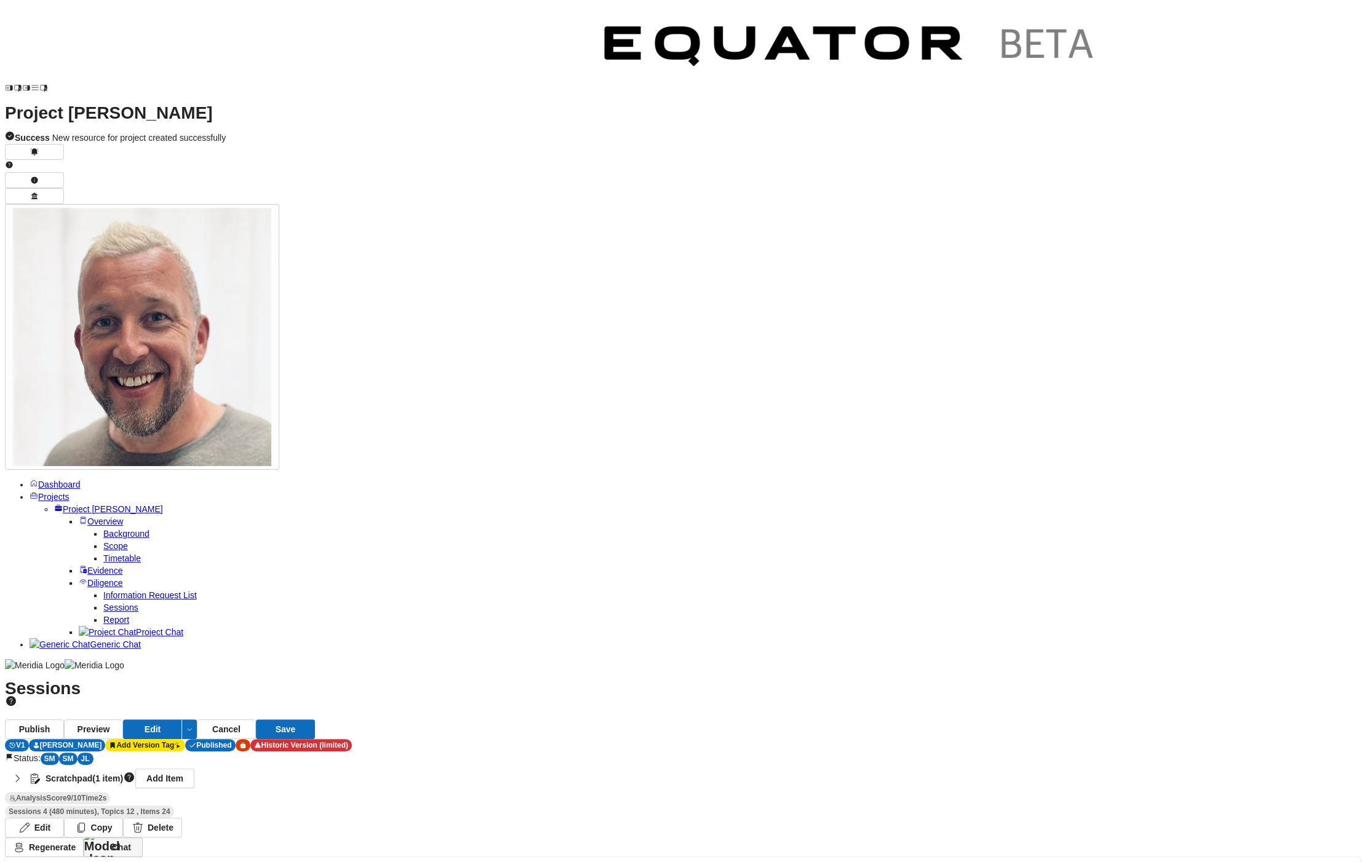
click at [143, 838] on button "Chat" at bounding box center [113, 848] width 59 height 20
click at [435, 765] on button "Scratchpad (1 item) Add Item" at bounding box center [682, 778] width 1355 height 27
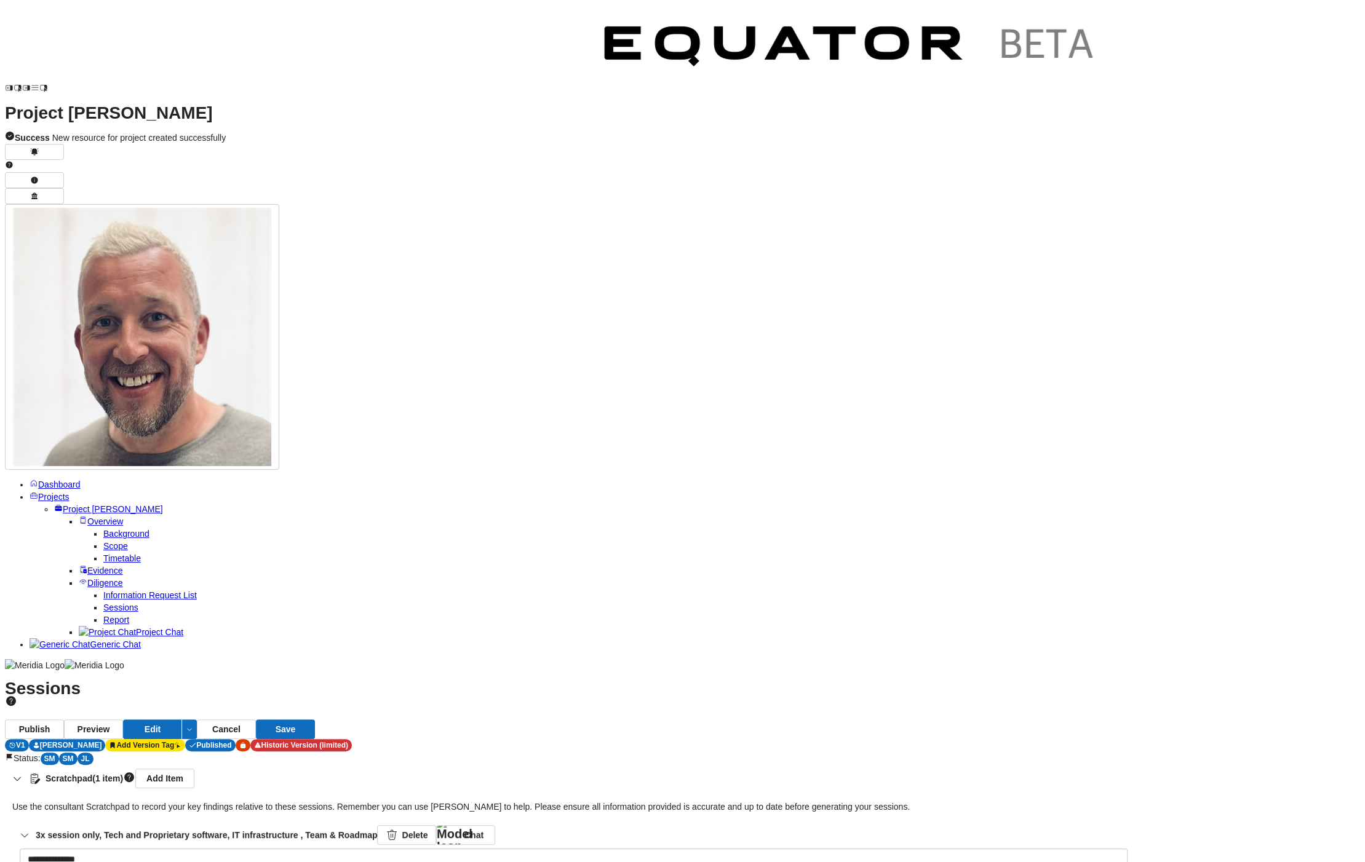
drag, startPoint x: 322, startPoint y: 247, endPoint x: 240, endPoint y: 206, distance: 91.6
drag, startPoint x: 913, startPoint y: 821, endPoint x: 888, endPoint y: 815, distance: 26.4
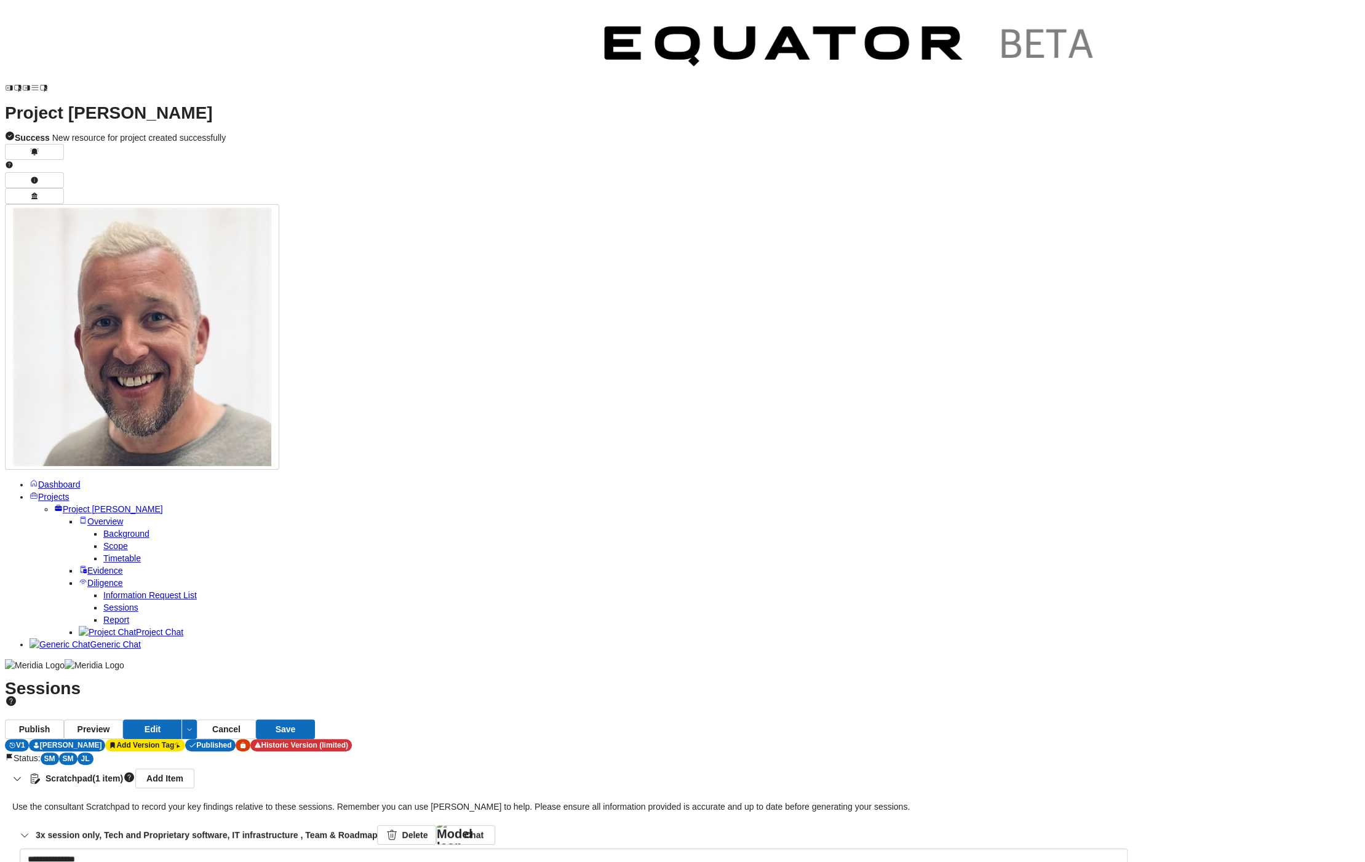
paste textarea "**********"
type textarea "**********"
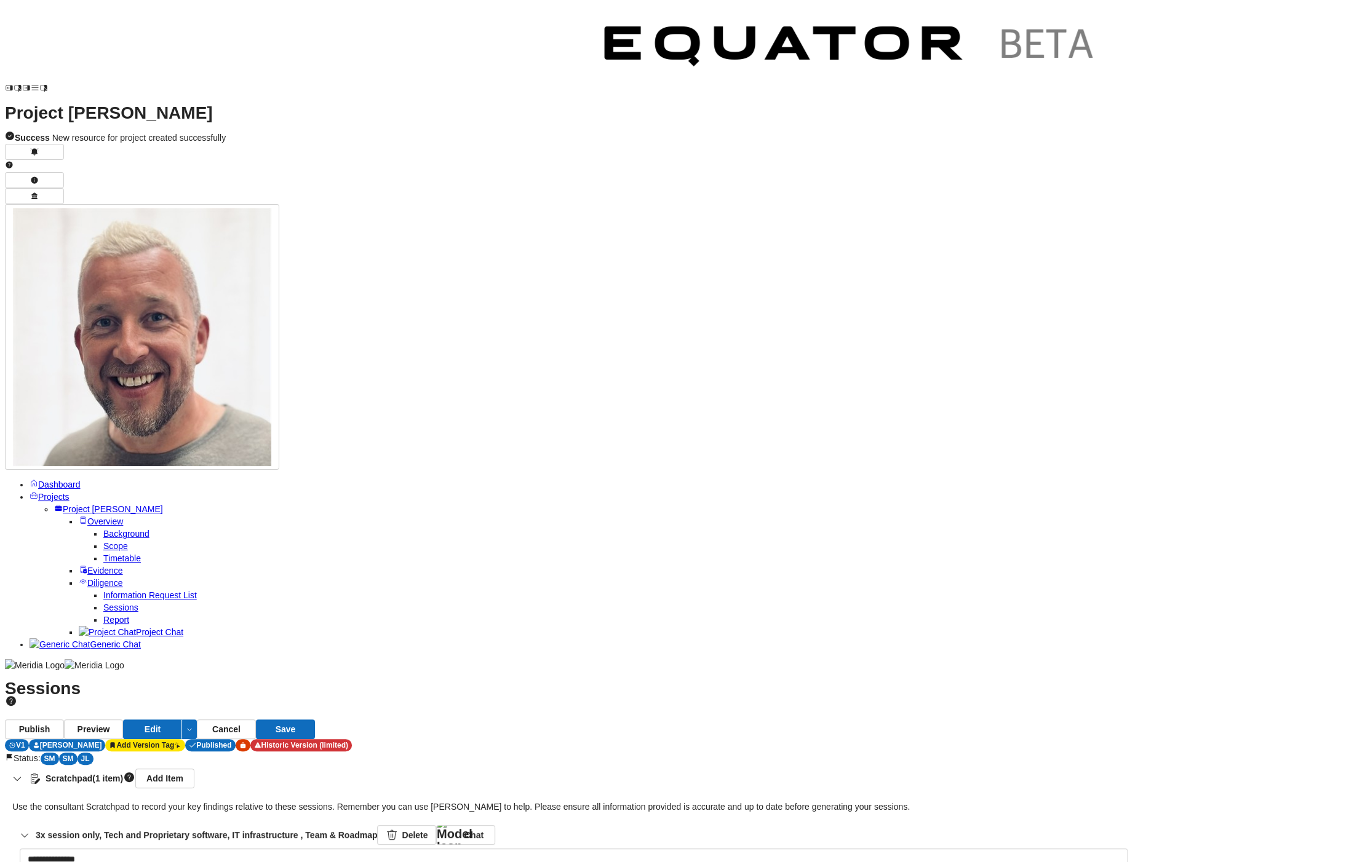
type textarea "**********"
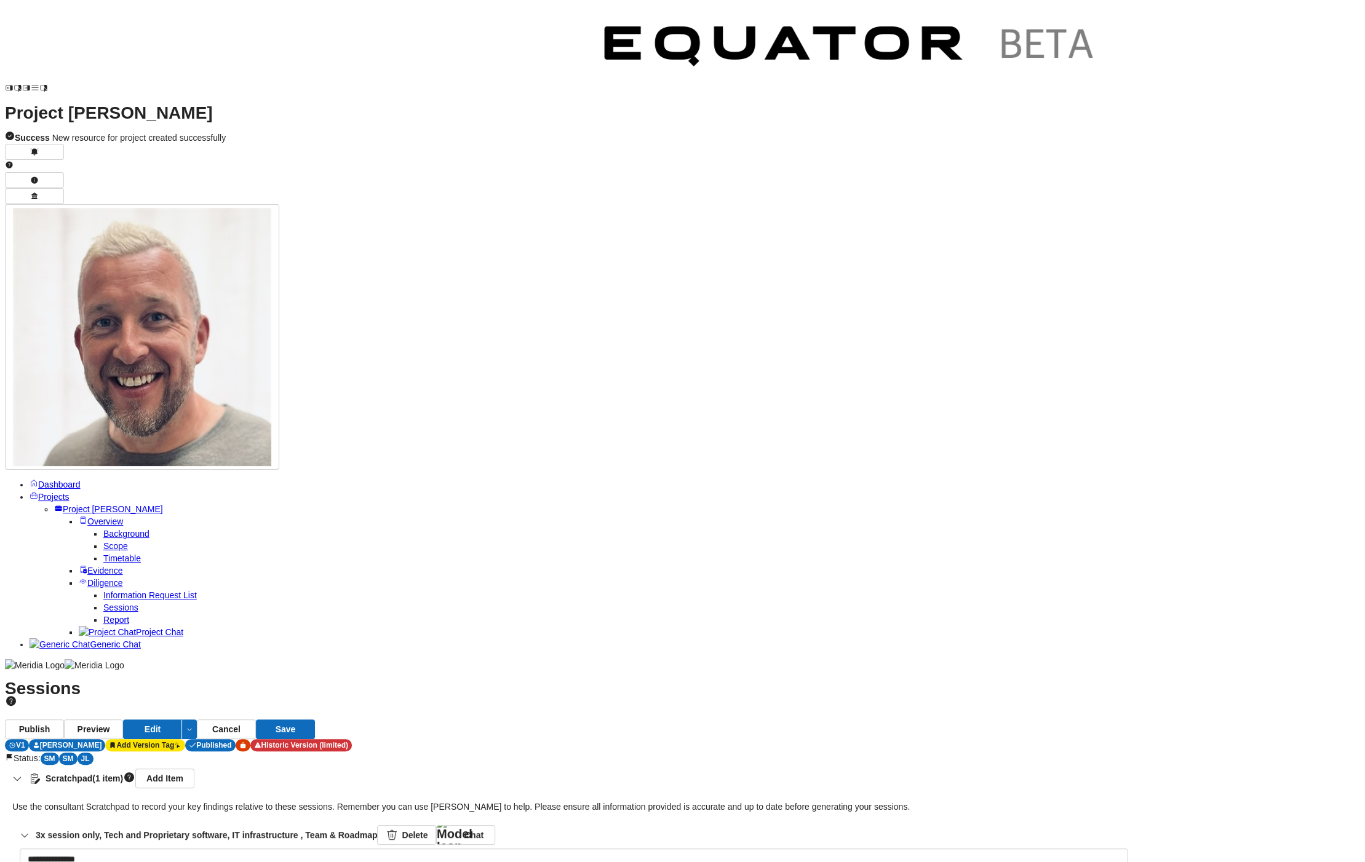
type textarea "**********"
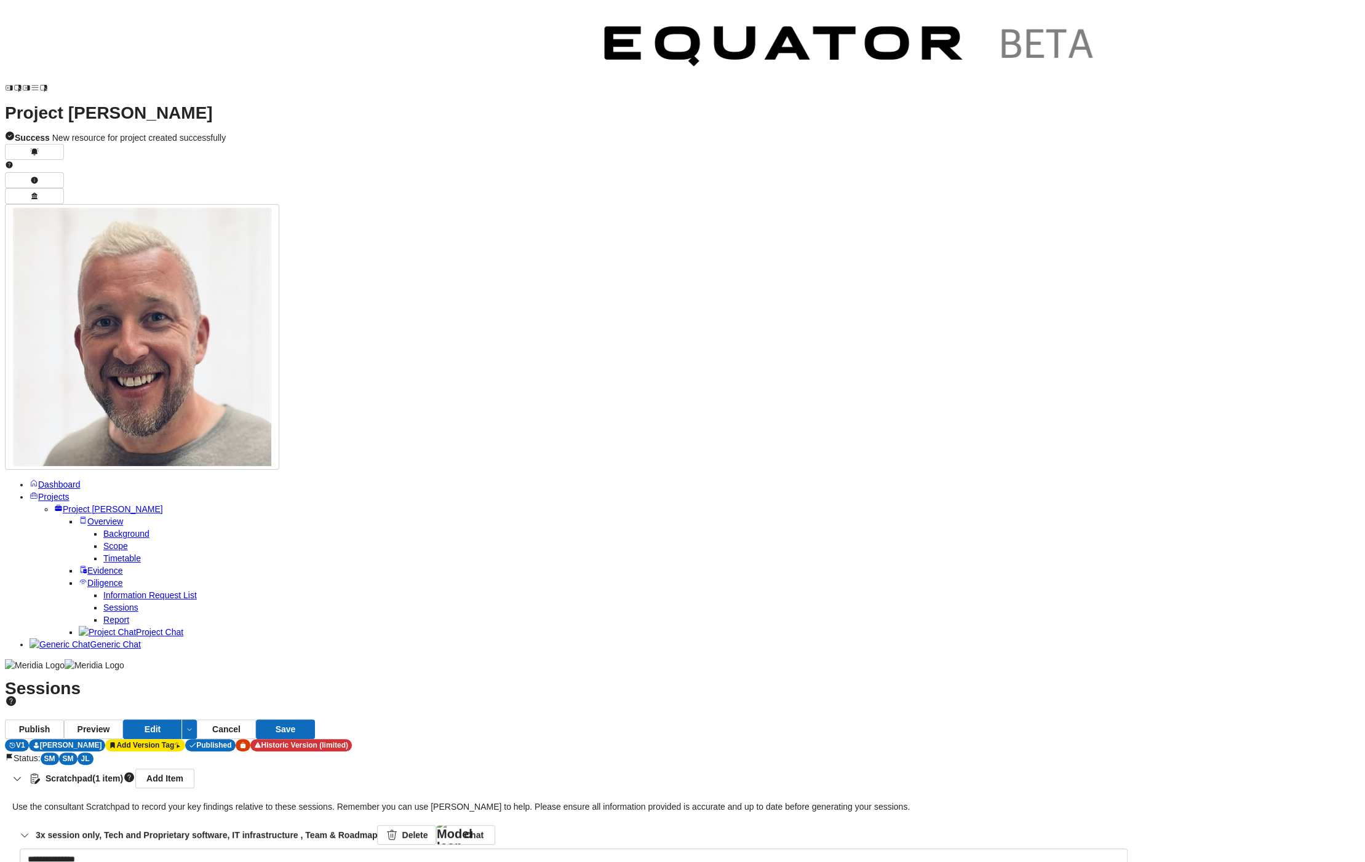
scroll to position [71, 0]
click at [436, 825] on link "Delete" at bounding box center [406, 835] width 59 height 20
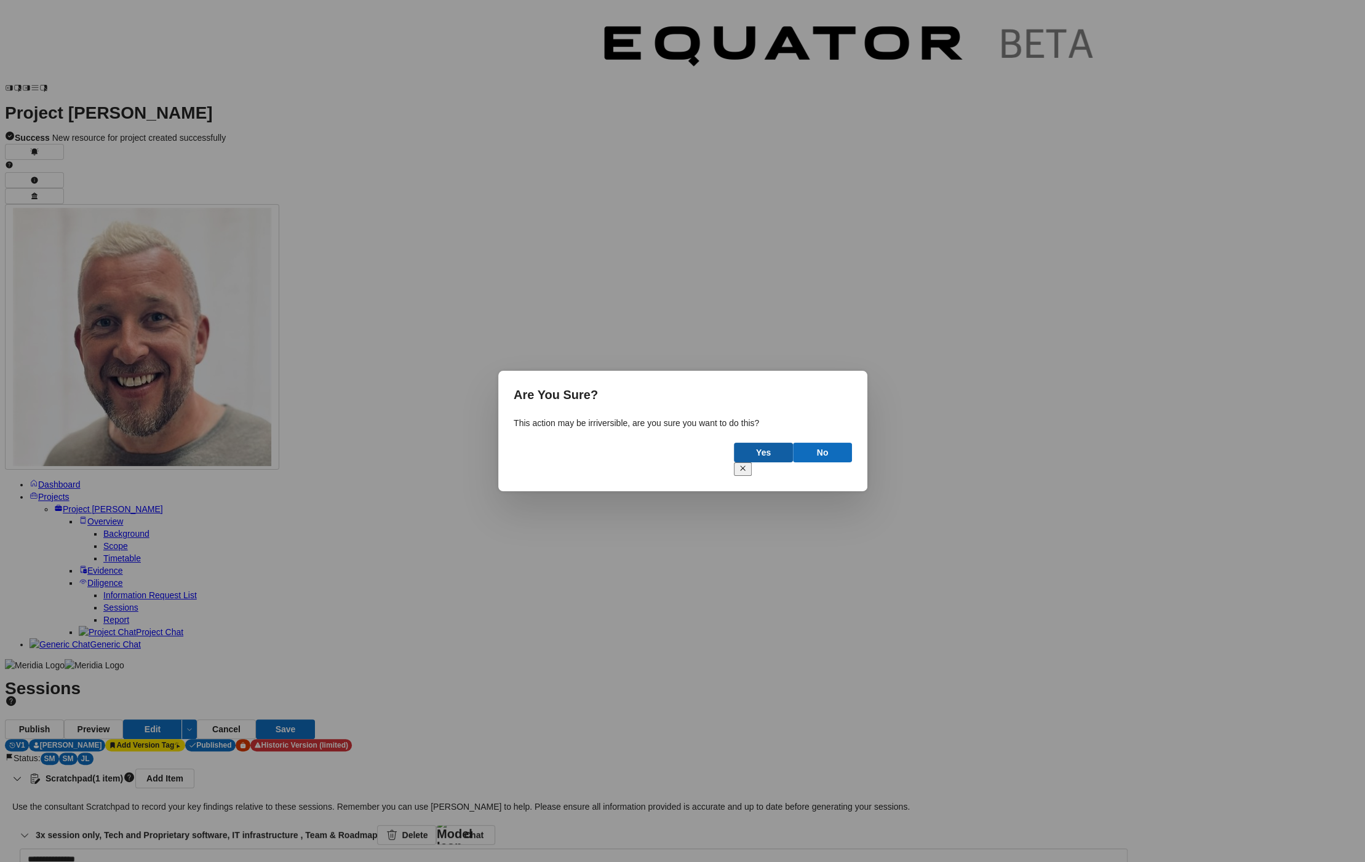
click at [775, 451] on button "Yes" at bounding box center [763, 453] width 59 height 20
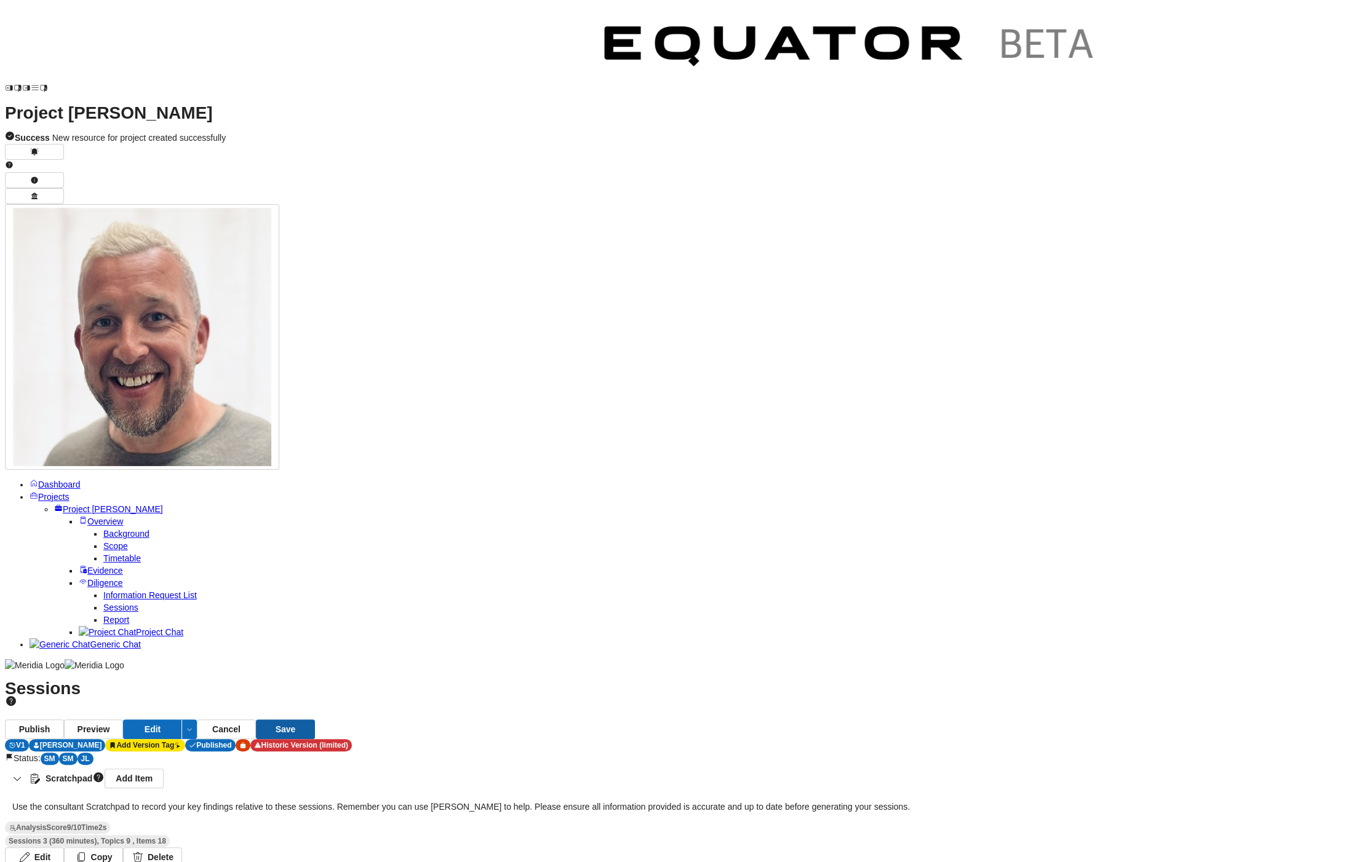
click at [315, 720] on button "Save" at bounding box center [285, 730] width 59 height 20
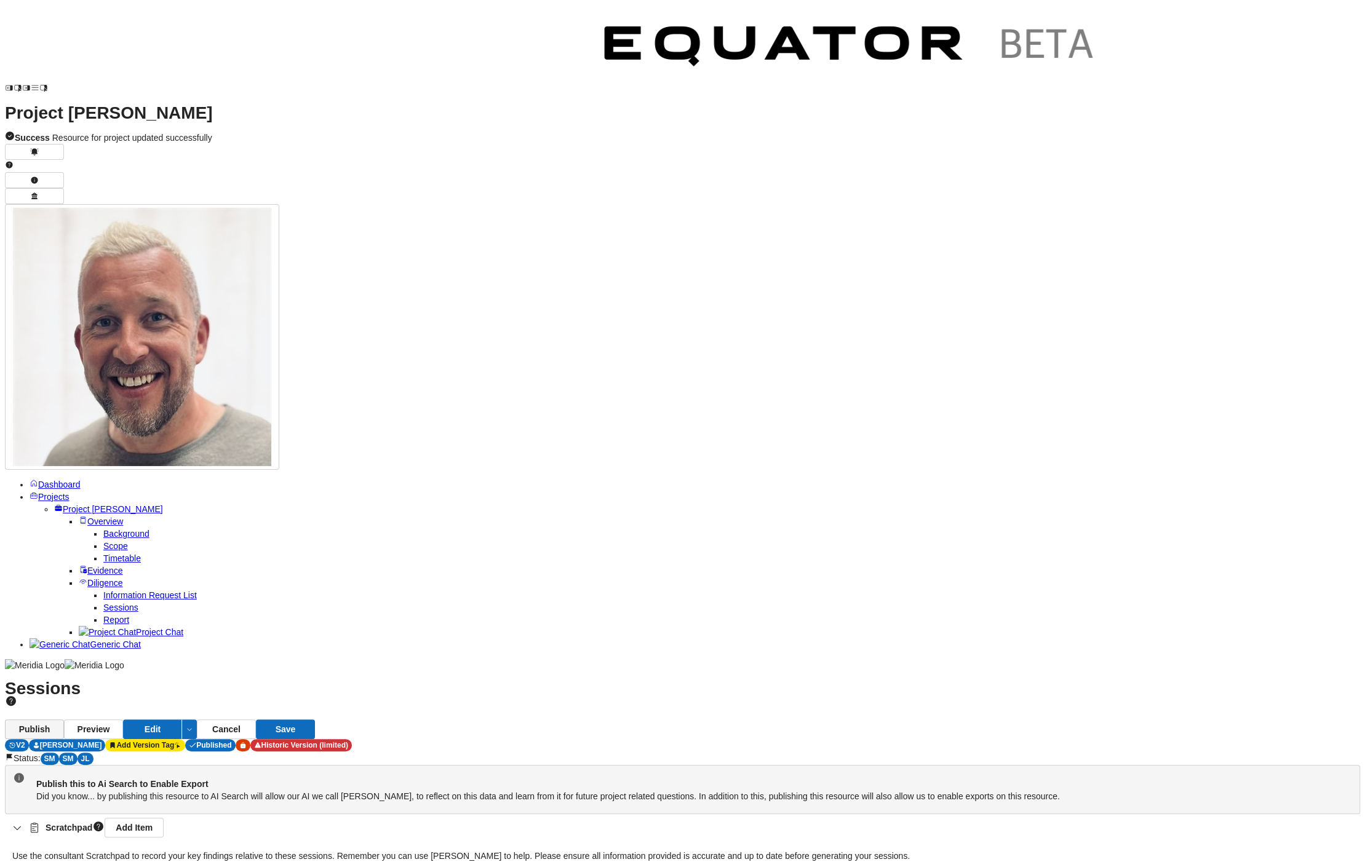
click at [64, 720] on button "Publish" at bounding box center [34, 730] width 59 height 20
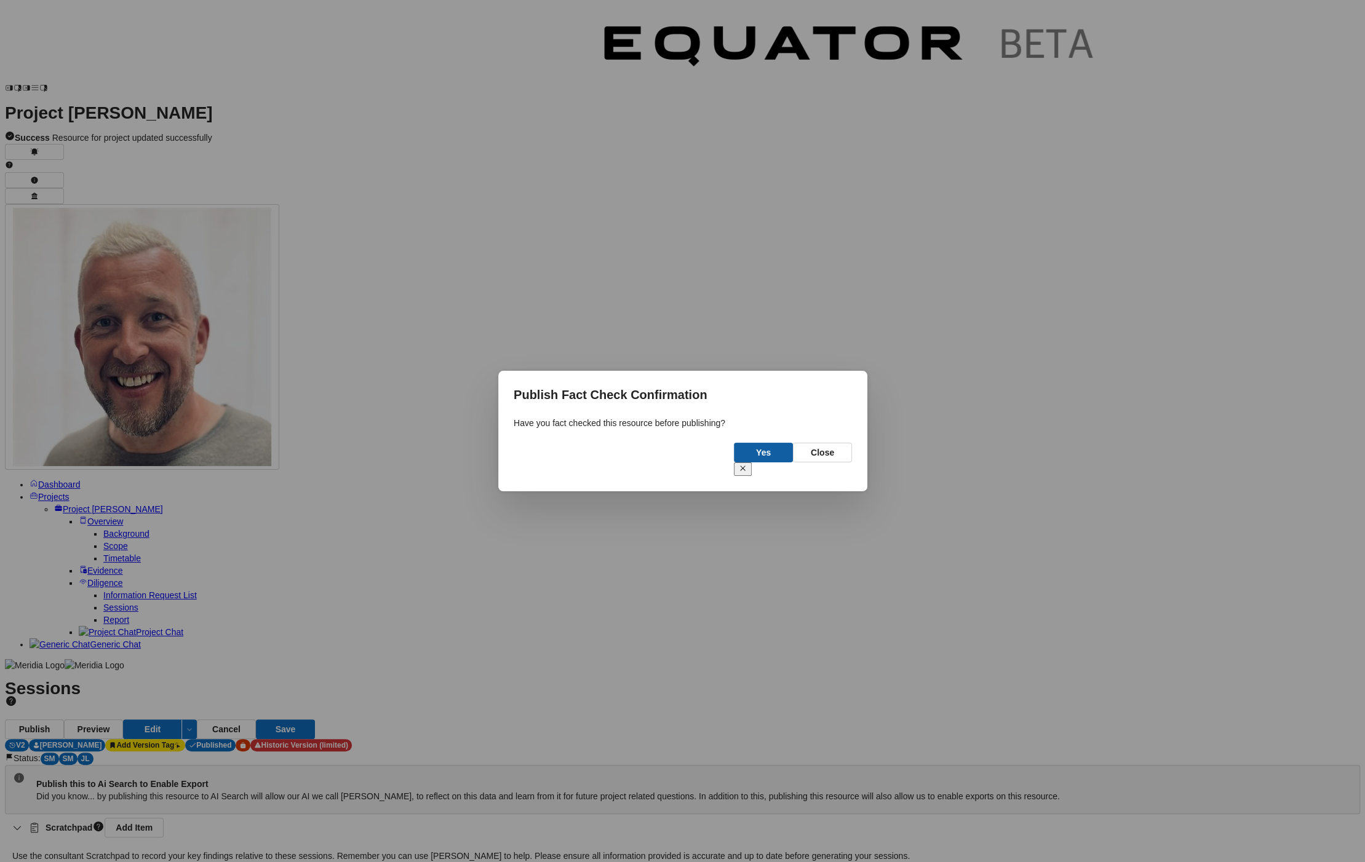
click at [781, 456] on button "Yes" at bounding box center [763, 453] width 59 height 20
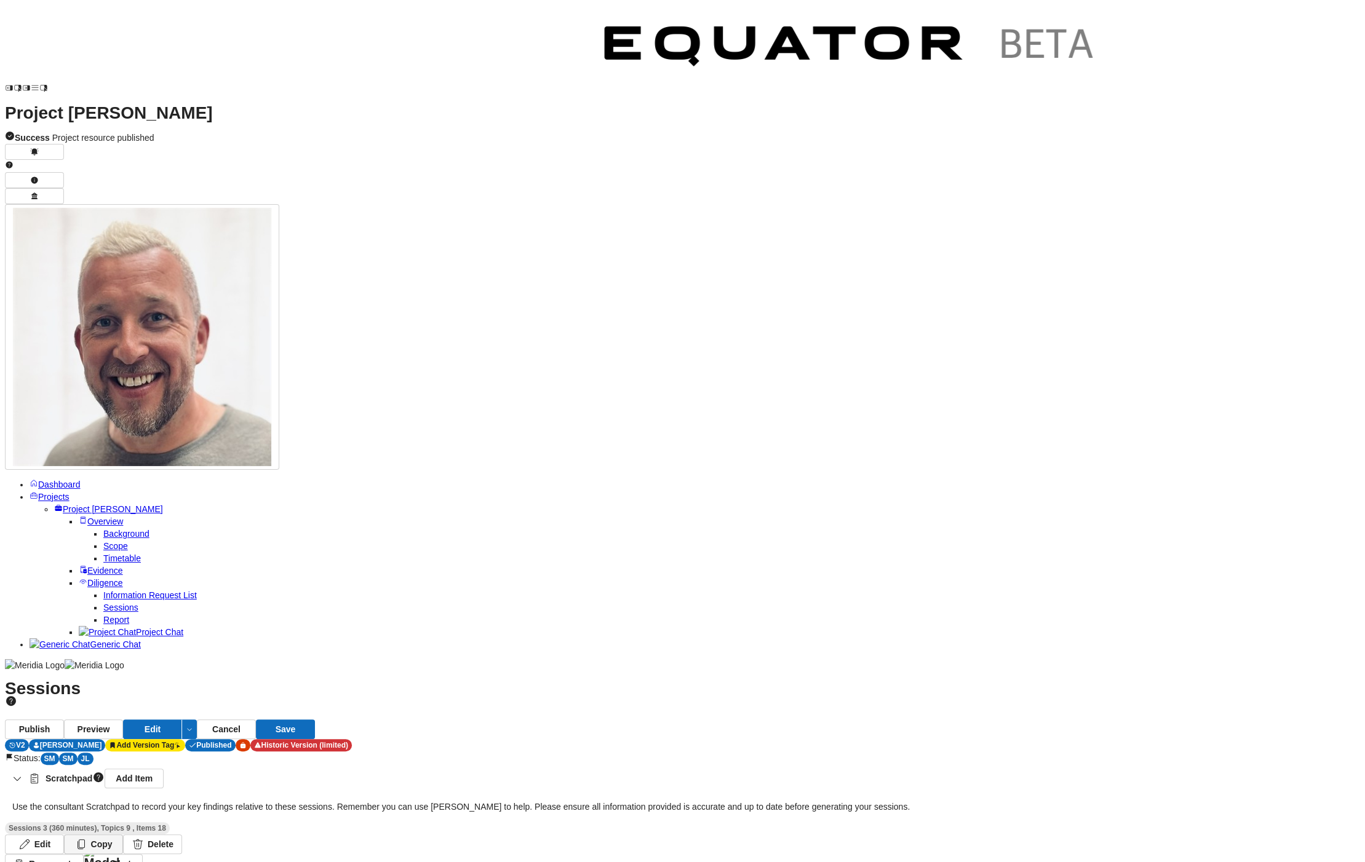
click at [123, 835] on button "Copy" at bounding box center [93, 845] width 59 height 20
click at [103, 529] on span "Background" at bounding box center [126, 534] width 46 height 10
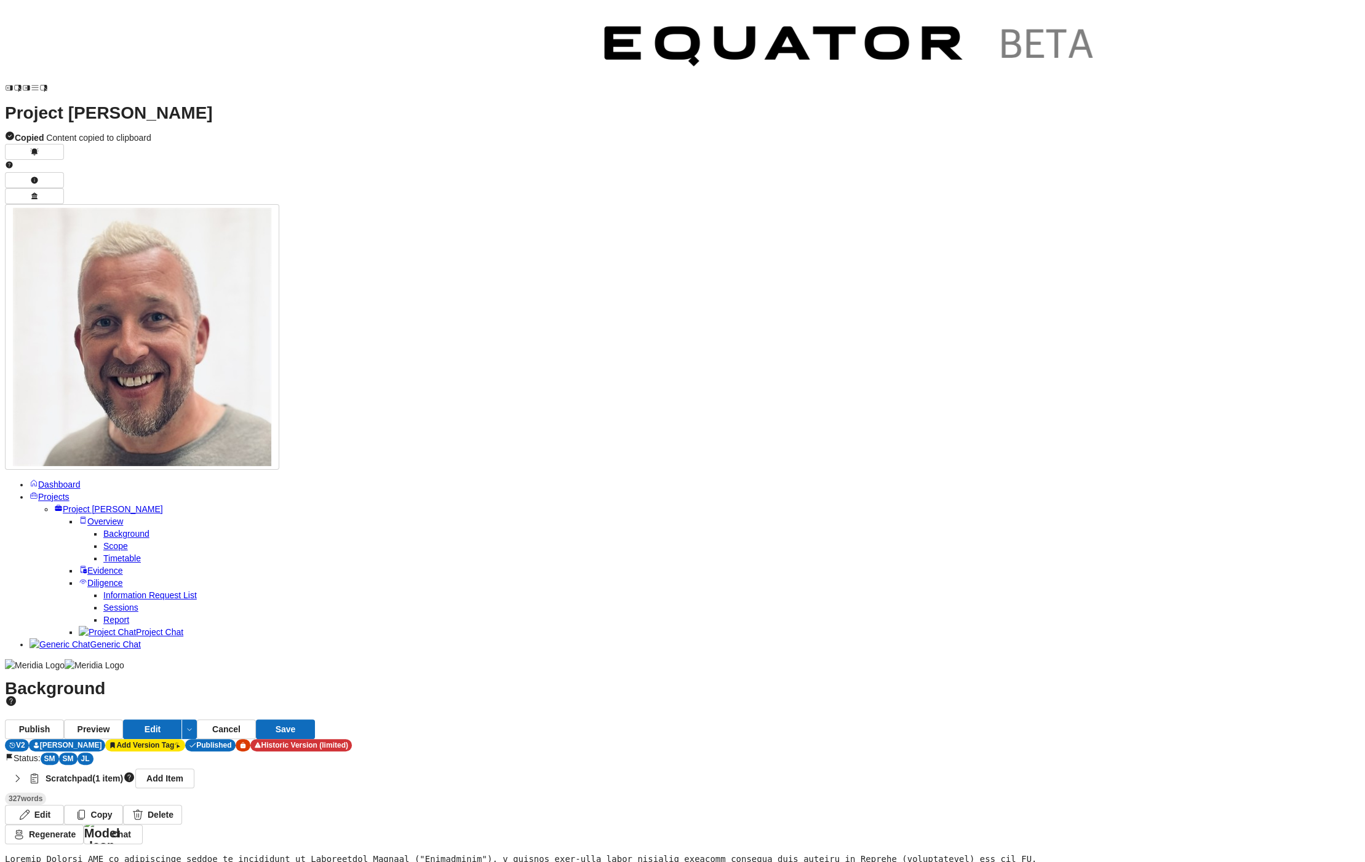
click at [59, 753] on div "SM" at bounding box center [50, 759] width 18 height 12
click at [551, 39] on div "Completed" at bounding box center [544, 38] width 46 height 12
click at [103, 541] on span "Scope" at bounding box center [115, 546] width 25 height 10
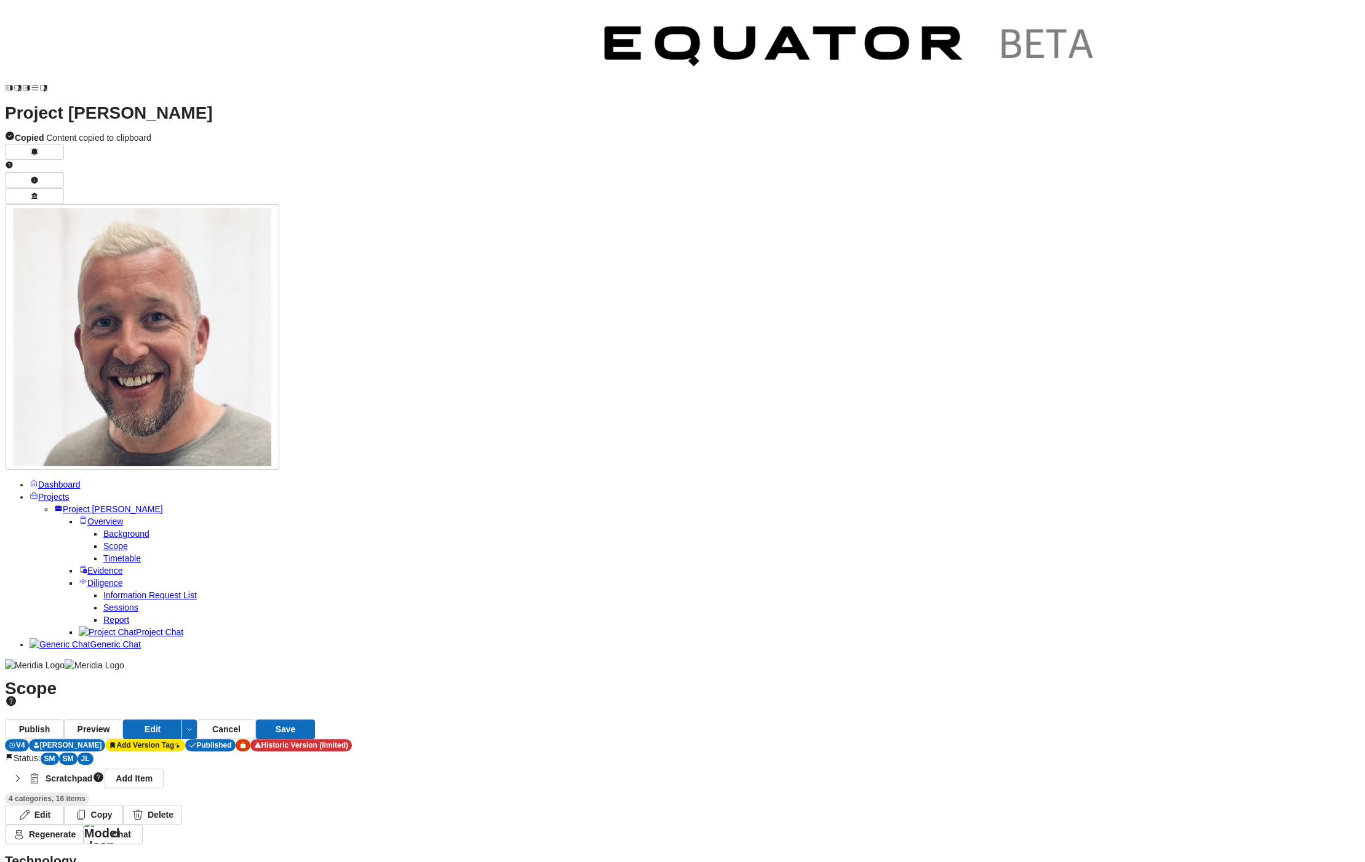
click at [59, 753] on div "SM" at bounding box center [50, 759] width 18 height 12
click at [552, 40] on div "Completed" at bounding box center [545, 38] width 46 height 12
click at [112, 554] on span "Timetable" at bounding box center [122, 559] width 38 height 10
click at [59, 753] on div "SM" at bounding box center [50, 759] width 18 height 12
click at [561, 40] on div "Completed" at bounding box center [544, 38] width 46 height 12
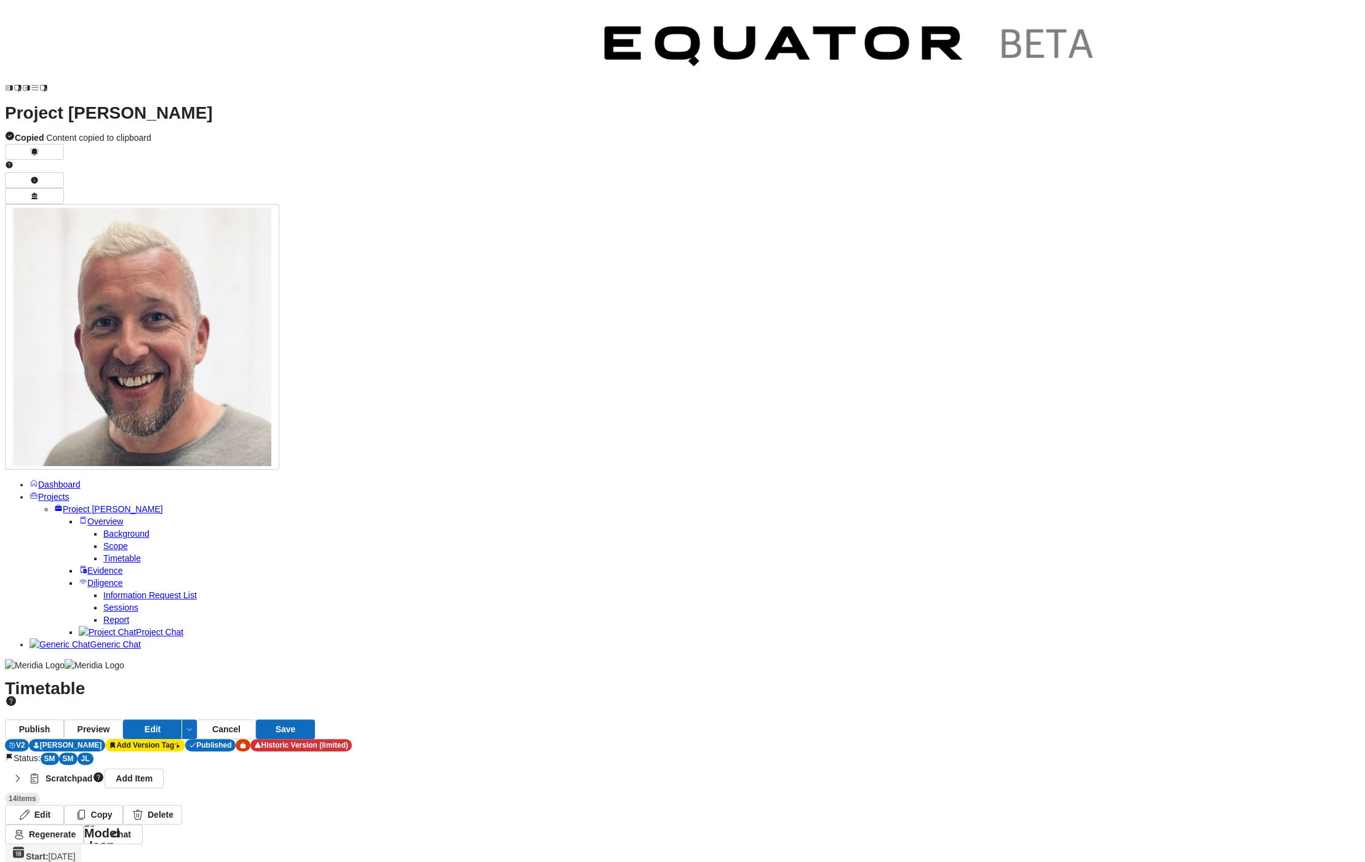
click at [103, 590] on span "Information Request List" at bounding box center [149, 595] width 93 height 10
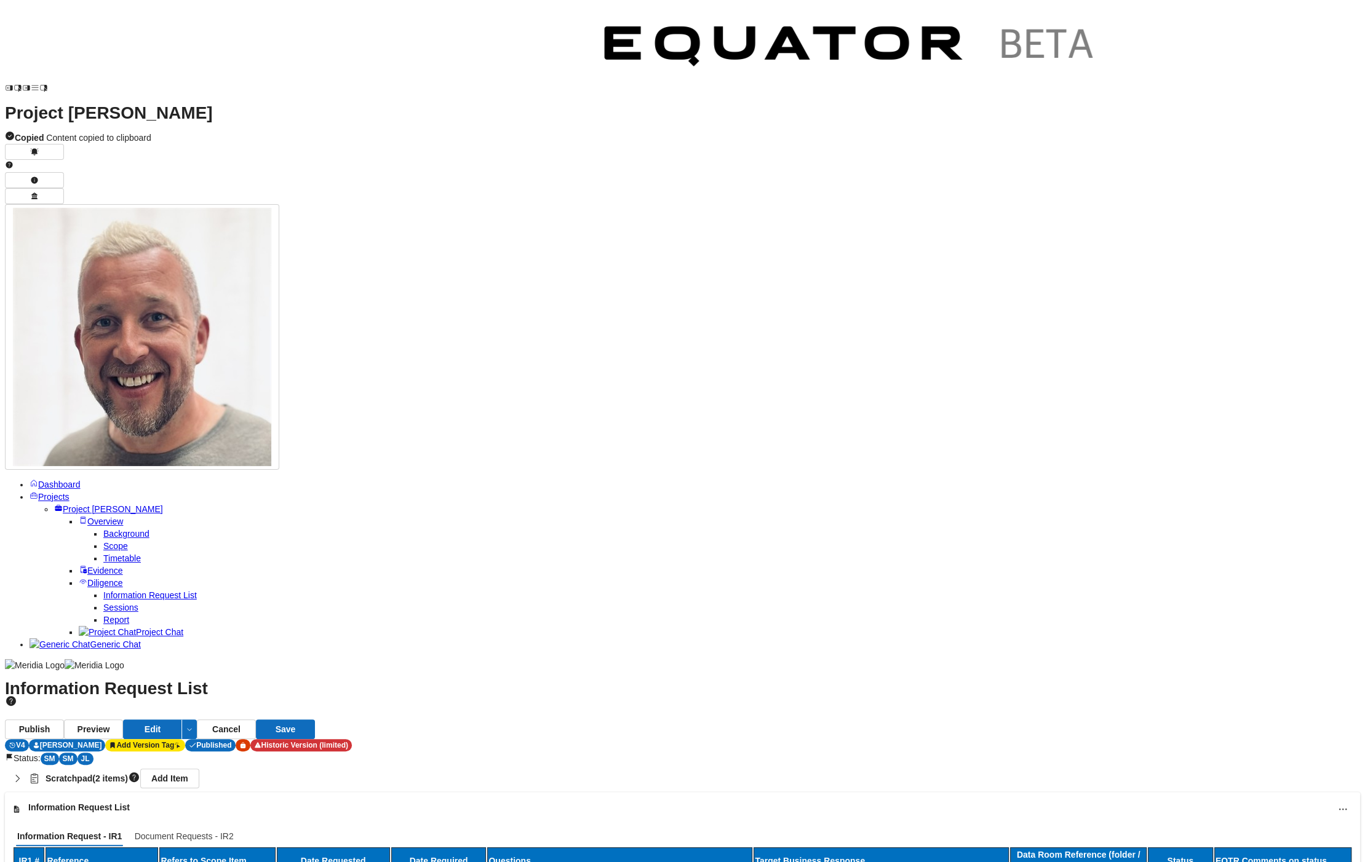
click at [59, 753] on div "SM" at bounding box center [50, 759] width 18 height 12
click at [545, 38] on div "Completed" at bounding box center [545, 38] width 46 height 12
click at [103, 603] on link "Sessions" at bounding box center [120, 608] width 35 height 10
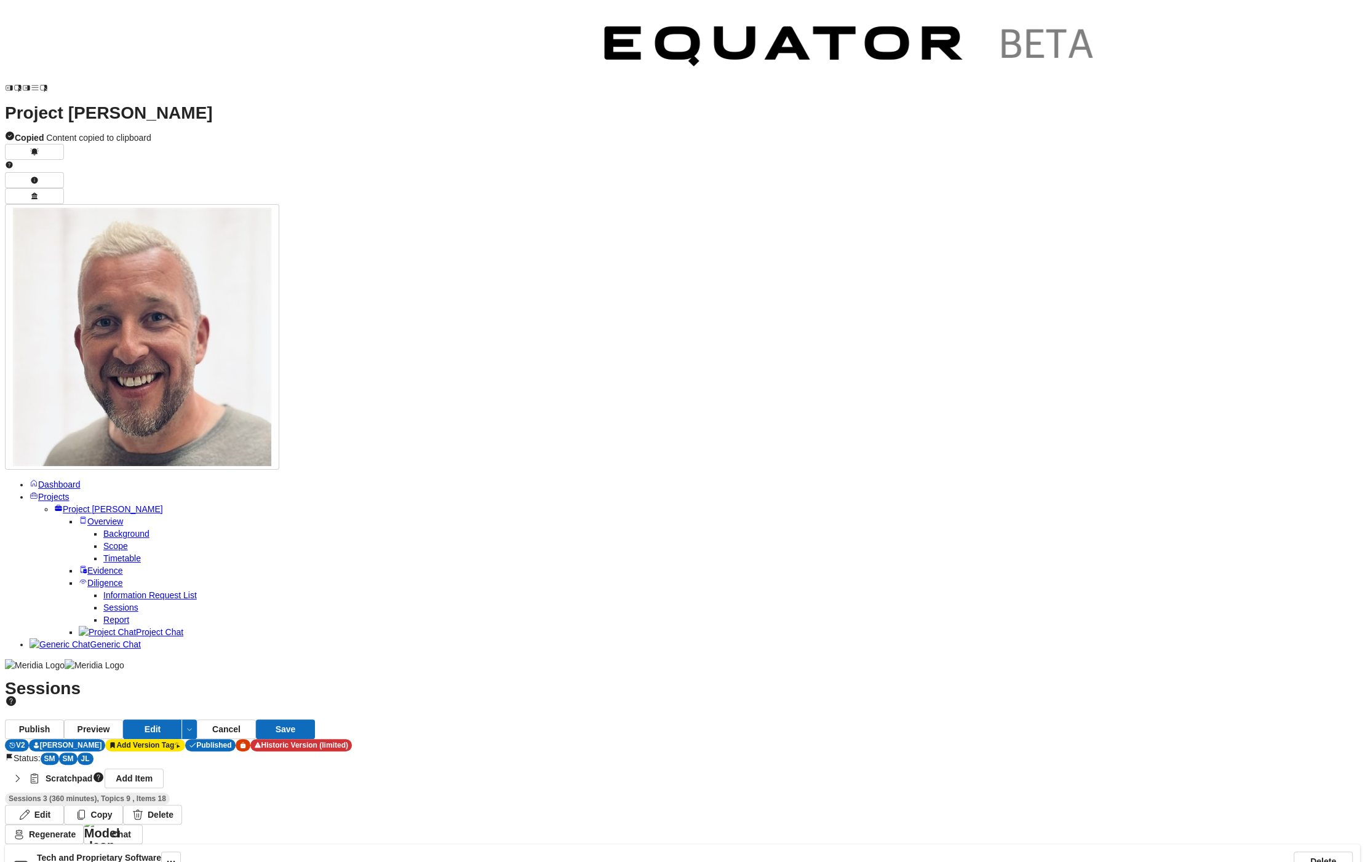
click at [59, 753] on div "SM" at bounding box center [50, 759] width 18 height 12
click at [439, 38] on div "WIP" at bounding box center [437, 38] width 22 height 12
click at [116, 615] on span "Report" at bounding box center [116, 620] width 26 height 10
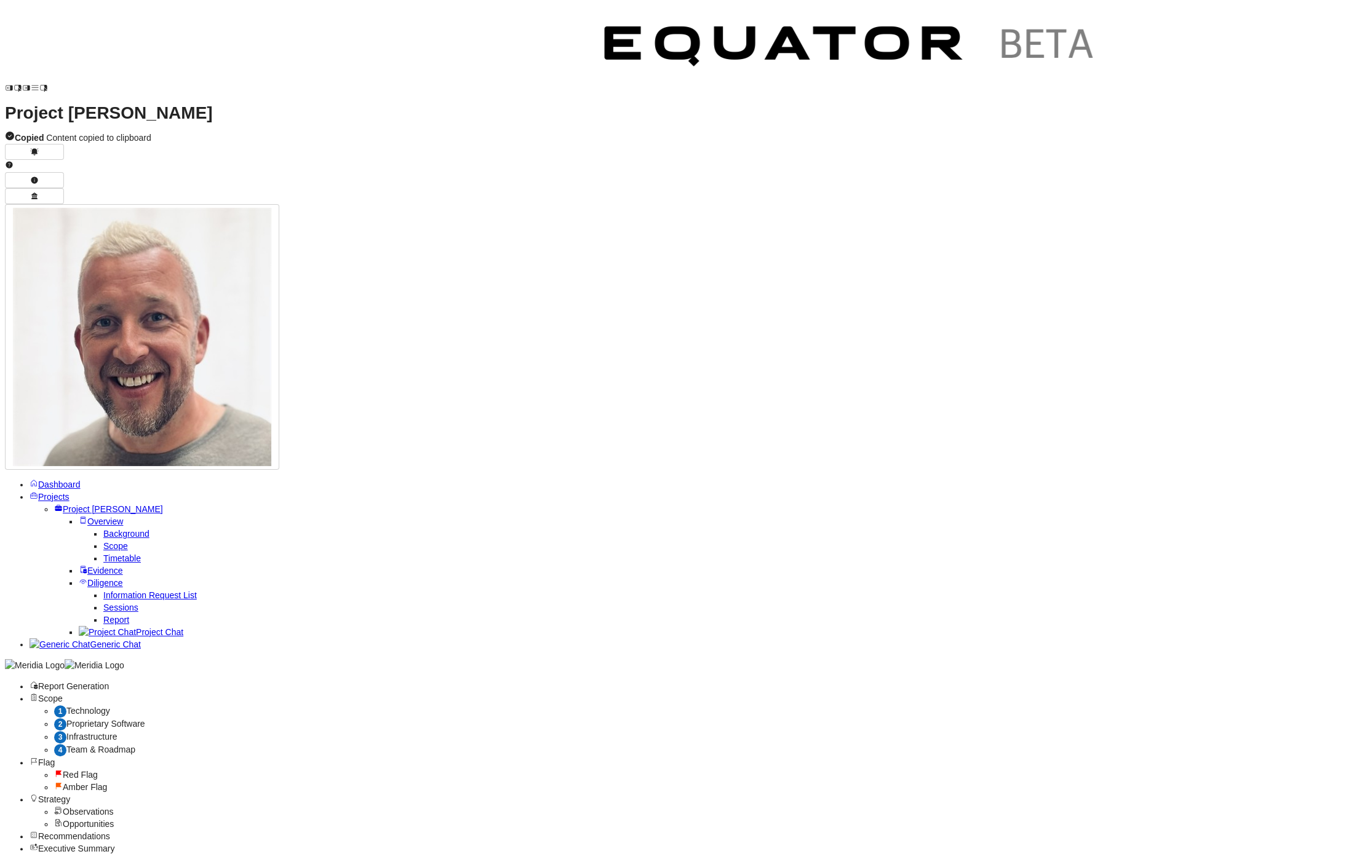
click at [70, 492] on link "Projects" at bounding box center [50, 497] width 40 height 10
